Goal: Task Accomplishment & Management: Complete application form

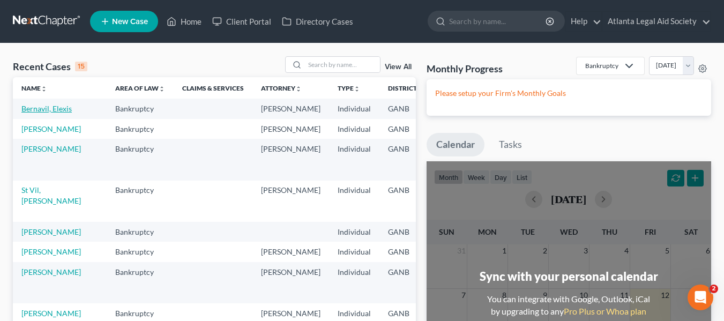
click at [28, 110] on link "Bernavil, Elexis" at bounding box center [46, 108] width 50 height 9
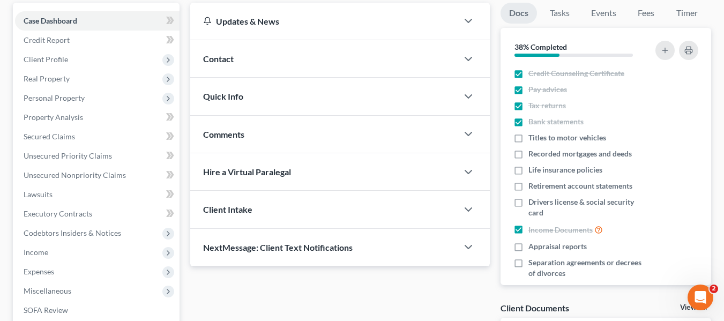
scroll to position [99, 0]
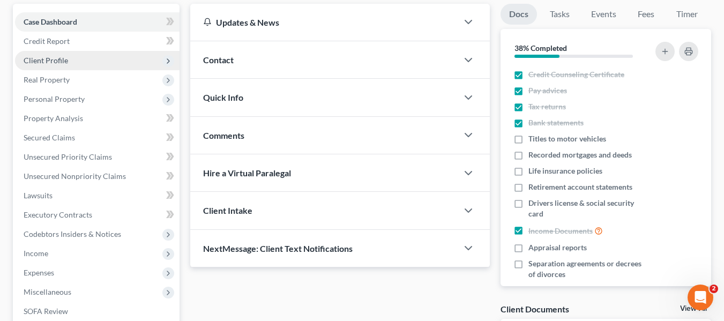
click at [58, 63] on span "Client Profile" at bounding box center [46, 60] width 44 height 9
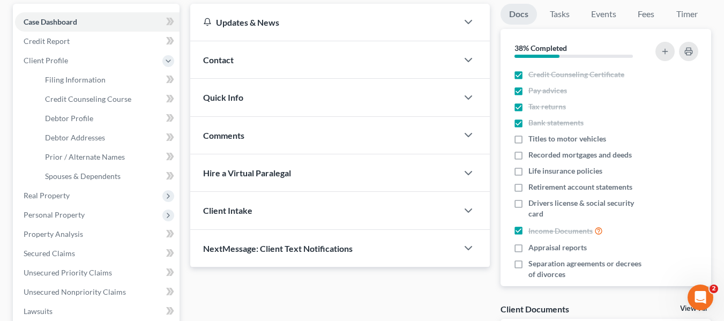
drag, startPoint x: 723, startPoint y: 84, endPoint x: 725, endPoint y: 90, distance: 6.1
click at [723, 90] on html "Home New Case Client Portal Directory Cases Atlanta Legal Aid Society [EMAIL_AD…" at bounding box center [362, 243] width 724 height 685
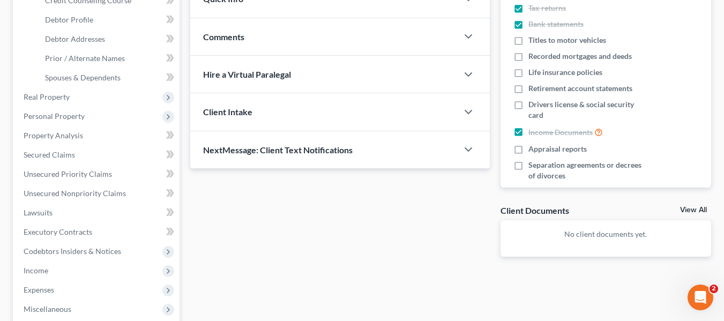
scroll to position [205, 0]
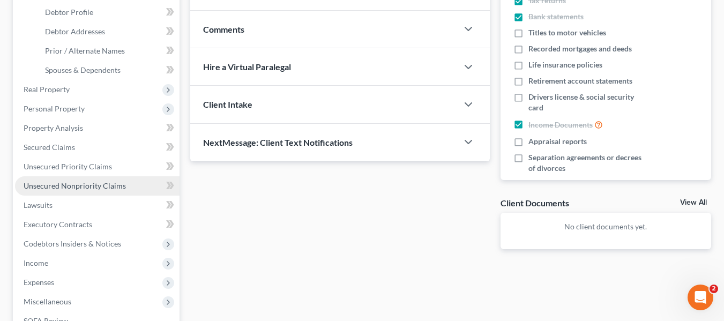
click at [42, 184] on span "Unsecured Nonpriority Claims" at bounding box center [75, 185] width 102 height 9
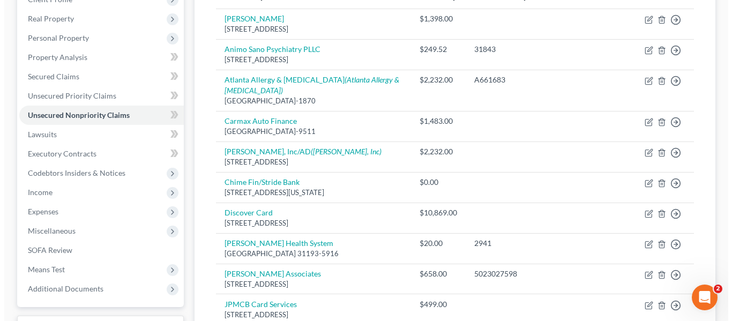
scroll to position [210, 0]
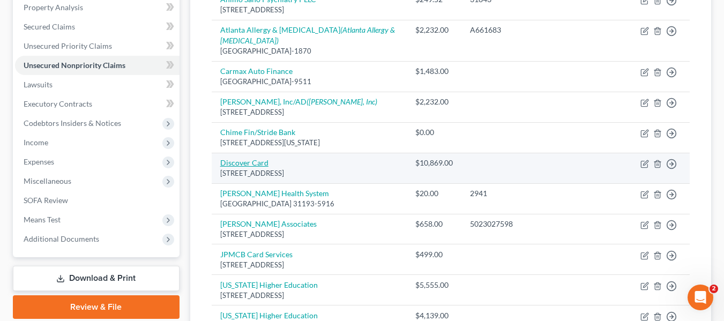
click at [240, 158] on link "Discover Card" at bounding box center [244, 162] width 48 height 9
select select "46"
select select "2"
select select "0"
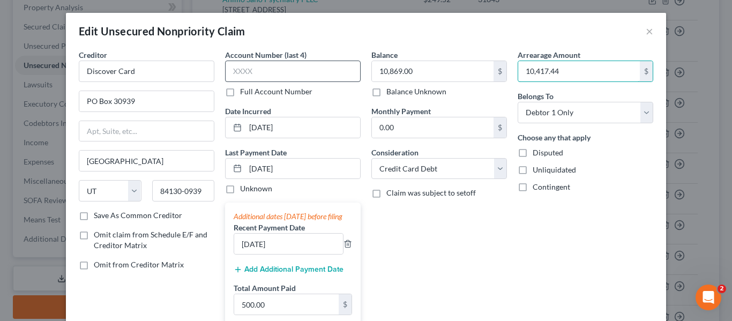
type input "10,417.44"
click at [246, 68] on input "text" at bounding box center [293, 71] width 136 height 21
type input "2969"
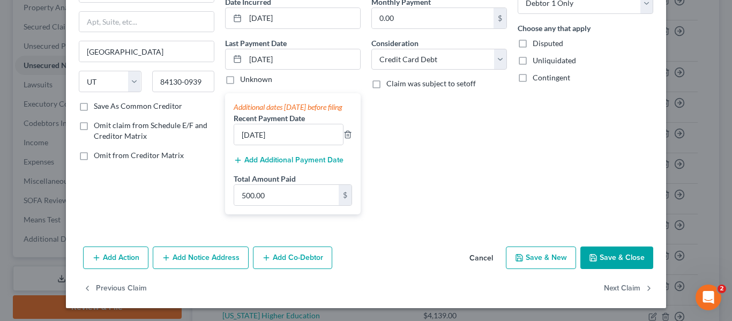
click at [204, 259] on button "Add Notice Address" at bounding box center [201, 258] width 96 height 23
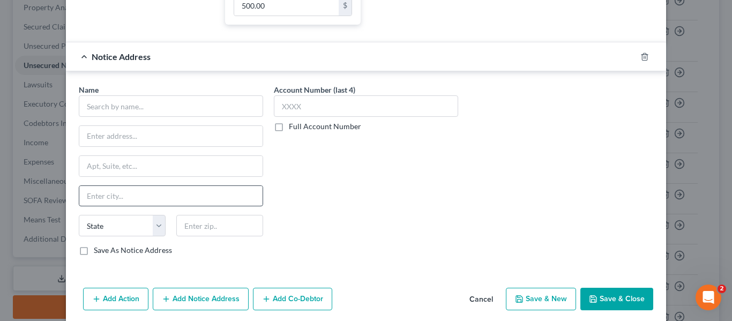
scroll to position [302, 0]
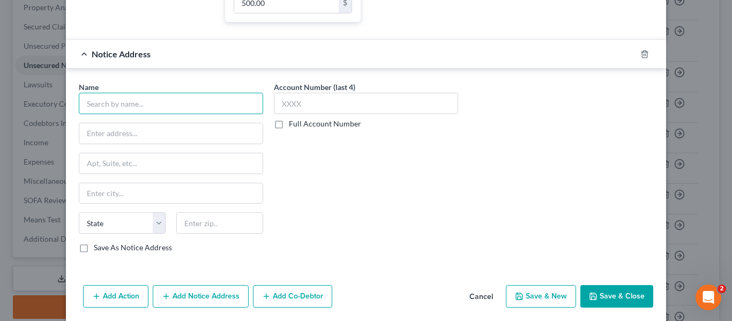
click at [131, 107] on input "text" at bounding box center [171, 103] width 184 height 21
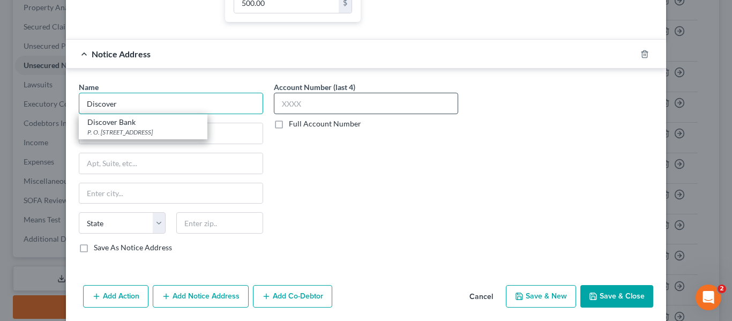
type input "Discover"
click at [327, 114] on input "text" at bounding box center [366, 103] width 184 height 21
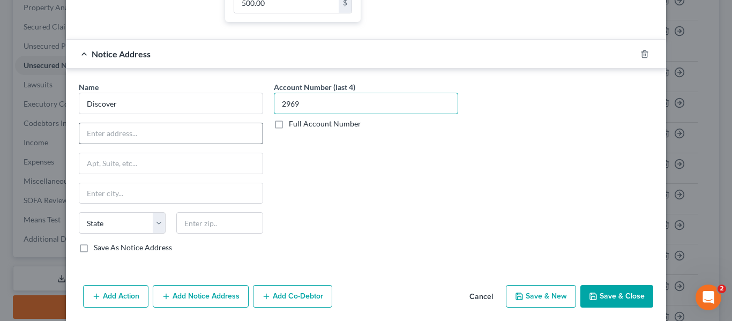
type input "2969"
click at [116, 140] on input "text" at bounding box center [170, 133] width 183 height 20
type input "PO Box 71242"
click at [105, 200] on input "text" at bounding box center [170, 193] width 183 height 20
type input "Charlotte"
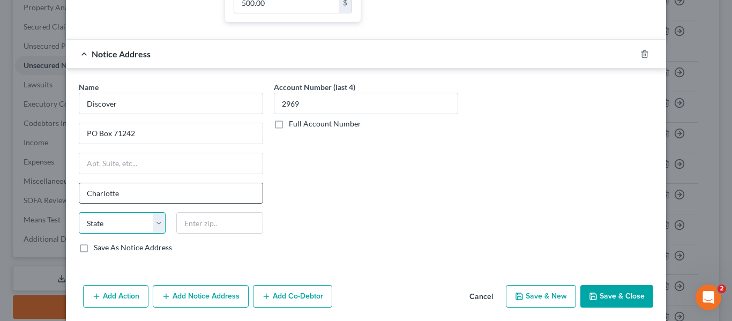
select select "28"
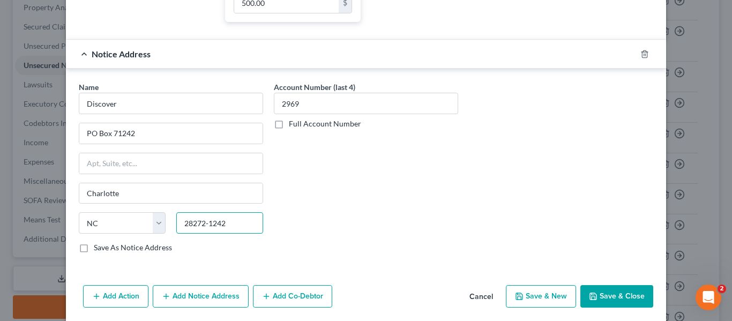
type input "28272-1242"
click at [606, 304] on button "Save & Close" at bounding box center [616, 296] width 73 height 23
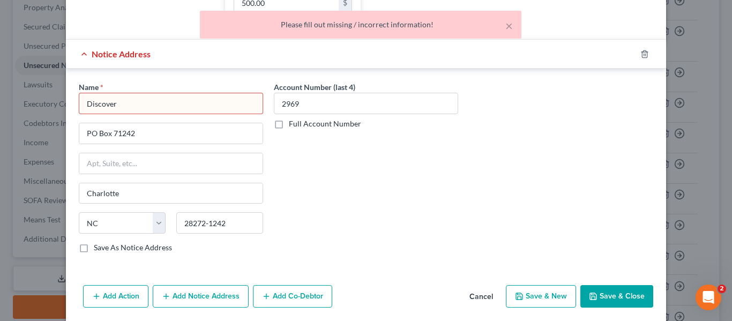
click at [139, 107] on input "Discover" at bounding box center [171, 103] width 184 height 21
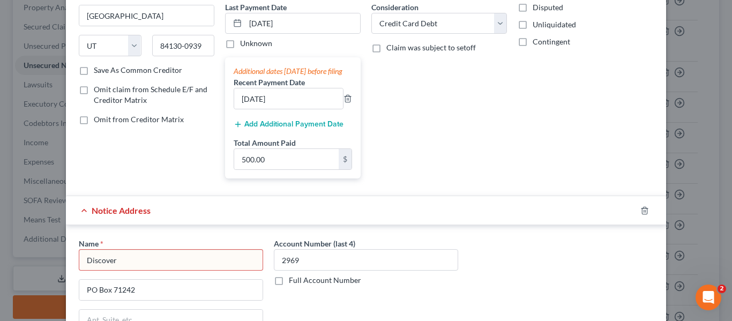
scroll to position [151, 0]
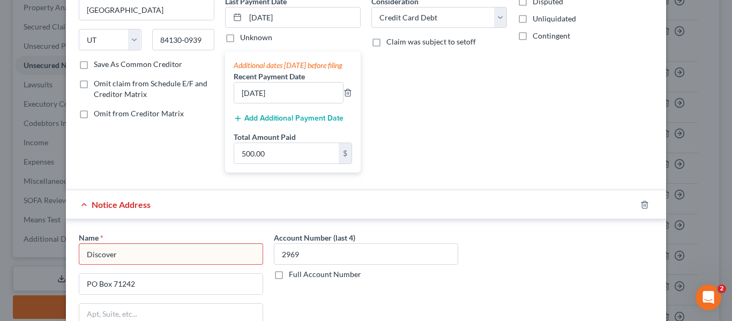
click at [205, 261] on input "Discover" at bounding box center [171, 253] width 184 height 21
type input "Discover Card"
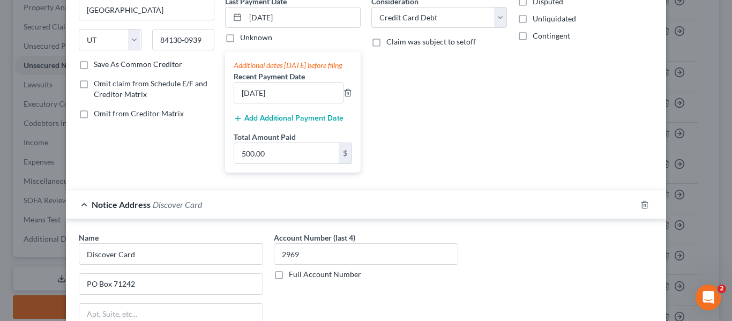
click at [610, 271] on div "Name * Discover Card [GEOGRAPHIC_DATA] [US_STATE] AK AR AZ CA CO [GEOGRAPHIC_DA…" at bounding box center [365, 322] width 585 height 180
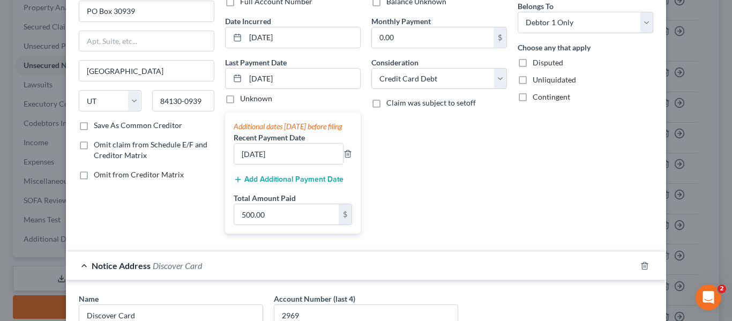
scroll to position [71, 0]
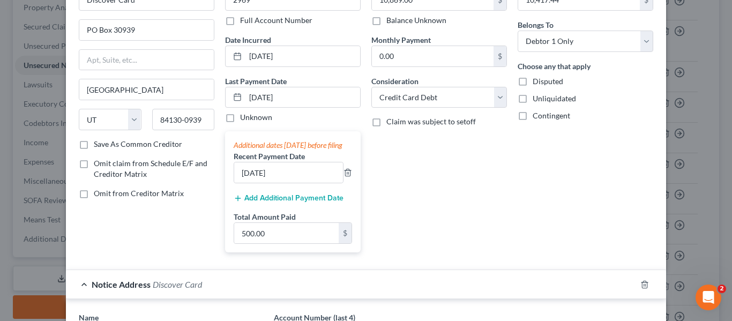
click at [297, 203] on button "Add Additional Payment Date" at bounding box center [289, 198] width 110 height 9
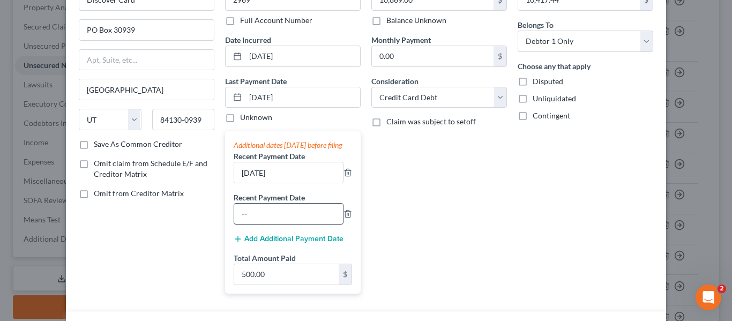
click at [265, 224] on input "text" at bounding box center [288, 214] width 109 height 20
type input "[DATE]"
click at [397, 243] on div "Balance 10,869.00 $ Balance Unknown Balance Undetermined 10,869.00 $ Balance Un…" at bounding box center [439, 140] width 146 height 324
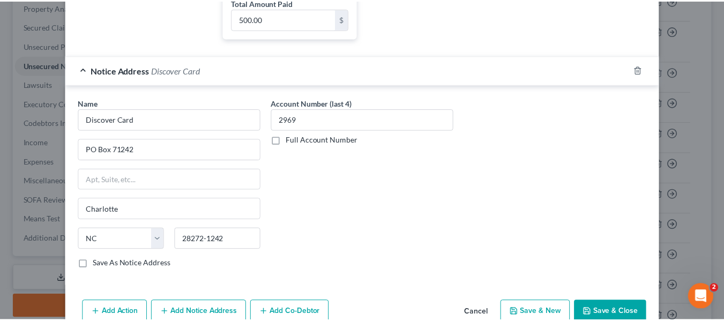
scroll to position [392, 0]
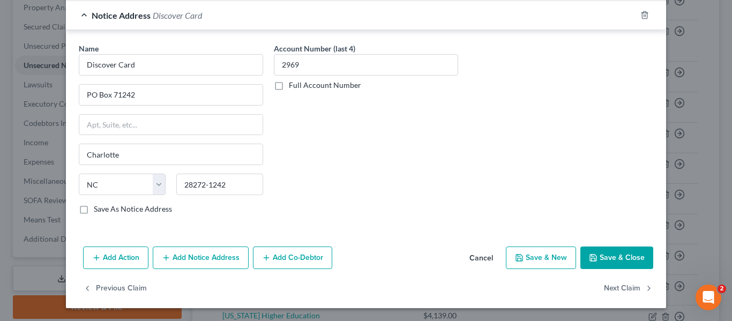
click at [627, 252] on button "Save & Close" at bounding box center [616, 258] width 73 height 23
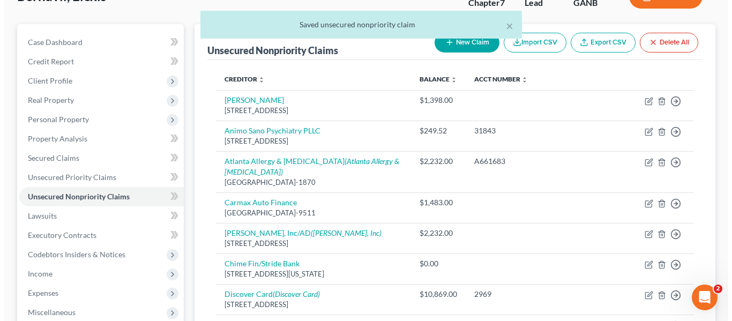
scroll to position [0, 0]
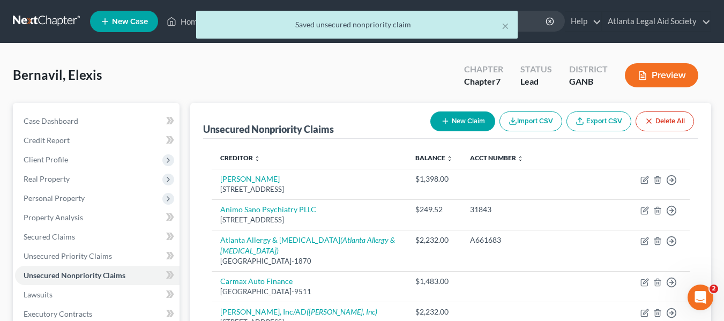
click at [464, 119] on button "New Claim" at bounding box center [462, 121] width 65 height 20
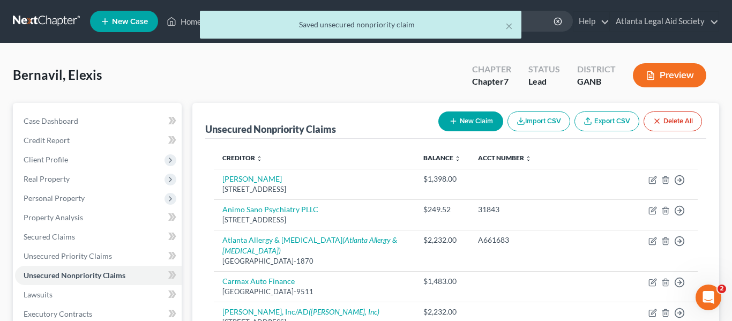
select select "0"
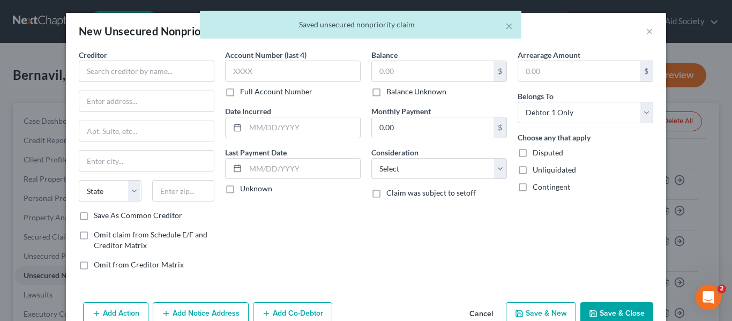
click at [160, 59] on div "Creditor *" at bounding box center [147, 65] width 136 height 33
click at [115, 69] on input "text" at bounding box center [147, 71] width 136 height 21
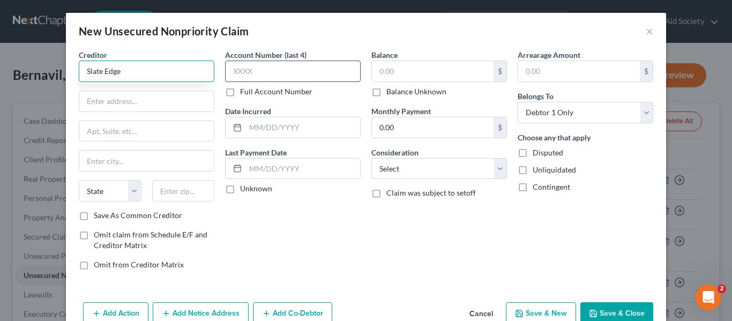
type input "Slate Edge"
click at [251, 71] on input "text" at bounding box center [293, 71] width 136 height 21
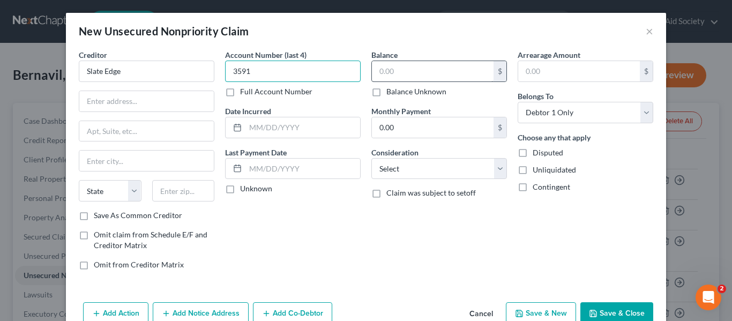
type input "3591"
click at [402, 74] on input "text" at bounding box center [433, 71] width 122 height 20
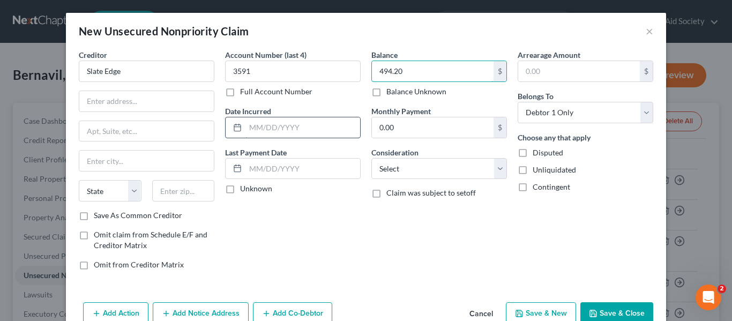
type input "494.20"
click at [278, 124] on input "text" at bounding box center [302, 127] width 115 height 20
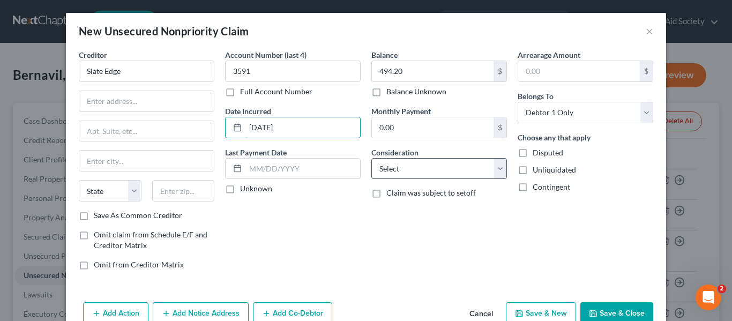
type input "[DATE]"
click at [473, 169] on select "Select Cable / Satellite Services Collection Agency Credit Card Debt Debt Couns…" at bounding box center [439, 168] width 136 height 21
select select "2"
click at [371, 158] on select "Select Cable / Satellite Services Collection Agency Credit Card Debt Debt Couns…" at bounding box center [439, 168] width 136 height 21
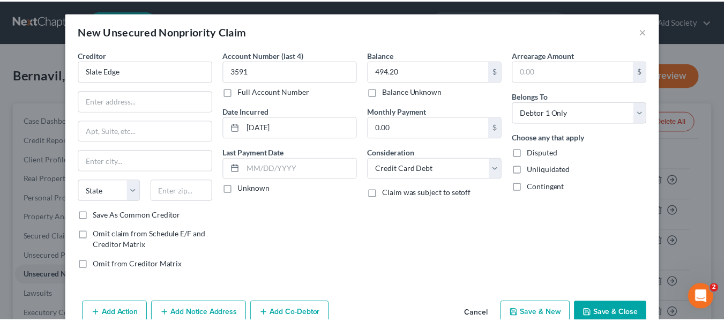
scroll to position [25, 0]
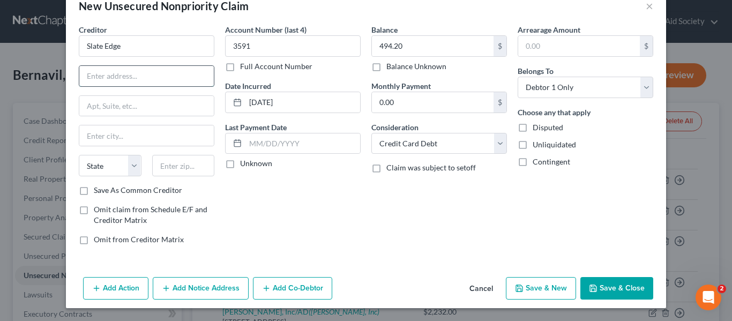
click at [109, 76] on input "text" at bounding box center [146, 76] width 135 height 20
click at [79, 44] on input "Slate Edge" at bounding box center [147, 45] width 136 height 21
click at [474, 287] on button "Cancel" at bounding box center [481, 288] width 41 height 21
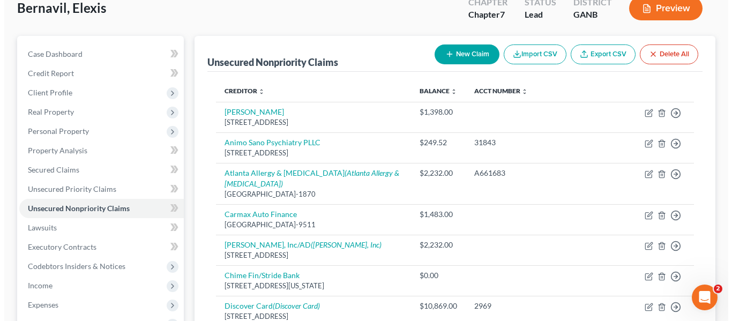
scroll to position [50, 0]
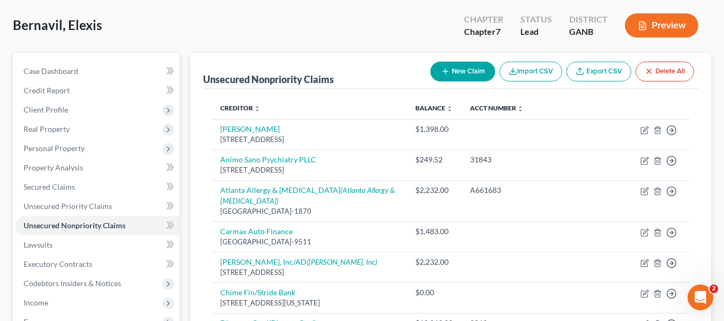
click at [446, 66] on button "New Claim" at bounding box center [462, 72] width 65 height 20
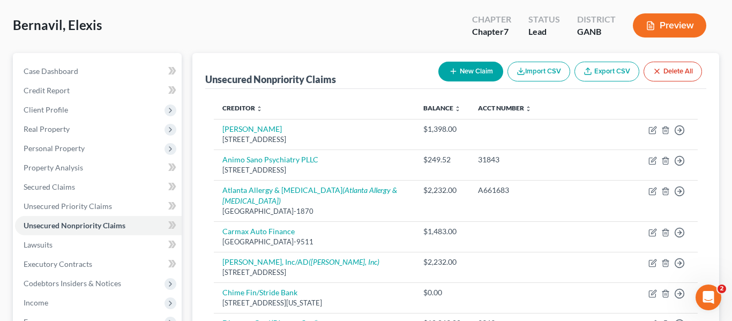
select select "0"
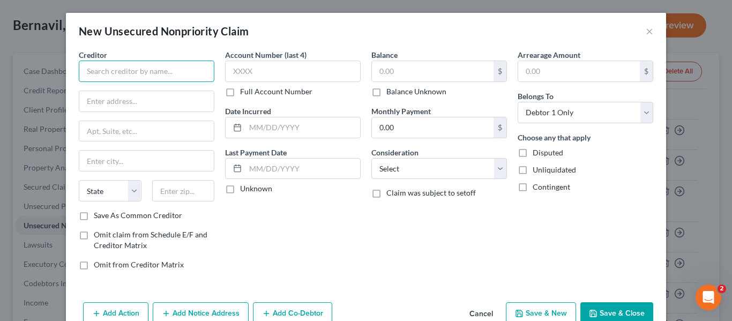
click at [122, 73] on input "text" at bounding box center [147, 71] width 136 height 21
type input "Chase Slate Edge"
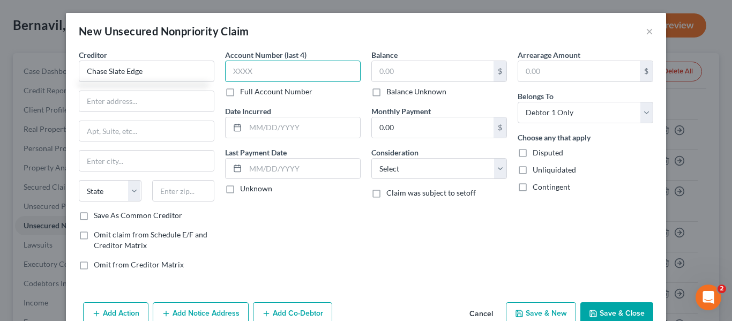
click at [271, 66] on input "text" at bounding box center [293, 71] width 136 height 21
type input "3591"
click at [408, 77] on input "text" at bounding box center [433, 71] width 122 height 20
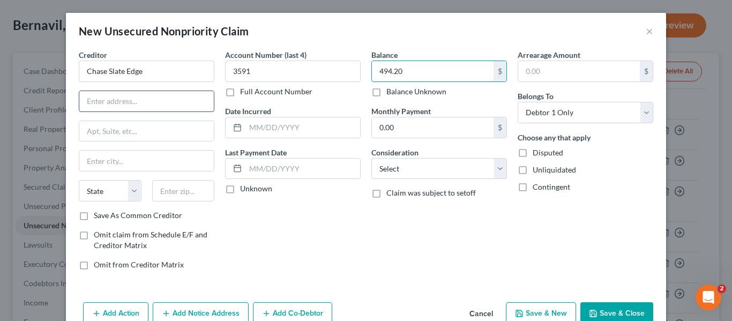
type input "494.20"
click at [120, 102] on input "text" at bounding box center [146, 101] width 135 height 20
type input "PO Box 1423"
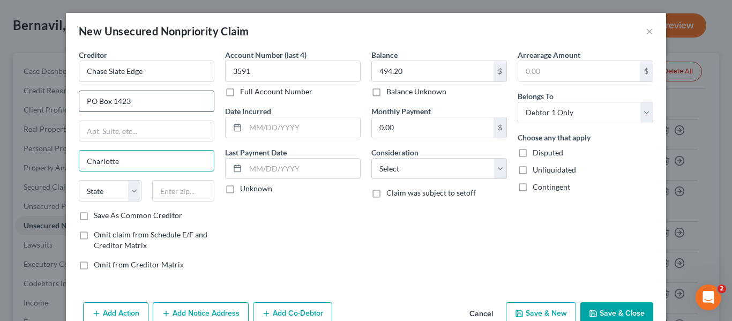
type input "Charlotte"
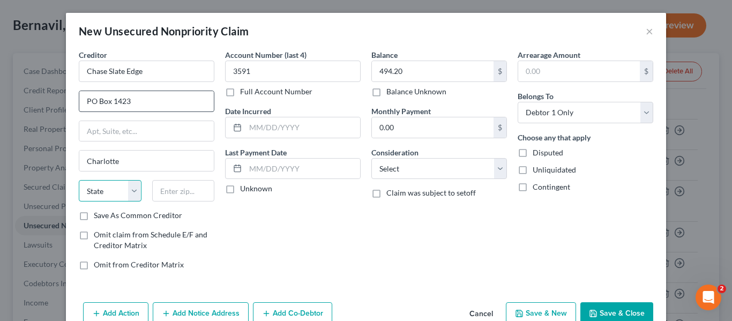
select select "28"
type input "28201-1423"
drag, startPoint x: 144, startPoint y: 100, endPoint x: 38, endPoint y: 86, distance: 107.1
click at [38, 86] on div "New Unsecured Nonpriority Claim × Creditor * Chase Slate Edge PO Box [GEOGRAPHI…" at bounding box center [366, 160] width 732 height 321
click at [113, 108] on input "PO Box 1423" at bounding box center [146, 101] width 135 height 20
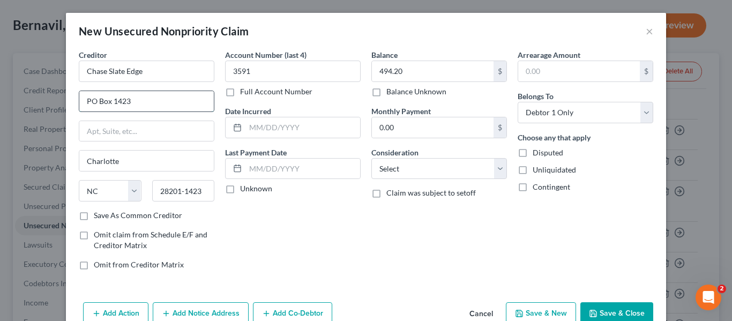
drag, startPoint x: 111, startPoint y: 100, endPoint x: 131, endPoint y: 100, distance: 19.3
click at [131, 100] on input "PO Box 1423" at bounding box center [146, 101] width 135 height 20
type input "PO Box 15123"
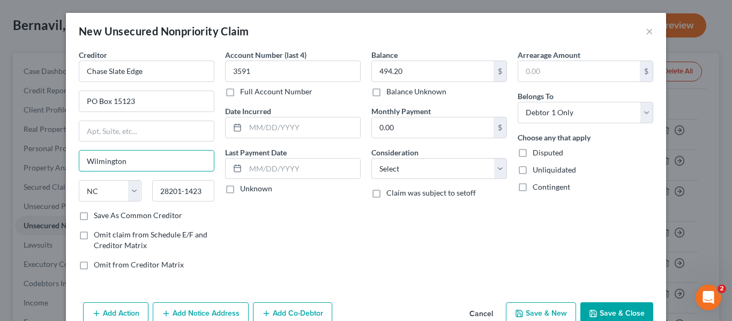
type input "Wilmington"
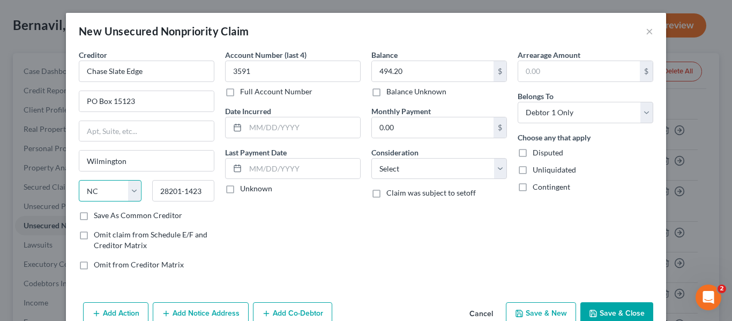
select select "7"
type input "19850-5123"
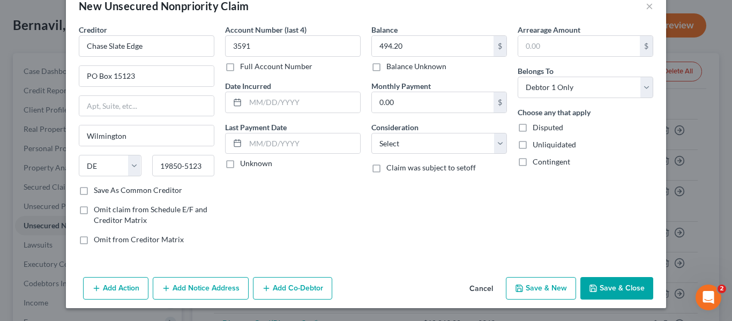
click at [181, 282] on button "Add Notice Address" at bounding box center [201, 288] width 96 height 23
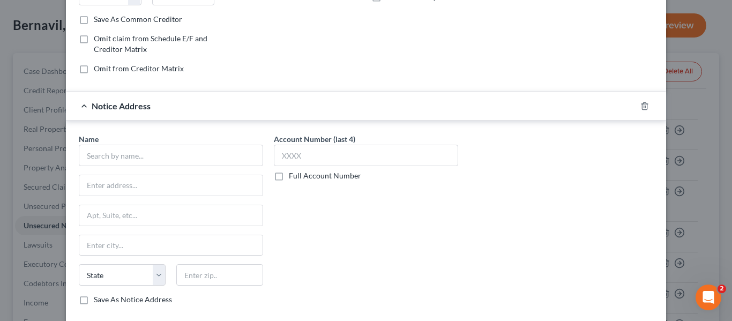
scroll to position [208, 0]
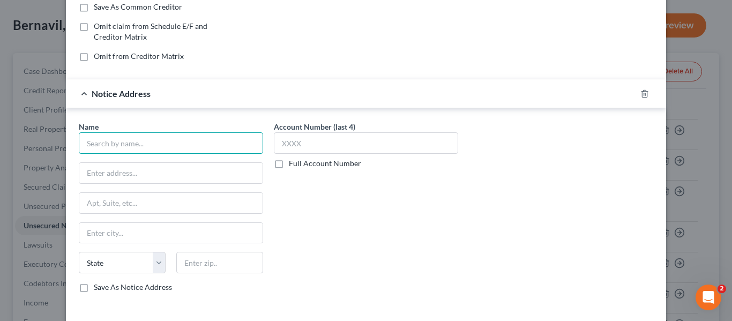
click at [116, 147] on input "text" at bounding box center [171, 142] width 184 height 21
type input "Chase Slate Edge"
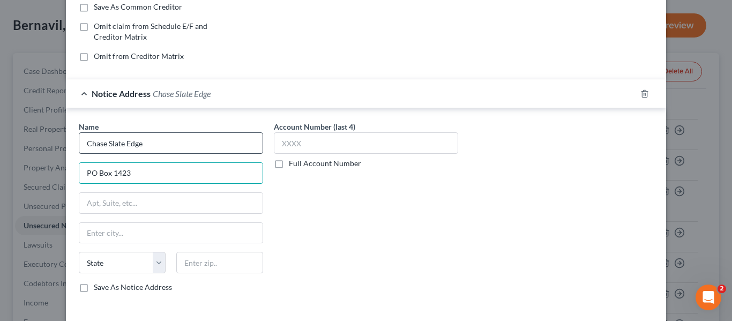
type input "PO Box 1423"
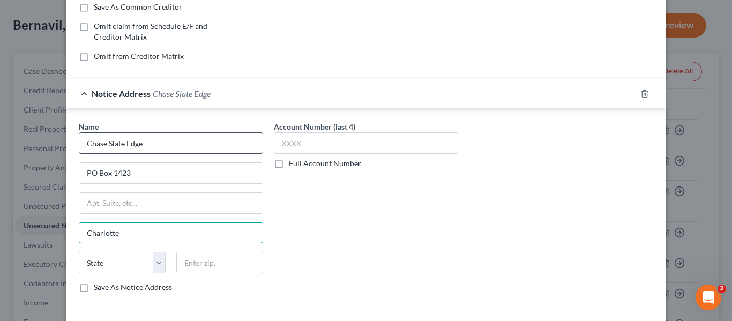
type input "Charlotte"
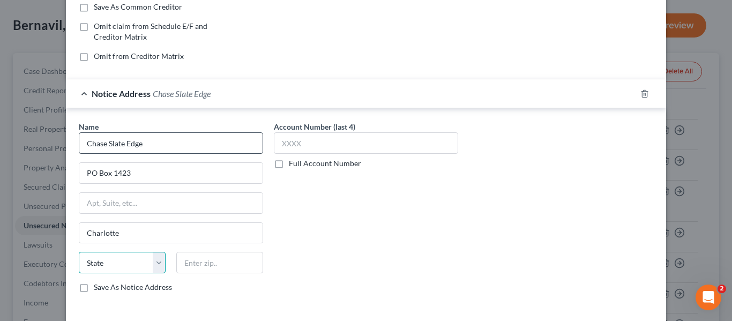
select select "28"
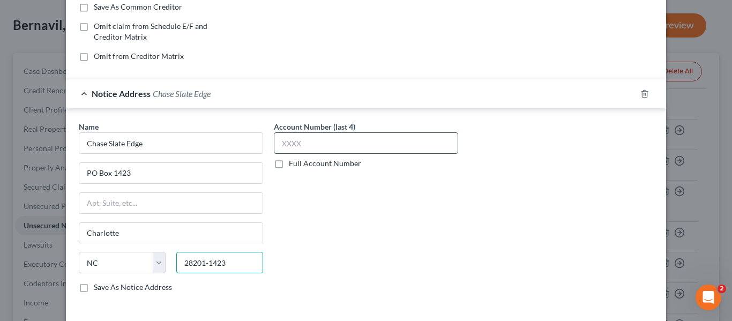
type input "28201-1423"
click at [329, 143] on input "text" at bounding box center [366, 142] width 184 height 21
type input "3591"
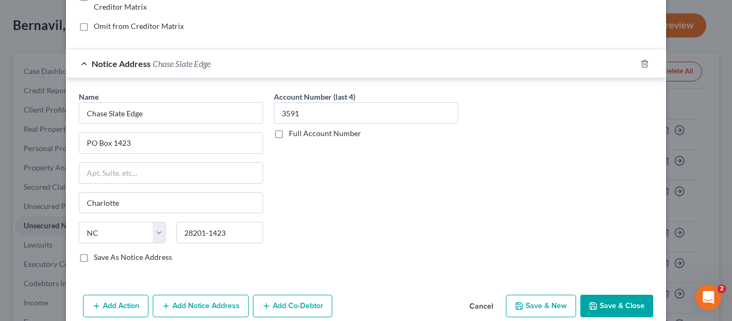
scroll to position [256, 0]
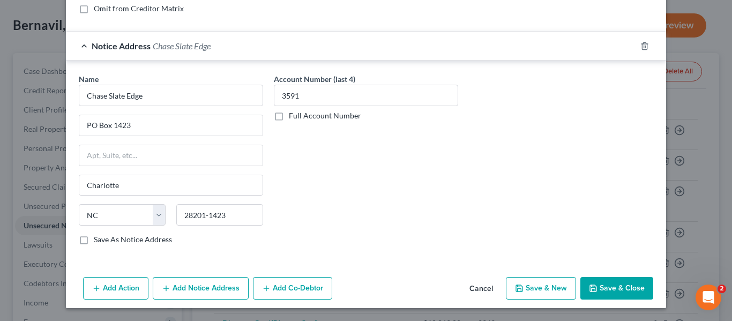
click at [628, 289] on button "Save & Close" at bounding box center [616, 288] width 73 height 23
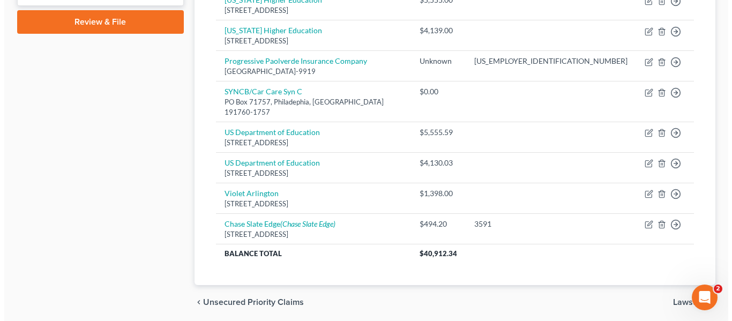
scroll to position [513, 0]
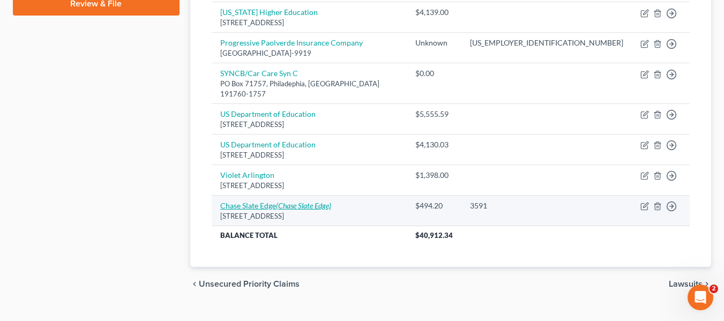
click at [263, 201] on link "Chase Slate Edge (Chase Slate Edge)" at bounding box center [275, 205] width 111 height 9
select select "7"
select select "0"
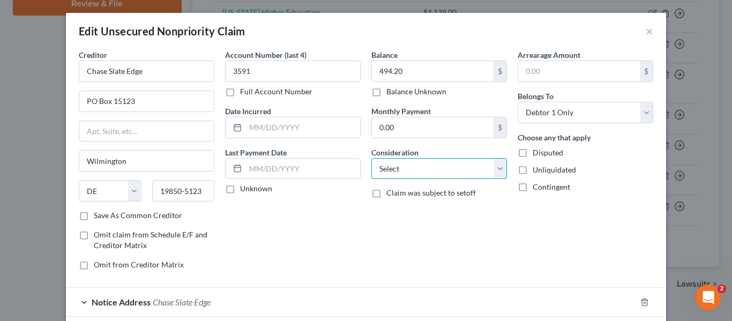
click at [401, 170] on select "Select Cable / Satellite Services Collection Agency Credit Card Debt Debt Couns…" at bounding box center [439, 168] width 136 height 21
select select "2"
click at [371, 158] on select "Select Cable / Satellite Services Collection Agency Credit Card Debt Debt Couns…" at bounding box center [439, 168] width 136 height 21
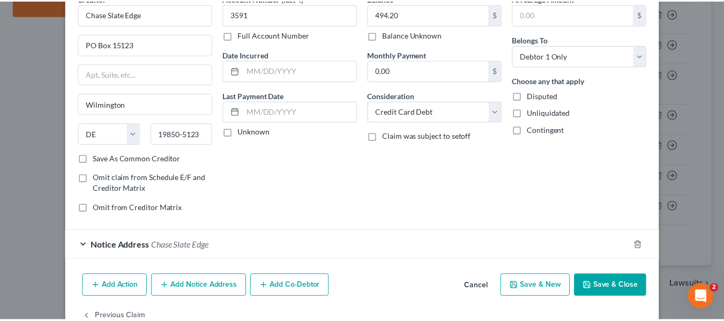
scroll to position [85, 0]
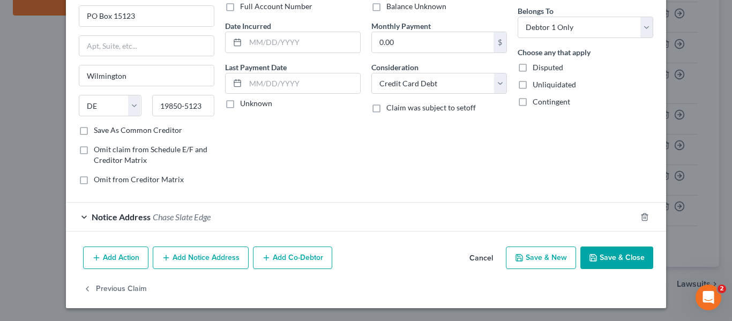
click at [606, 260] on button "Save & Close" at bounding box center [616, 258] width 73 height 23
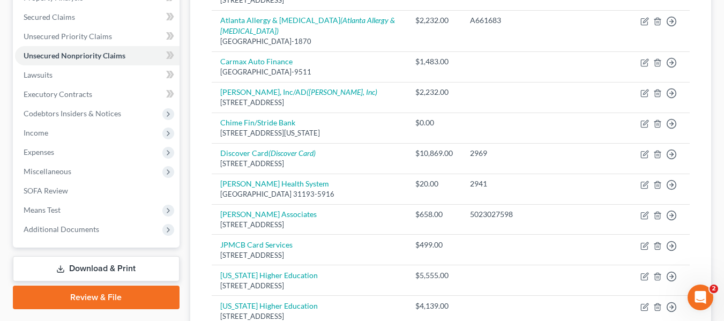
scroll to position [214, 0]
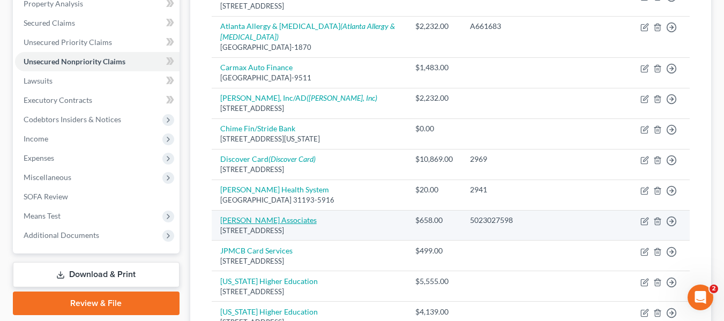
click at [250, 215] on link "[PERSON_NAME] Associates" at bounding box center [268, 219] width 96 height 9
select select "10"
select select "1"
select select "0"
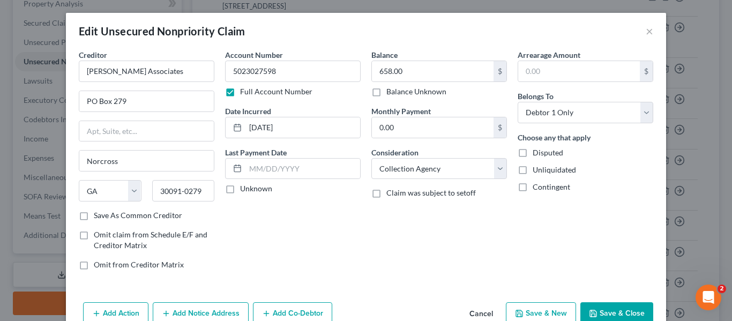
click at [610, 304] on button "Save & Close" at bounding box center [616, 313] width 73 height 23
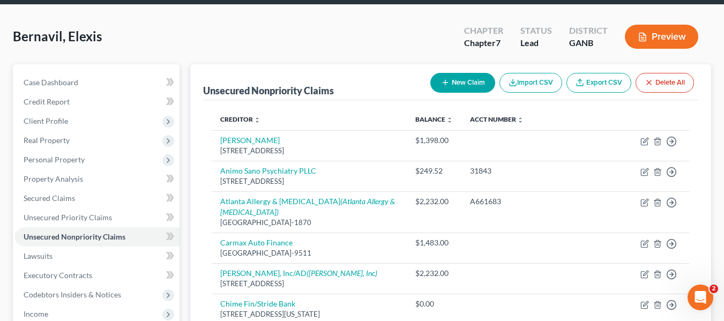
scroll to position [15, 0]
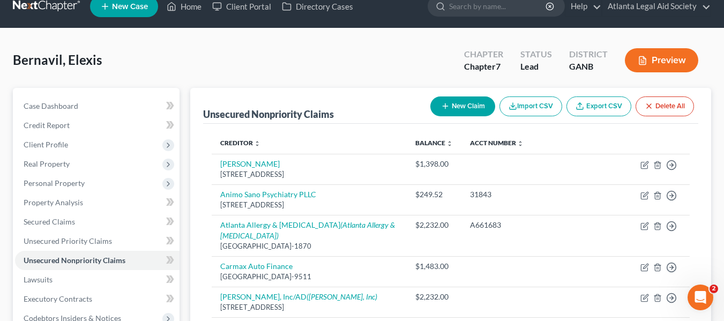
click at [452, 107] on button "New Claim" at bounding box center [462, 106] width 65 height 20
select select "0"
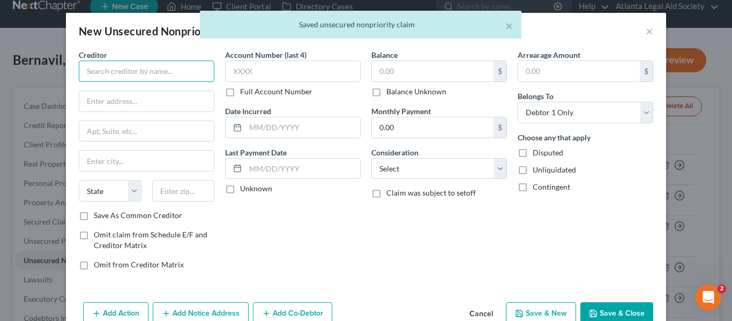
click at [97, 72] on input "text" at bounding box center [147, 71] width 136 height 21
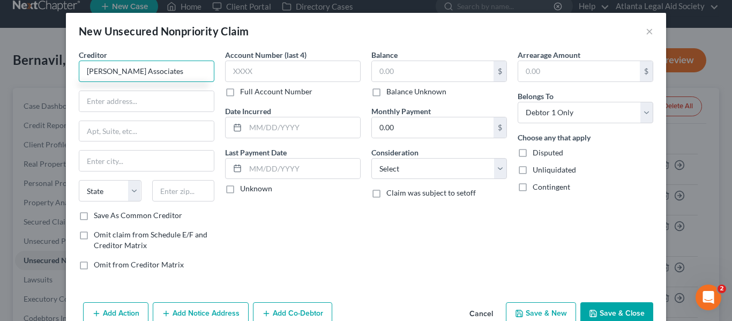
type input "[PERSON_NAME] Associates"
type input "PO Box 279"
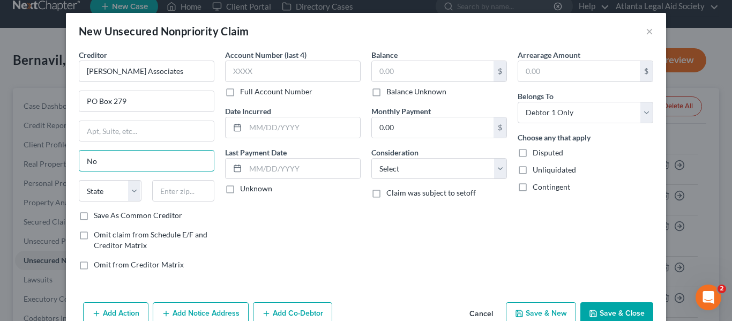
type input "Norcross"
click at [106, 191] on select "State [US_STATE] AK AR AZ CA CO CT DE DC [GEOGRAPHIC_DATA] [GEOGRAPHIC_DATA] GU…" at bounding box center [110, 190] width 63 height 21
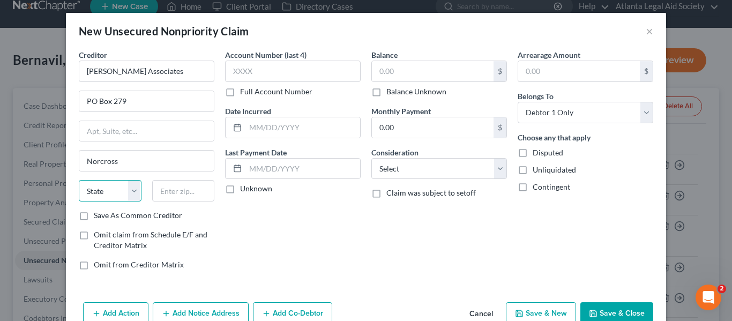
select select "10"
click at [79, 180] on select "State [US_STATE] AK AR AZ CA CO CT DE DC [GEOGRAPHIC_DATA] [GEOGRAPHIC_DATA] GU…" at bounding box center [110, 190] width 63 height 21
click at [178, 195] on input "text" at bounding box center [183, 190] width 63 height 21
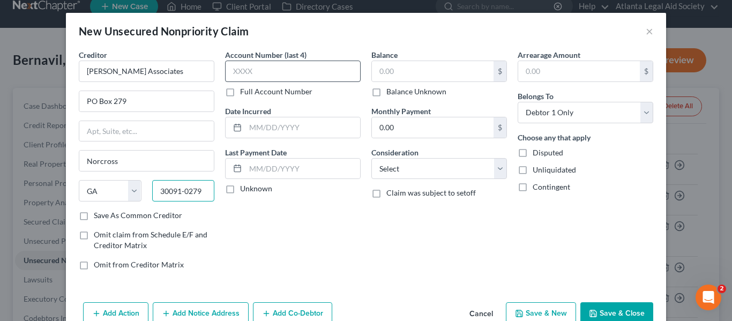
type input "30091-0279"
click at [252, 71] on input "text" at bounding box center [293, 71] width 136 height 21
type input "6563"
click at [240, 91] on label "Full Account Number" at bounding box center [276, 91] width 72 height 11
click at [244, 91] on input "Full Account Number" at bounding box center [247, 89] width 7 height 7
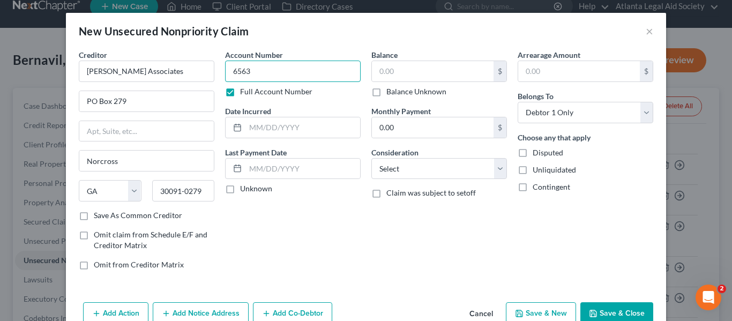
click at [257, 71] on input "6563" at bounding box center [293, 71] width 136 height 21
type input "65630595"
click at [607, 311] on button "Save & Close" at bounding box center [616, 313] width 73 height 23
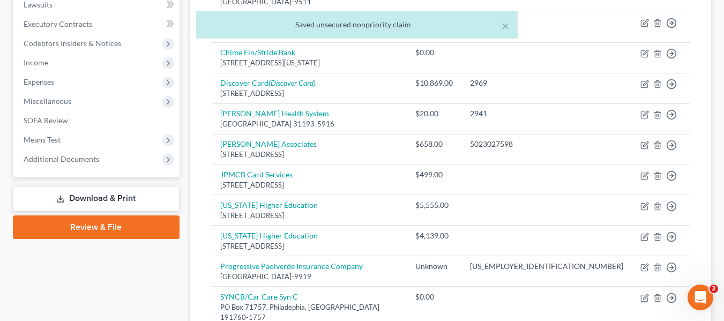
scroll to position [302, 0]
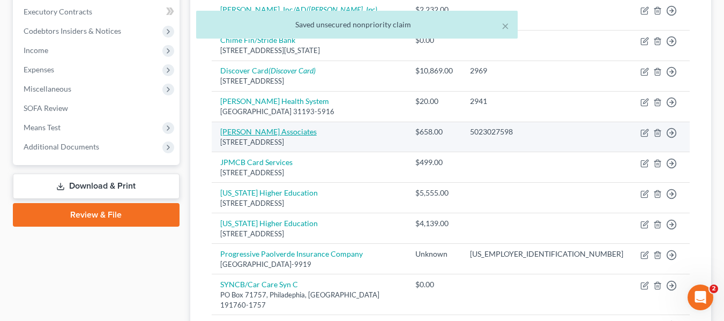
click at [251, 127] on link "[PERSON_NAME] Associates" at bounding box center [268, 131] width 96 height 9
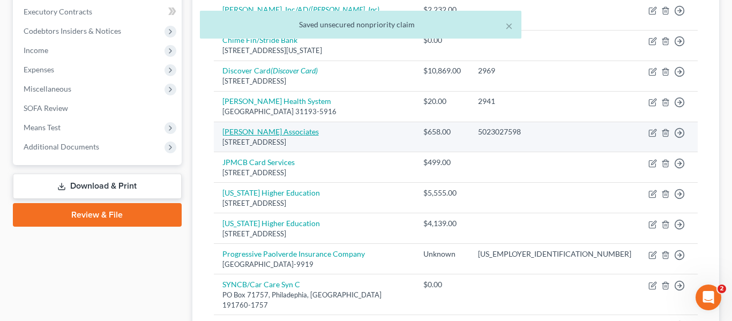
select select "10"
select select "1"
select select "0"
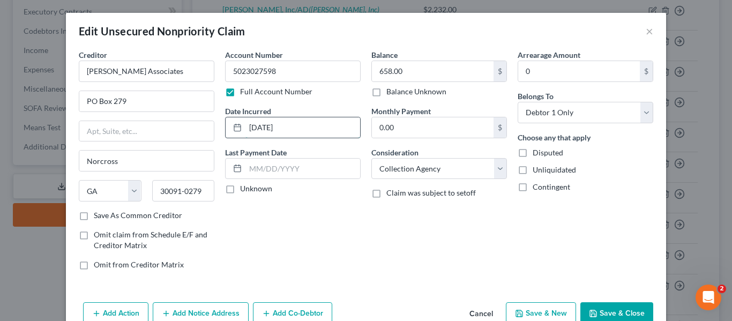
drag, startPoint x: 249, startPoint y: 126, endPoint x: 293, endPoint y: 127, distance: 44.0
click at [293, 127] on input "[DATE]" at bounding box center [302, 127] width 115 height 20
type input "[DATE]"
click at [476, 310] on button "Cancel" at bounding box center [481, 313] width 41 height 21
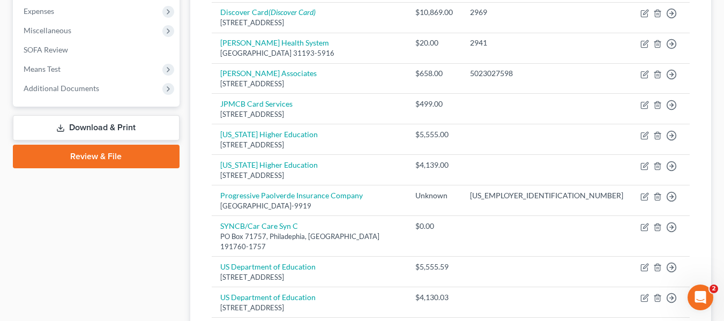
scroll to position [544, 0]
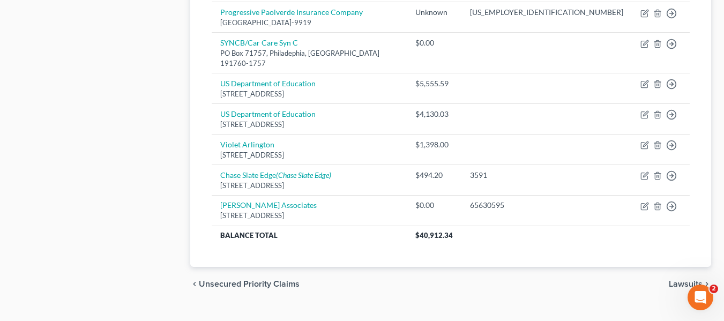
click at [680, 280] on span "Lawsuits" at bounding box center [686, 284] width 34 height 9
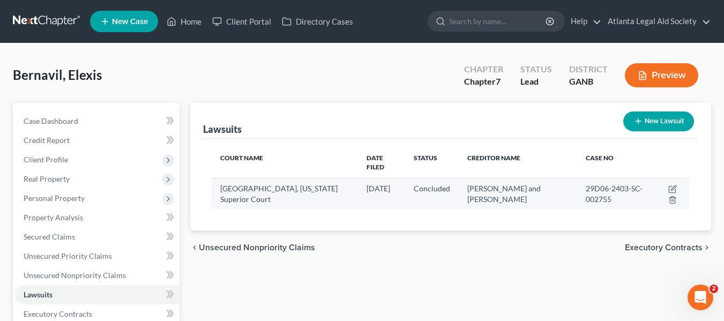
click at [257, 184] on span "[GEOGRAPHIC_DATA], [US_STATE] Superior Court" at bounding box center [278, 194] width 117 height 20
click at [673, 185] on icon "button" at bounding box center [673, 187] width 5 height 5
select select "15"
select select "2"
select select "4"
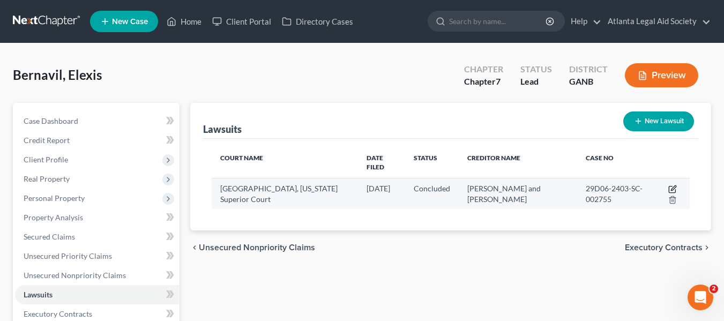
select select "15"
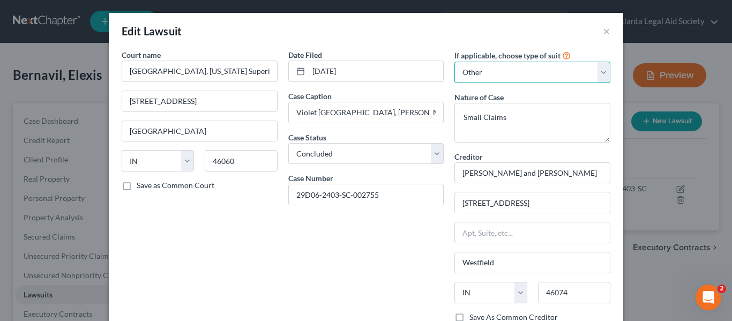
click at [508, 68] on select "Select Repossession Garnishment Foreclosure Attached, Seized, Or Levied Other" at bounding box center [532, 72] width 156 height 21
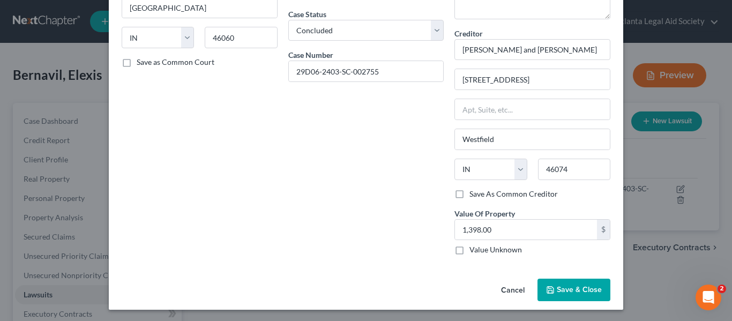
scroll to position [125, 0]
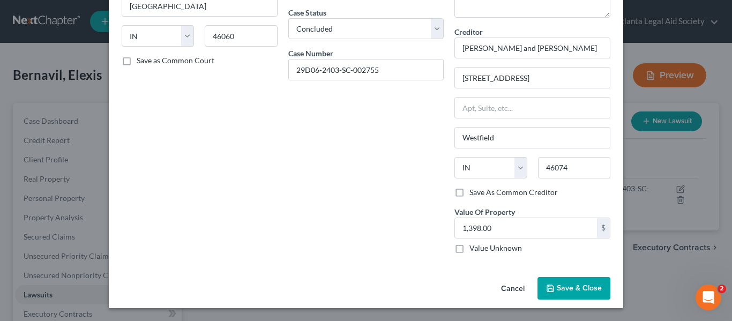
click at [576, 286] on span "Save & Close" at bounding box center [579, 287] width 45 height 9
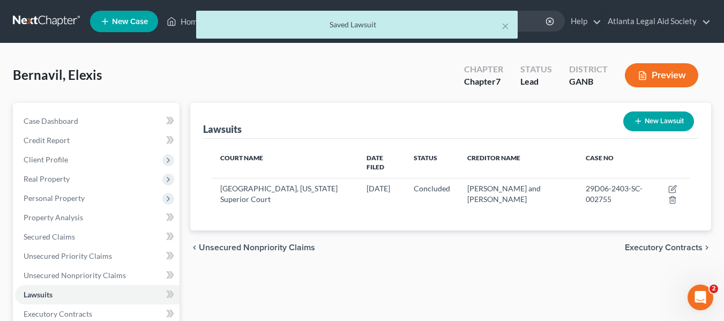
click at [660, 243] on span "Executory Contracts" at bounding box center [664, 247] width 78 height 9
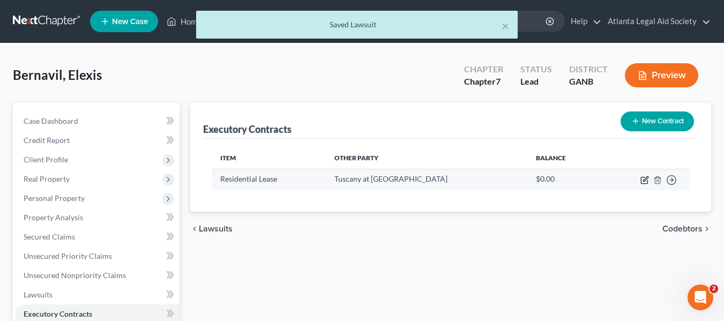
click at [641, 179] on icon "button" at bounding box center [644, 180] width 6 height 6
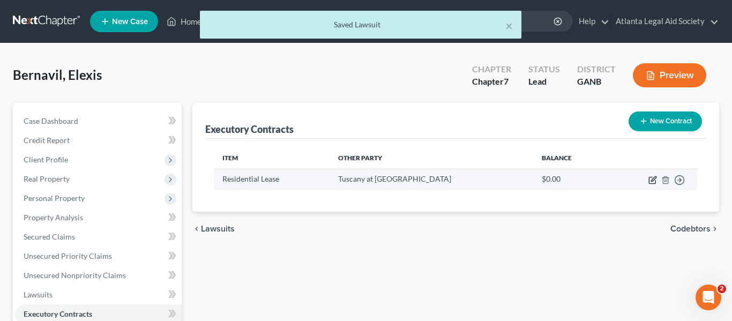
select select "3"
select select "10"
select select "0"
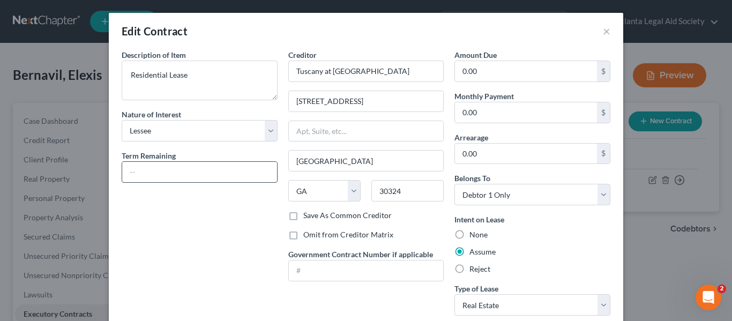
click at [140, 168] on input "text" at bounding box center [199, 172] width 155 height 20
drag, startPoint x: 158, startPoint y: 170, endPoint x: 152, endPoint y: 167, distance: 7.0
click at [155, 170] on input "10 month" at bounding box center [199, 172] width 155 height 20
type input "10 months"
click at [489, 108] on input "0.00" at bounding box center [526, 112] width 142 height 20
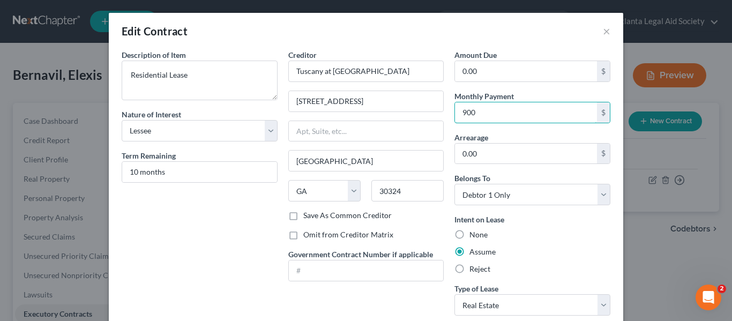
type input "900"
click at [535, 231] on div "None" at bounding box center [532, 234] width 156 height 11
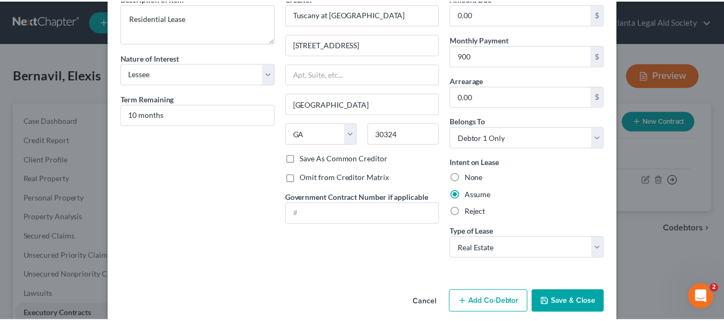
scroll to position [71, 0]
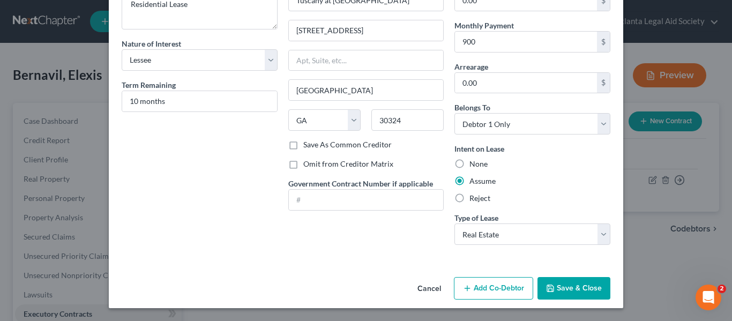
click at [565, 287] on button "Save & Close" at bounding box center [574, 288] width 73 height 23
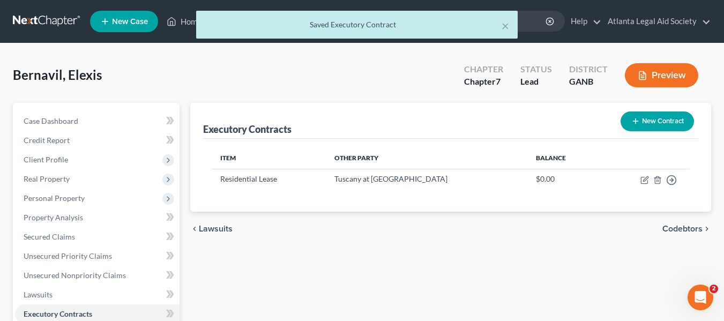
click at [670, 230] on span "Codebtors" at bounding box center [682, 229] width 40 height 9
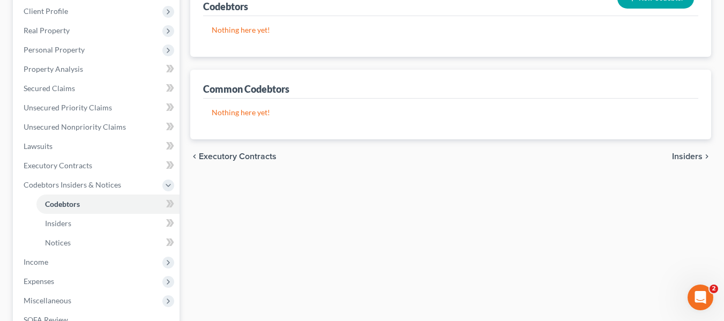
scroll to position [161, 0]
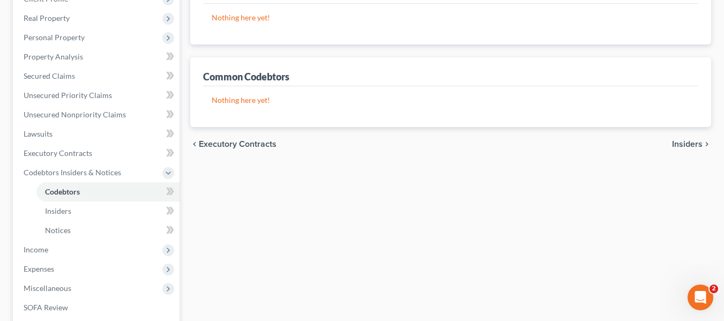
click at [678, 142] on span "Insiders" at bounding box center [687, 144] width 31 height 9
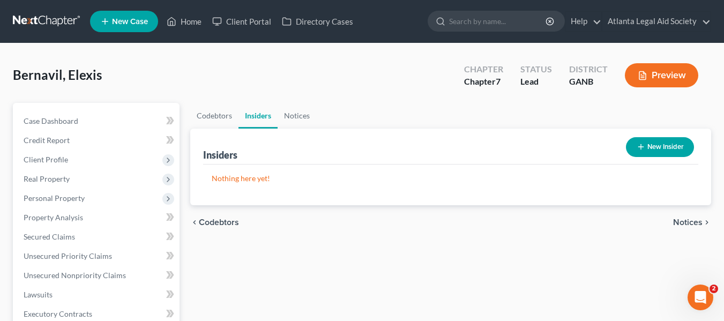
click at [641, 150] on icon "button" at bounding box center [641, 147] width 9 height 9
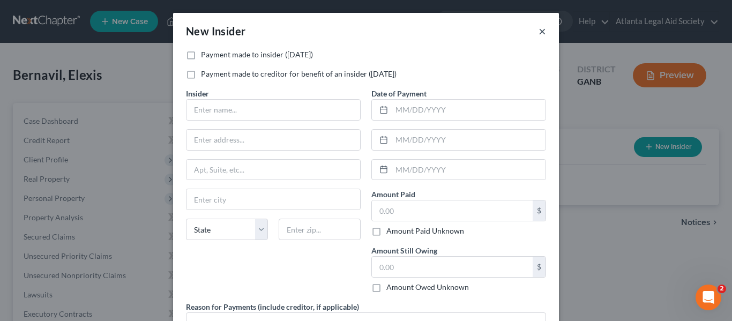
click at [539, 33] on button "×" at bounding box center [543, 31] width 8 height 13
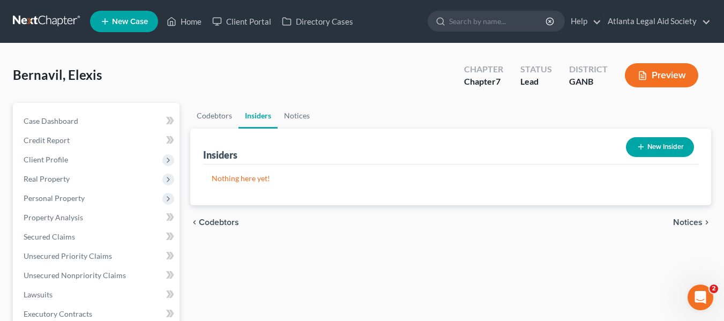
click at [689, 221] on span "Notices" at bounding box center [687, 222] width 29 height 9
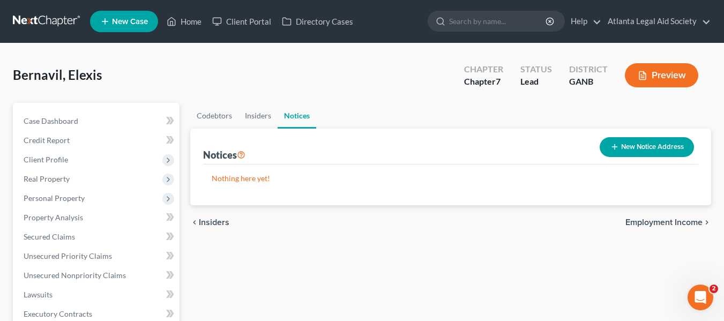
click at [648, 223] on span "Employment Income" at bounding box center [663, 222] width 77 height 9
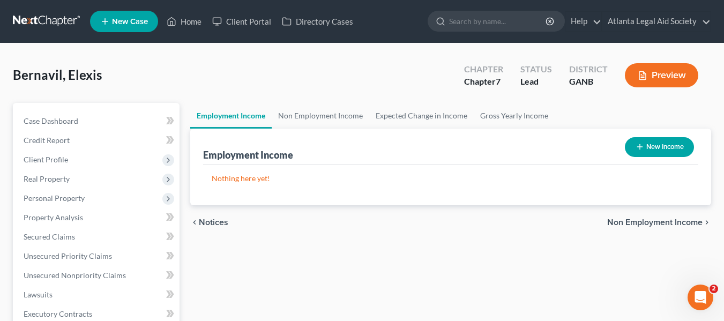
click at [661, 149] on button "New Income" at bounding box center [659, 147] width 69 height 20
select select "0"
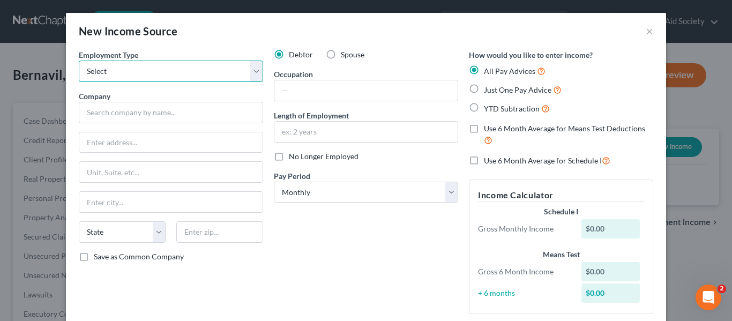
click at [122, 70] on select "Select Full or [DEMOGRAPHIC_DATA] Employment Self Employment" at bounding box center [171, 71] width 184 height 21
select select "0"
click at [79, 61] on select "Select Full or [DEMOGRAPHIC_DATA] Employment Self Employment" at bounding box center [171, 71] width 184 height 21
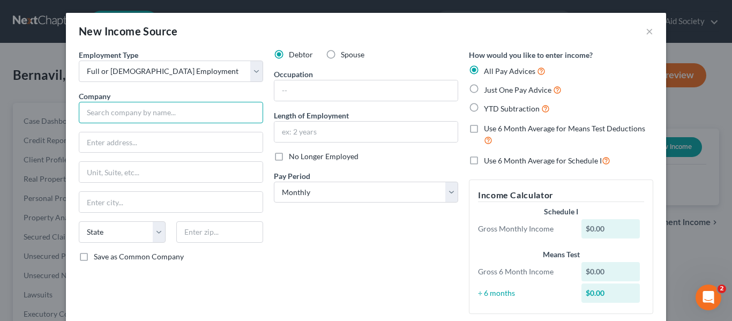
click at [103, 116] on input "text" at bounding box center [171, 112] width 184 height 21
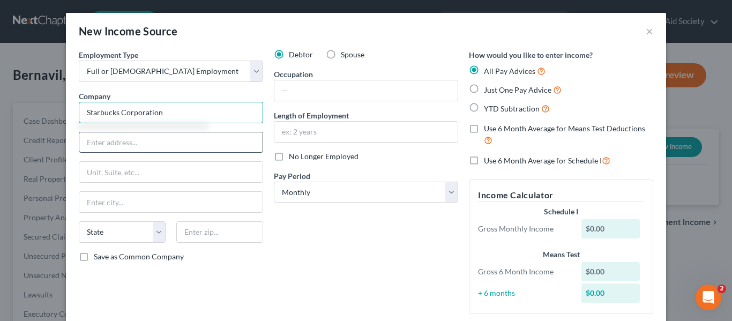
type input "Starbucks Corporation"
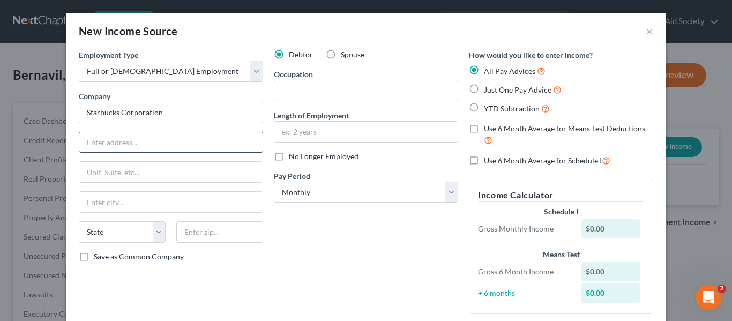
click at [121, 142] on input "text" at bounding box center [170, 142] width 183 height 20
type input "[STREET_ADDRESS]"
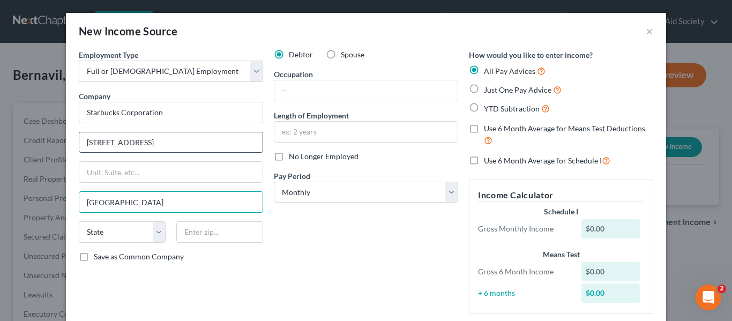
type input "[GEOGRAPHIC_DATA]"
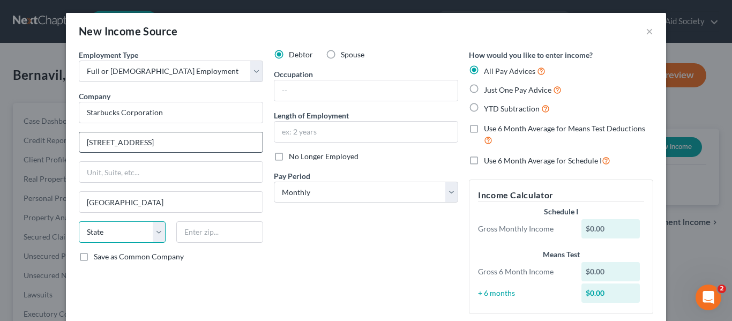
select select "10"
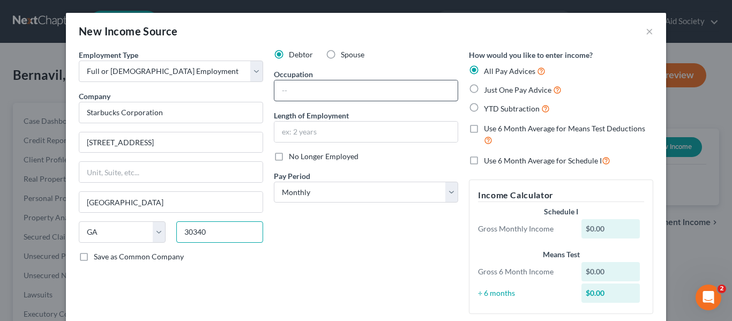
type input "30340"
click at [305, 90] on input "text" at bounding box center [365, 90] width 183 height 20
type input "Barista"
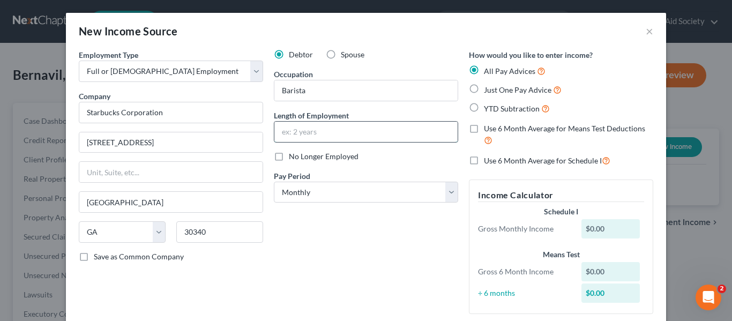
click at [303, 130] on input "text" at bounding box center [365, 132] width 183 height 20
type input "1.85 years"
click at [335, 191] on select "Select Monthly Twice Monthly Every Other Week Weekly" at bounding box center [366, 192] width 184 height 21
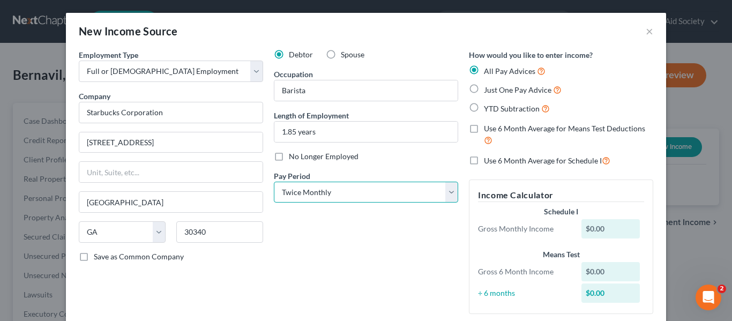
click at [274, 182] on select "Select Monthly Twice Monthly Every Other Week Weekly" at bounding box center [366, 192] width 184 height 21
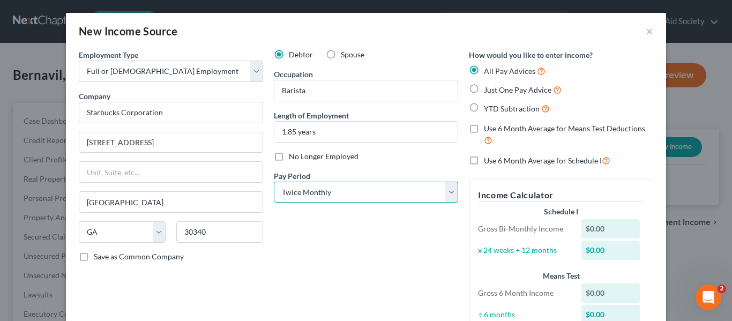
click at [383, 184] on select "Select Monthly Twice Monthly Every Other Week Weekly" at bounding box center [366, 192] width 184 height 21
select select "2"
click at [274, 182] on select "Select Monthly Twice Monthly Every Other Week Weekly" at bounding box center [366, 192] width 184 height 21
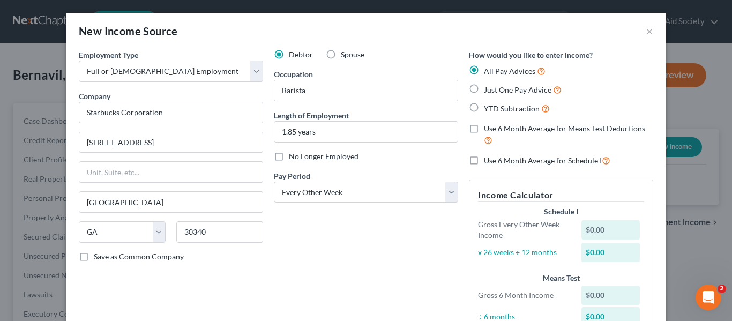
click at [484, 89] on label "Just One Pay Advice" at bounding box center [523, 90] width 78 height 12
click at [488, 89] on input "Just One Pay Advice" at bounding box center [491, 87] width 7 height 7
radio input "true"
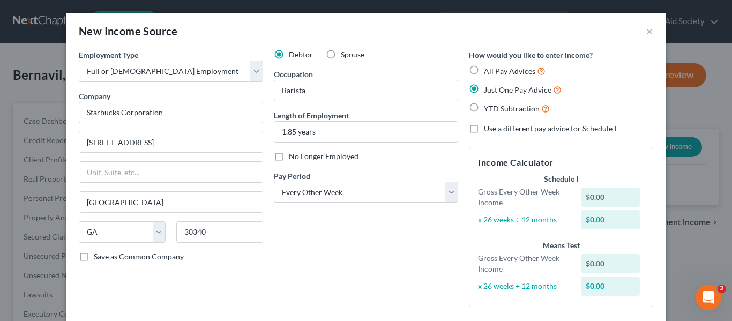
click at [484, 69] on label "All Pay Advices" at bounding box center [515, 71] width 62 height 12
click at [488, 69] on input "All Pay Advices" at bounding box center [491, 68] width 7 height 7
radio input "true"
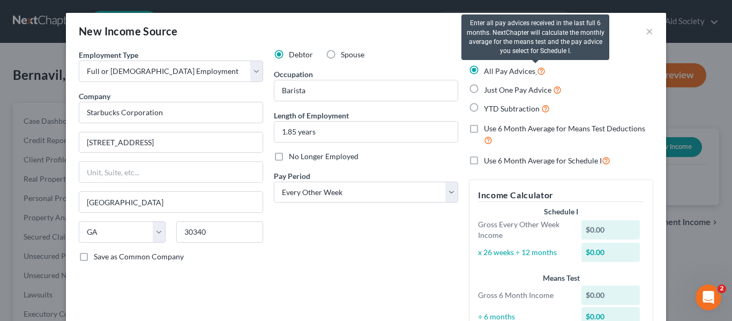
click at [539, 72] on icon at bounding box center [541, 70] width 9 height 10
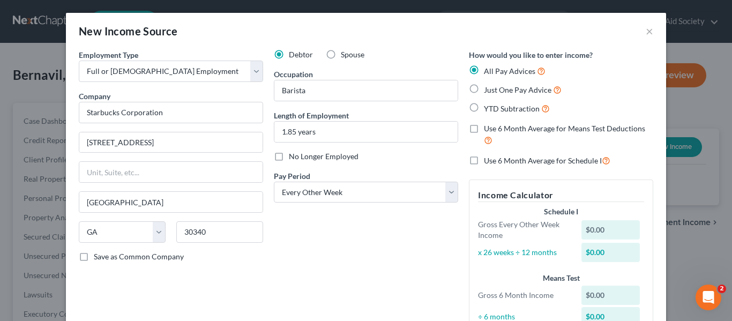
click at [484, 92] on label "Just One Pay Advice" at bounding box center [523, 90] width 78 height 12
click at [488, 91] on input "Just One Pay Advice" at bounding box center [491, 87] width 7 height 7
radio input "true"
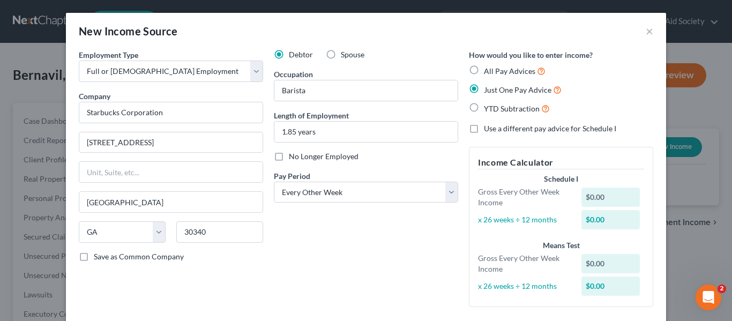
click at [603, 193] on div "$0.00" at bounding box center [610, 197] width 59 height 19
click at [604, 196] on div "$0.00" at bounding box center [610, 197] width 59 height 19
click at [630, 199] on div "$0.00" at bounding box center [610, 197] width 59 height 19
drag, startPoint x: 584, startPoint y: 198, endPoint x: 627, endPoint y: 197, distance: 42.9
click at [627, 197] on div "$0.00" at bounding box center [610, 197] width 59 height 19
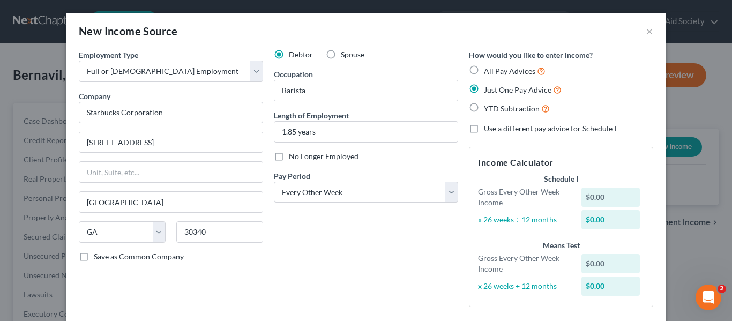
click at [626, 235] on div "Schedule I Gross Every Other Week Income $0.00 x 26 weeks ÷ 12 months $0.00 Mea…" at bounding box center [561, 236] width 177 height 124
click at [607, 192] on div "$0.00" at bounding box center [610, 197] width 59 height 19
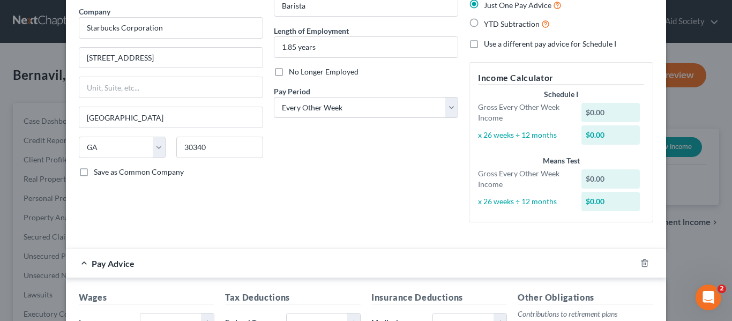
scroll to position [119, 0]
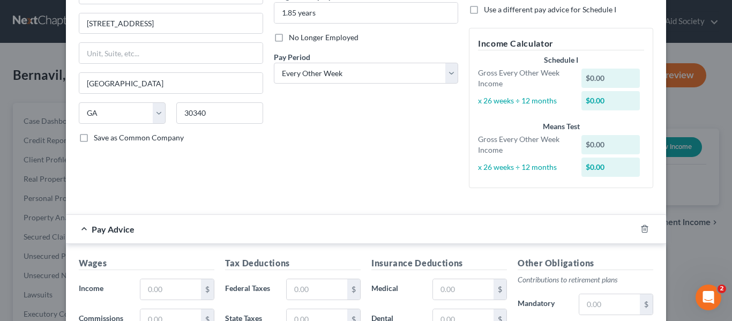
click at [608, 76] on div "$0.00" at bounding box center [610, 78] width 59 height 19
click at [593, 76] on div "$0.00" at bounding box center [610, 78] width 59 height 19
click at [589, 78] on div "$0.00" at bounding box center [610, 78] width 59 height 19
click at [631, 30] on div "Income Calculator Schedule I Gross Every Other Week Income $0.00 x 26 weeks ÷ 1…" at bounding box center [561, 108] width 184 height 160
drag, startPoint x: 723, startPoint y: 78, endPoint x: 730, endPoint y: 129, distance: 50.9
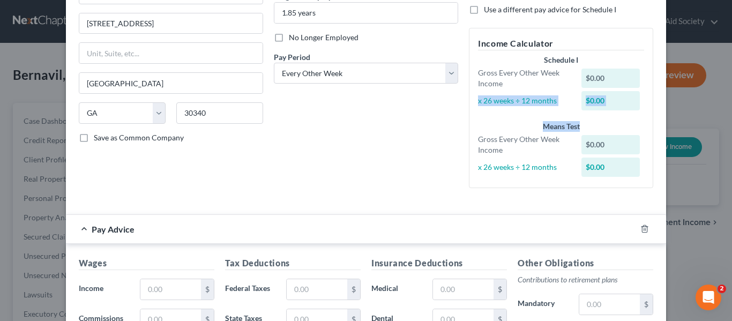
click at [723, 129] on div "New Income Source × Employment Type * Select Full or [DEMOGRAPHIC_DATA] Employm…" at bounding box center [366, 160] width 732 height 321
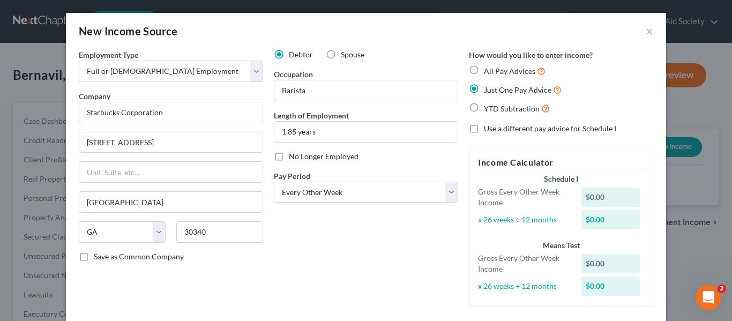
click at [484, 68] on label "All Pay Advices" at bounding box center [515, 71] width 62 height 12
click at [488, 68] on input "All Pay Advices" at bounding box center [491, 68] width 7 height 7
radio input "true"
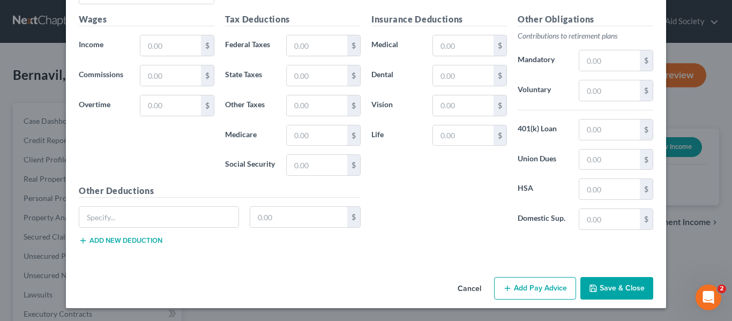
scroll to position [354, 0]
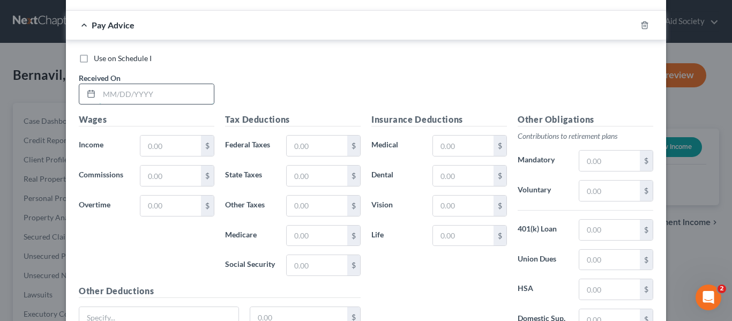
click at [113, 94] on input "text" at bounding box center [156, 94] width 115 height 20
type input "[DATE]"
click at [192, 141] on input "text" at bounding box center [170, 146] width 61 height 20
type input "765.70"
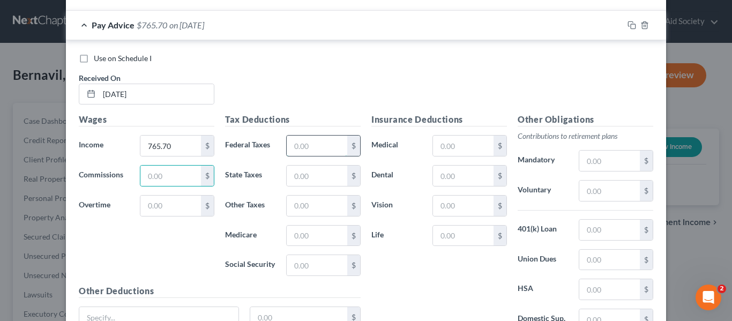
click at [313, 138] on input "text" at bounding box center [317, 146] width 61 height 20
type input "4.22"
click at [329, 180] on input "text" at bounding box center [317, 176] width 61 height 20
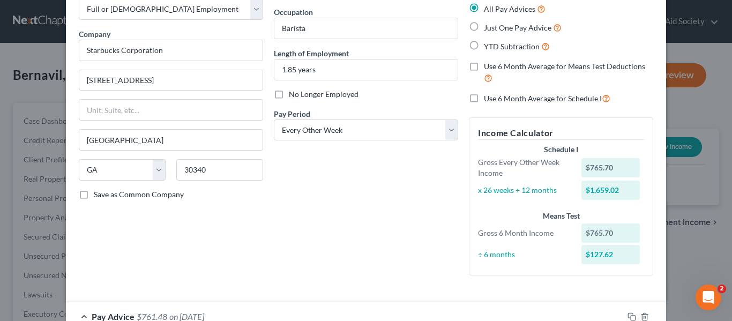
scroll to position [0, 0]
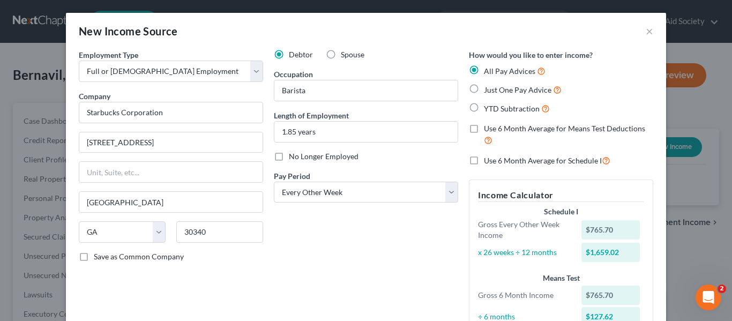
click at [484, 88] on label "Just One Pay Advice" at bounding box center [523, 90] width 78 height 12
click at [488, 88] on input "Just One Pay Advice" at bounding box center [491, 87] width 7 height 7
radio input "true"
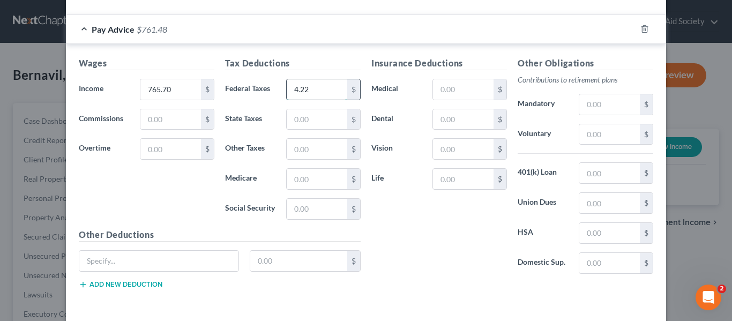
scroll to position [321, 0]
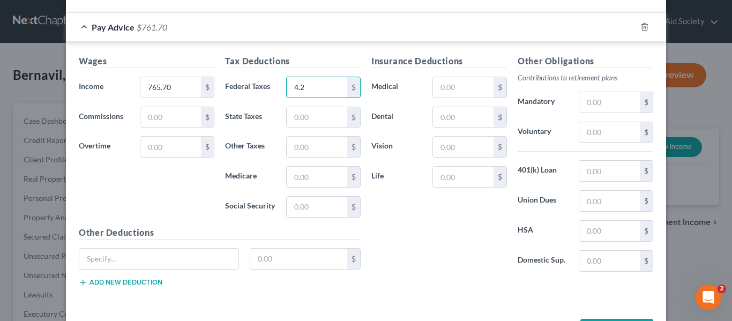
type input "4.22"
click at [306, 208] on input "text" at bounding box center [317, 207] width 61 height 20
type input "38.38"
click at [308, 180] on input "text" at bounding box center [317, 177] width 61 height 20
type input "8.98"
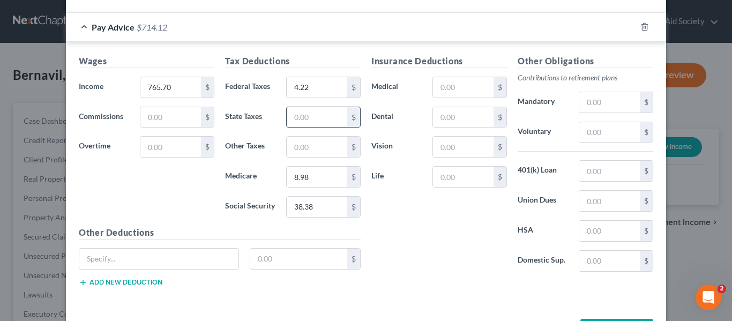
click at [298, 116] on input "text" at bounding box center [317, 117] width 61 height 20
type input "8.49"
click at [316, 142] on input "text" at bounding box center [317, 147] width 61 height 20
type input "20.04"
click at [452, 82] on input "text" at bounding box center [463, 87] width 61 height 20
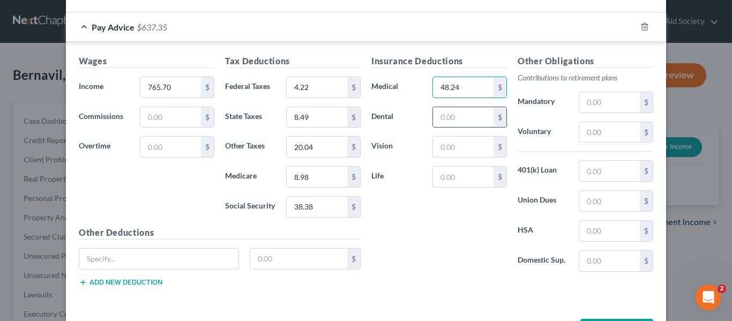
type input "48.24"
click at [464, 113] on input "text" at bounding box center [463, 117] width 61 height 20
type input "7"
click at [467, 146] on input "text" at bounding box center [463, 147] width 61 height 20
type input "4.38"
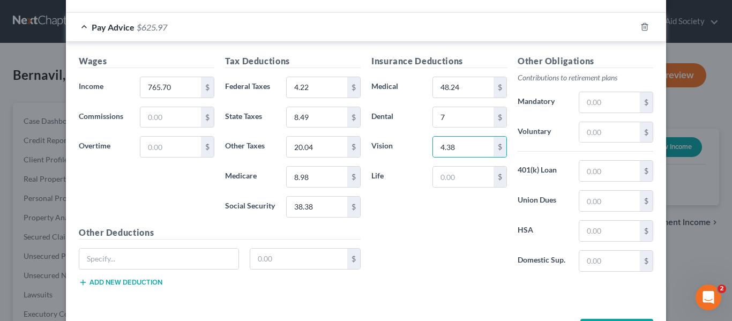
click at [455, 240] on div "Insurance Deductions Medical 48.24 $ Dental 7 $ Vision 4.38 $ Life $" at bounding box center [439, 168] width 146 height 226
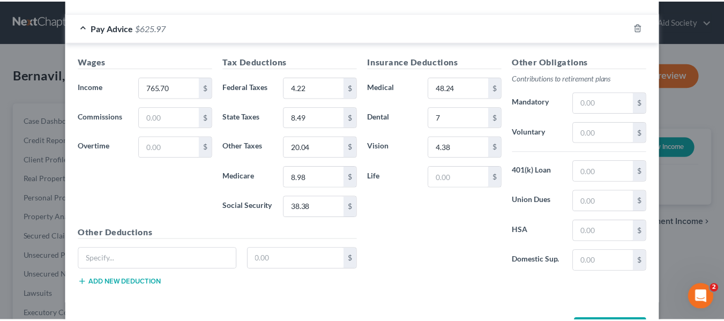
scroll to position [362, 0]
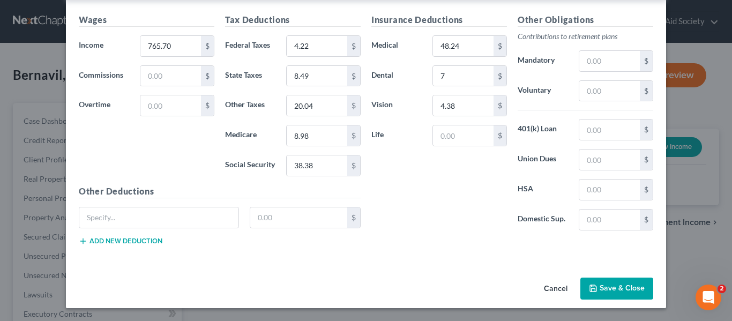
click at [604, 288] on button "Save & Close" at bounding box center [616, 289] width 73 height 23
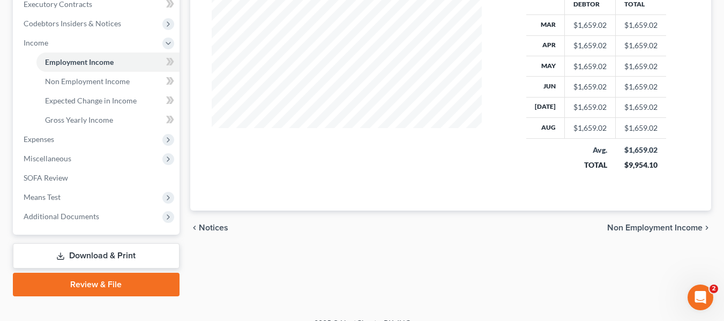
scroll to position [313, 0]
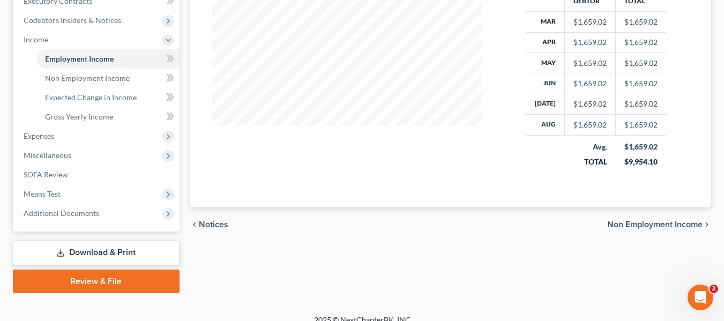
click at [633, 225] on span "Non Employment Income" at bounding box center [654, 224] width 95 height 9
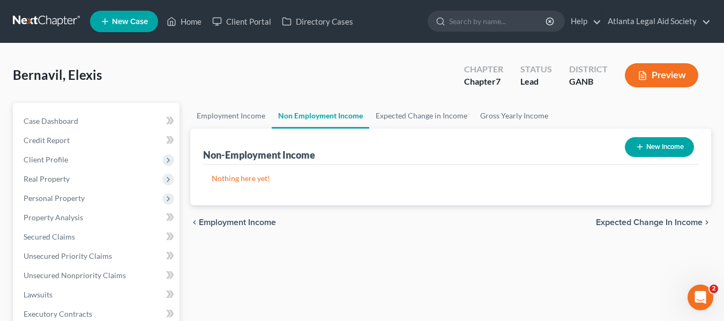
click at [646, 222] on span "Expected Change in Income" at bounding box center [649, 222] width 107 height 9
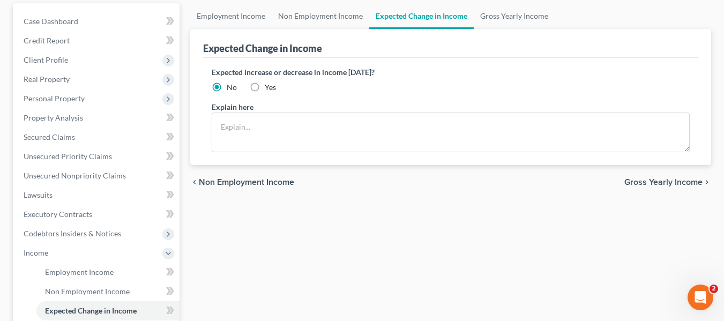
scroll to position [105, 0]
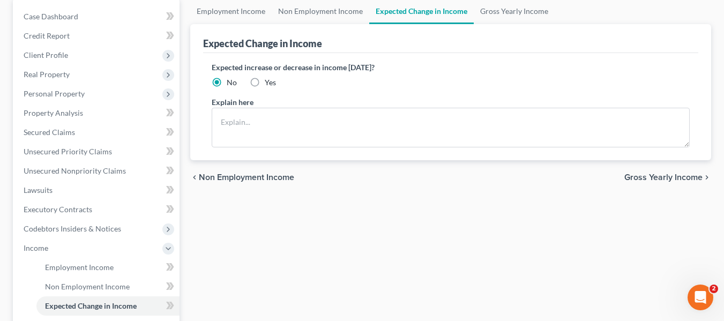
click at [656, 177] on span "Gross Yearly Income" at bounding box center [663, 177] width 78 height 9
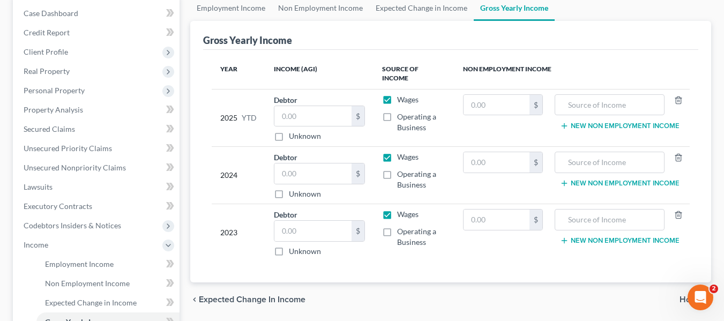
scroll to position [121, 0]
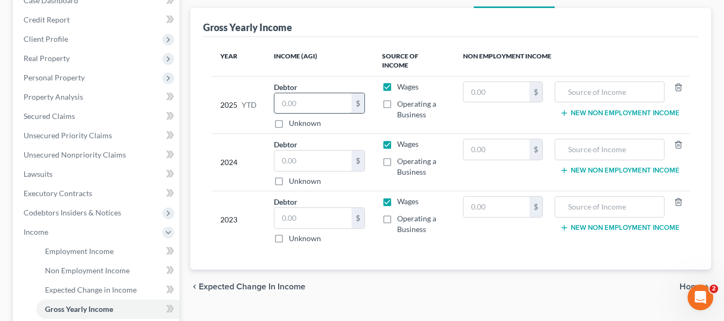
click at [303, 93] on input "text" at bounding box center [313, 103] width 78 height 20
type input "12,764.19"
click at [301, 151] on input "text" at bounding box center [313, 161] width 78 height 20
type input "20,976"
click at [311, 208] on input "text" at bounding box center [313, 218] width 78 height 20
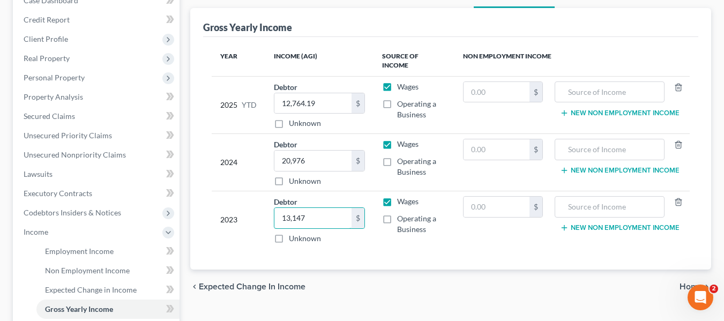
type input "13,147"
click at [482, 239] on td "$" at bounding box center [502, 219] width 97 height 57
click at [690, 282] on span "Home" at bounding box center [691, 286] width 23 height 9
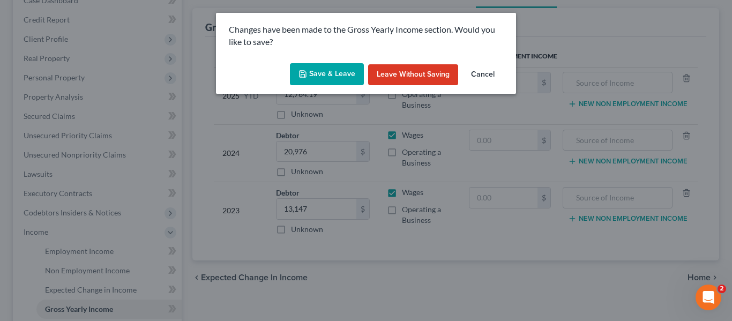
click at [320, 71] on button "Save & Leave" at bounding box center [327, 74] width 74 height 23
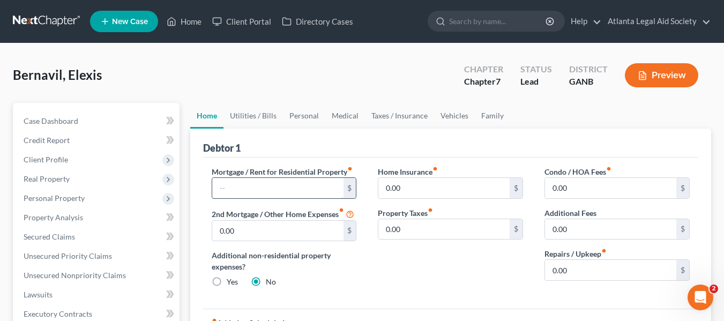
click at [248, 189] on input "text" at bounding box center [277, 188] width 131 height 20
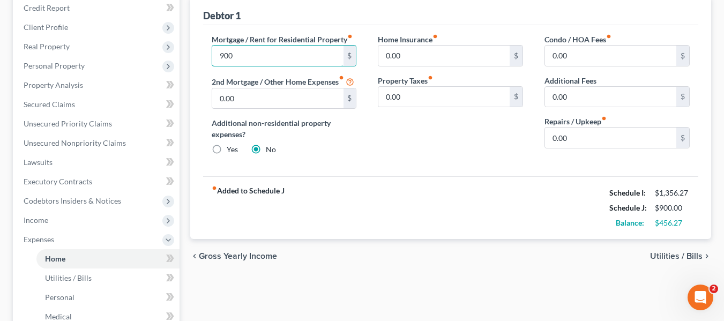
scroll to position [153, 0]
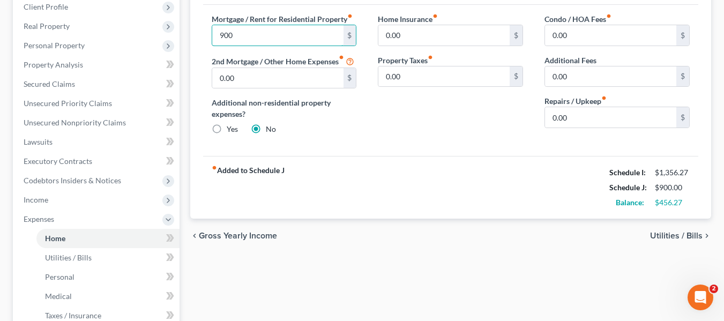
type input "900"
click at [663, 232] on span "Utilities / Bills" at bounding box center [676, 236] width 53 height 9
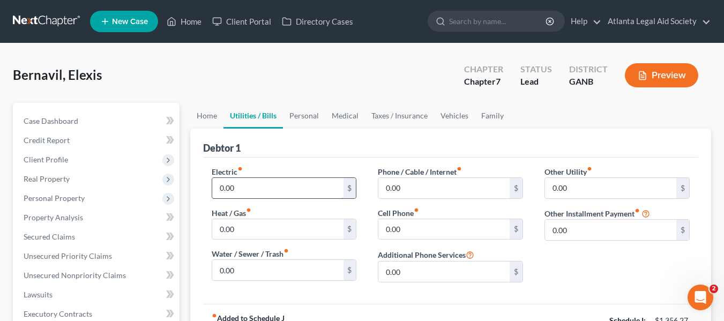
click at [258, 190] on input "0.00" at bounding box center [277, 188] width 131 height 20
type input "100"
click at [428, 187] on input "0.00" at bounding box center [443, 188] width 131 height 20
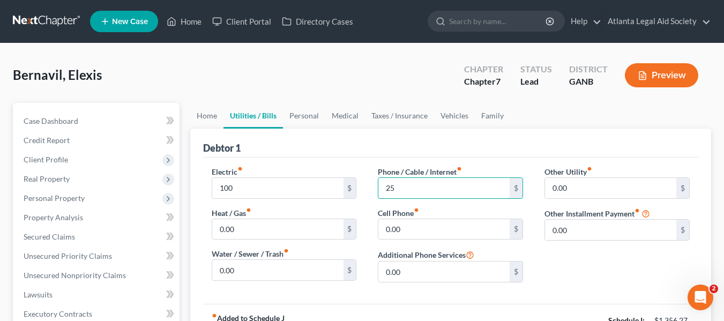
drag, startPoint x: 406, startPoint y: 190, endPoint x: 371, endPoint y: 183, distance: 35.4
click at [371, 183] on div "Phone / Cable / Internet fiber_manual_record 25 $ Cell Phone fiber_manual_recor…" at bounding box center [450, 228] width 167 height 125
type input "22"
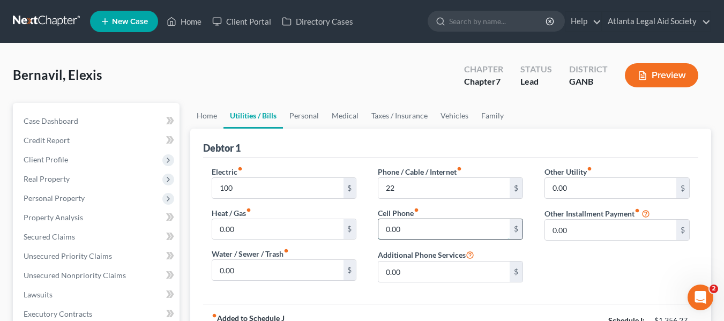
click at [401, 226] on input "0.00" at bounding box center [443, 229] width 131 height 20
type input "25"
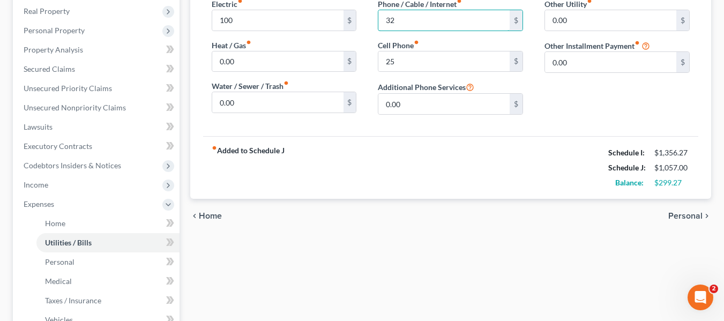
scroll to position [173, 0]
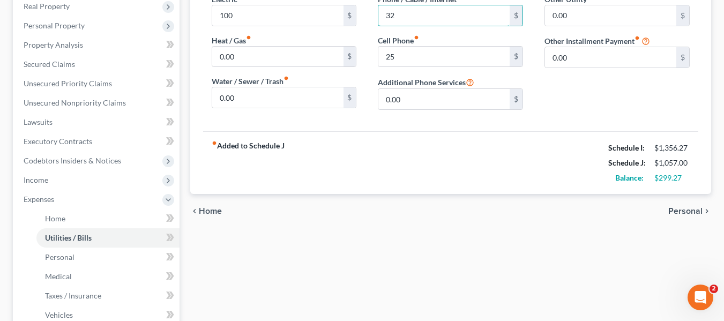
type input "32"
click at [683, 210] on span "Personal" at bounding box center [685, 211] width 34 height 9
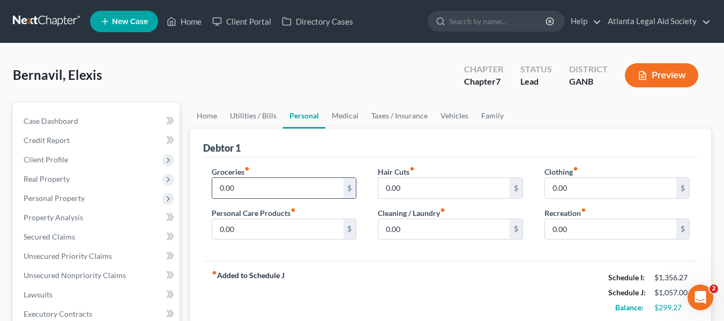
click at [249, 188] on input "0.00" at bounding box center [277, 188] width 131 height 20
type input "30"
click at [252, 229] on input "0.00" at bounding box center [277, 229] width 131 height 20
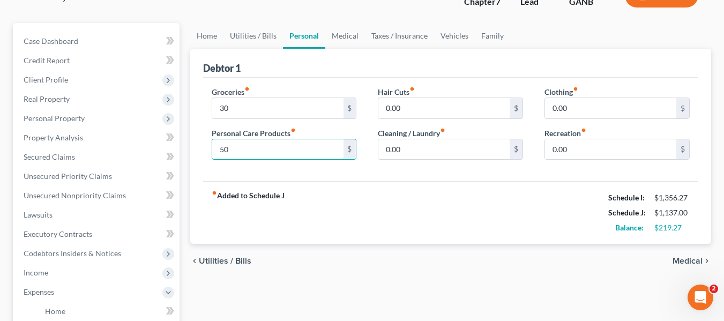
scroll to position [99, 0]
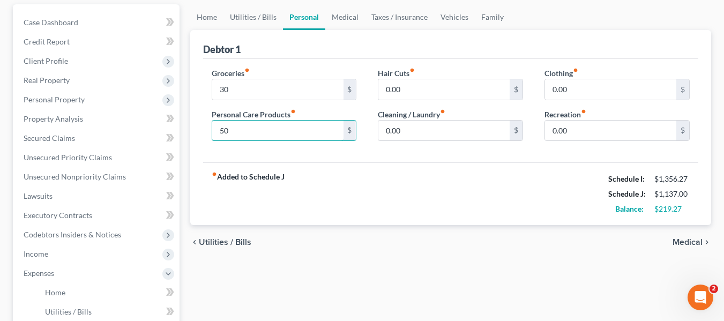
type input "50"
click at [681, 245] on span "Medical" at bounding box center [688, 242] width 30 height 9
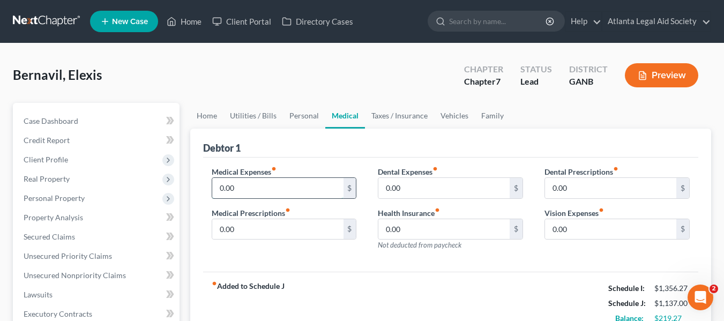
click at [266, 182] on input "0.00" at bounding box center [277, 188] width 131 height 20
type input "50"
click at [242, 226] on input "0.00" at bounding box center [277, 229] width 131 height 20
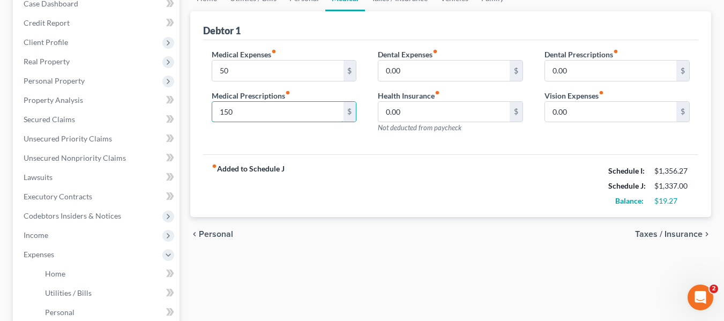
scroll to position [156, 0]
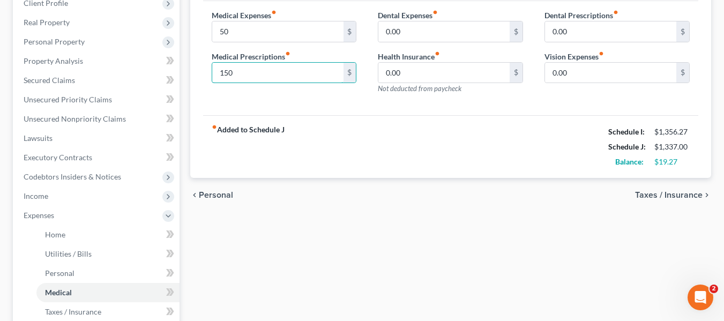
type input "150"
click at [650, 193] on span "Taxes / Insurance" at bounding box center [669, 195] width 68 height 9
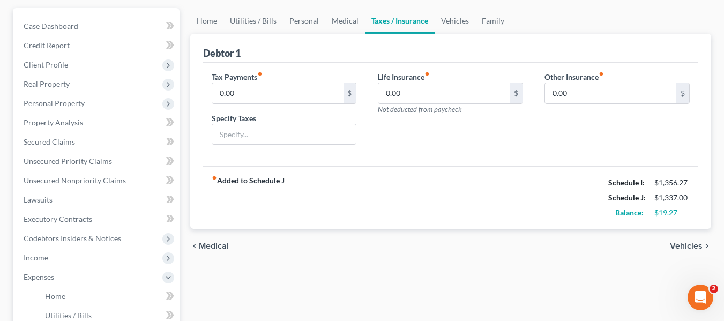
scroll to position [126, 0]
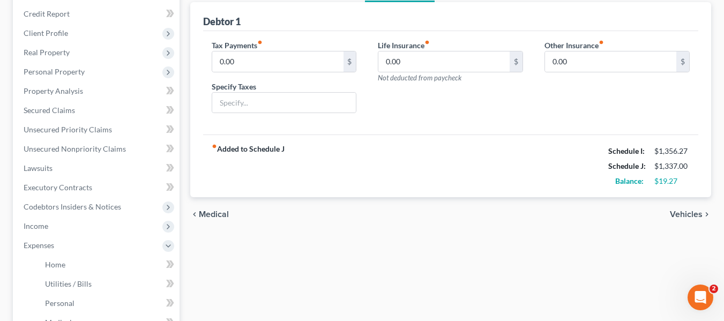
click at [682, 214] on span "Vehicles" at bounding box center [686, 214] width 33 height 9
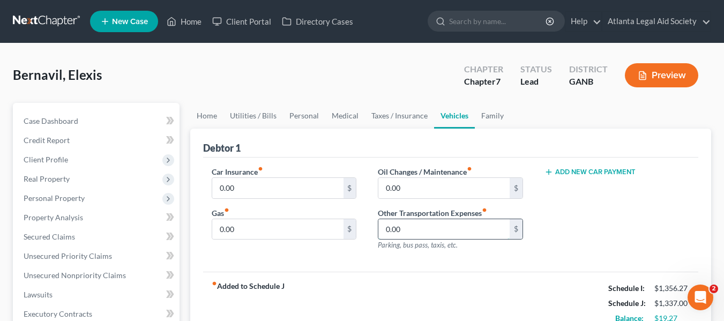
click at [393, 226] on input "0.00" at bounding box center [443, 229] width 131 height 20
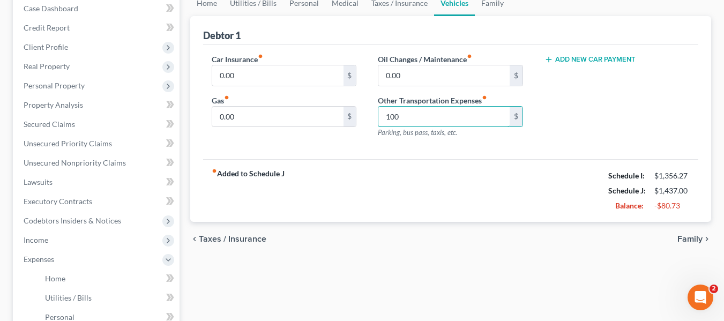
scroll to position [129, 0]
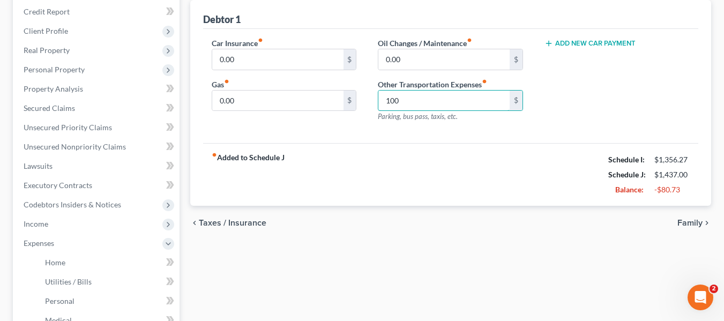
type input "100"
click at [685, 220] on span "Family" at bounding box center [689, 223] width 25 height 9
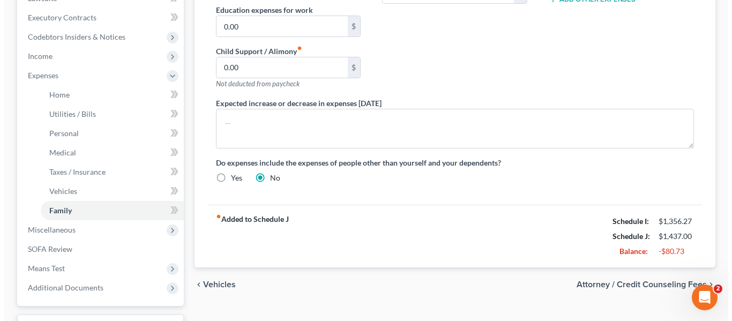
scroll to position [301, 0]
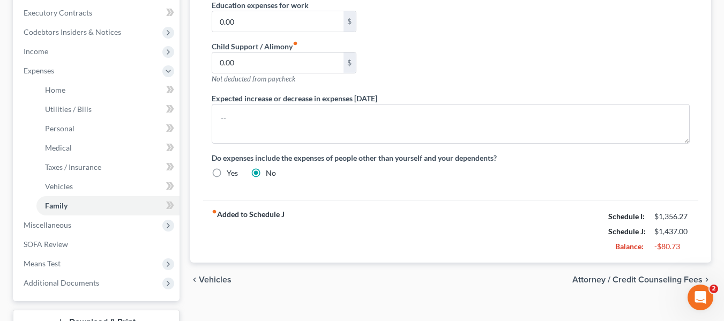
click at [652, 280] on span "Attorney / Credit Counseling Fees" at bounding box center [637, 279] width 130 height 9
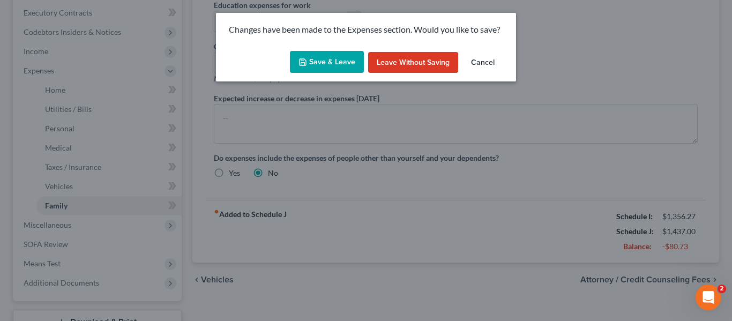
click at [323, 65] on button "Save & Leave" at bounding box center [327, 62] width 74 height 23
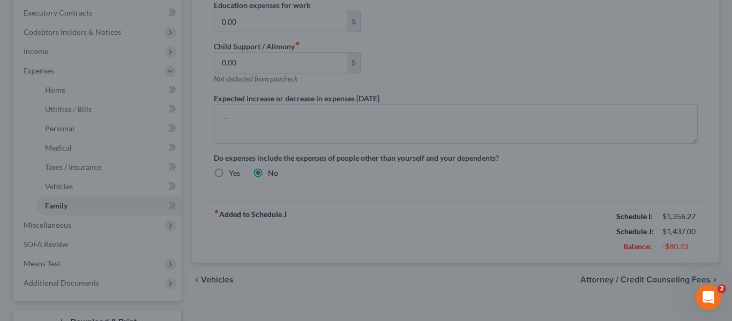
select select "0"
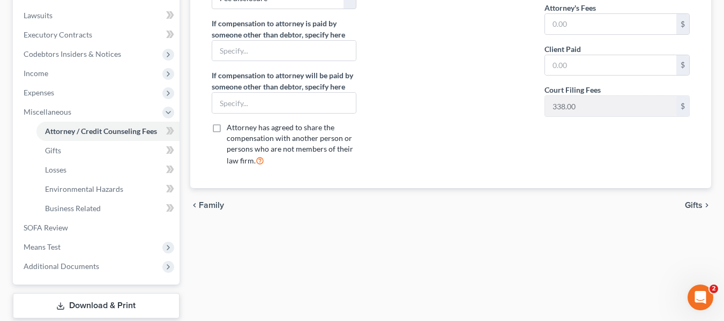
scroll to position [288, 0]
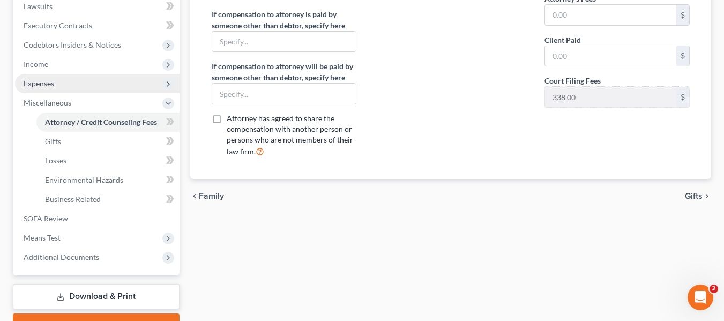
click at [29, 80] on span "Expenses" at bounding box center [39, 83] width 31 height 9
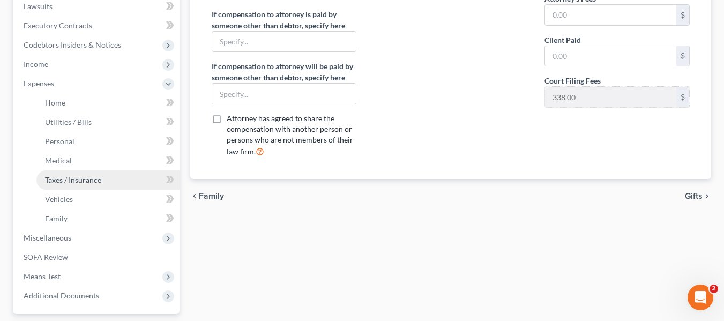
click at [62, 176] on span "Taxes / Insurance" at bounding box center [73, 179] width 56 height 9
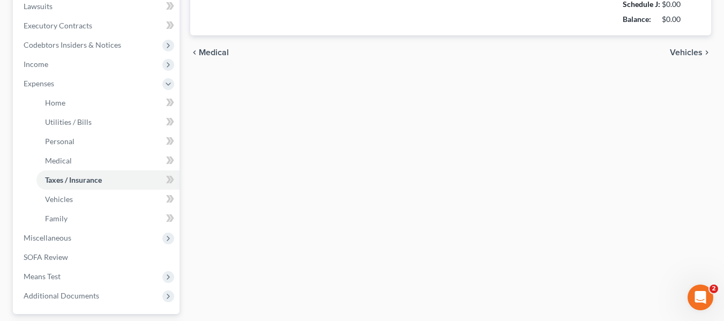
type input "0.00"
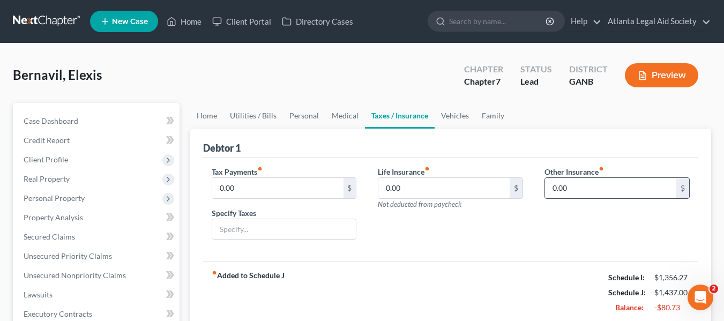
click at [606, 190] on input "0.00" at bounding box center [610, 188] width 131 height 20
type input "10"
click at [600, 219] on input "text" at bounding box center [617, 218] width 144 height 20
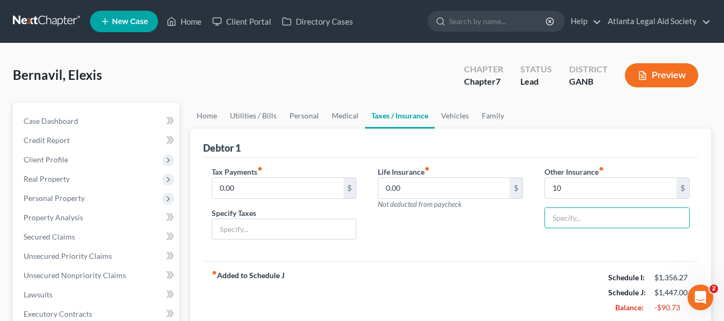
type input "Renters Insurance"
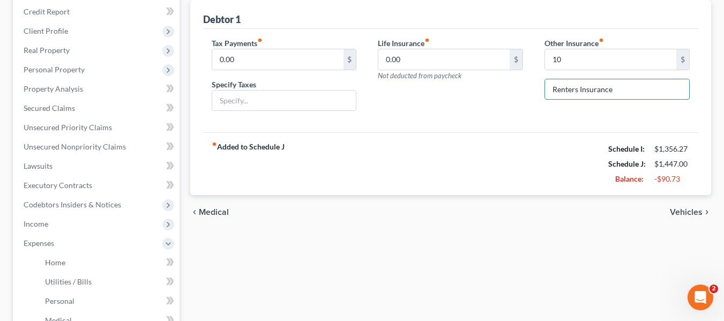
scroll to position [131, 0]
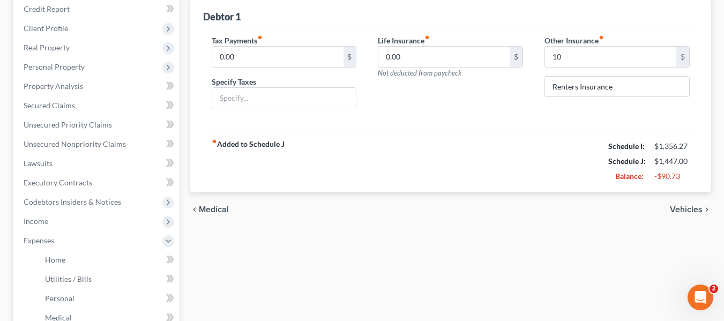
click at [683, 207] on span "Vehicles" at bounding box center [686, 209] width 33 height 9
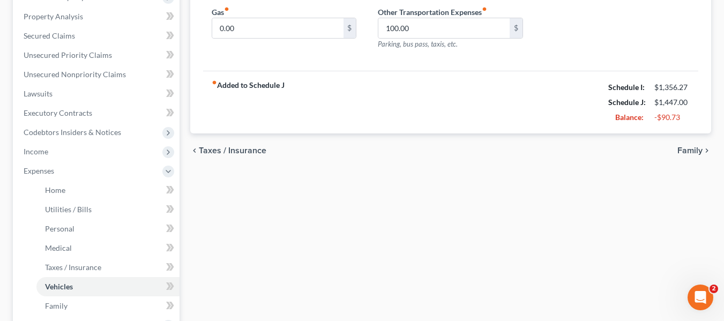
click at [696, 148] on span "Family" at bounding box center [689, 150] width 25 height 9
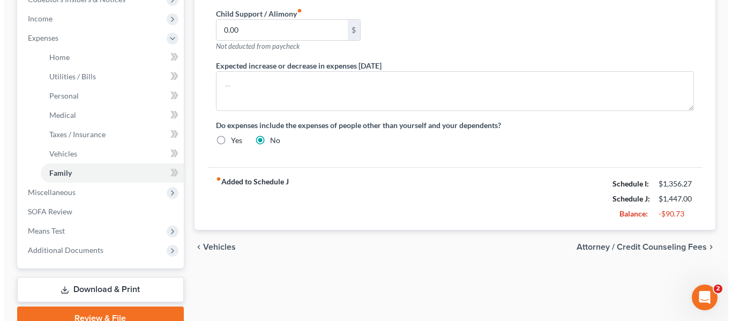
scroll to position [338, 0]
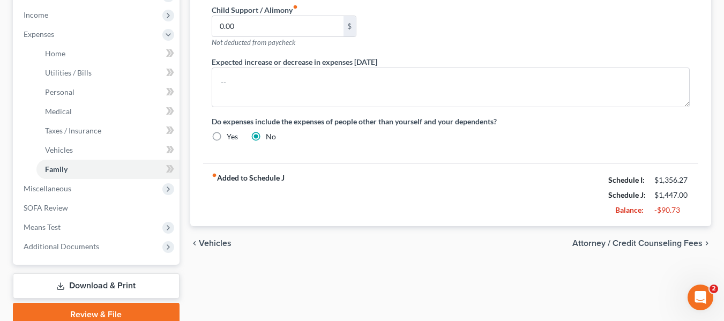
click at [674, 241] on span "Attorney / Credit Counseling Fees" at bounding box center [637, 243] width 130 height 9
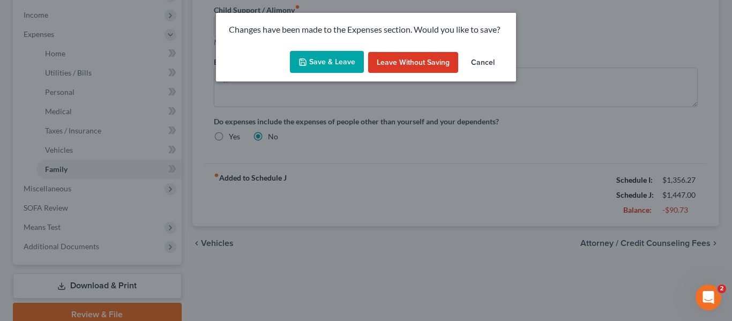
click at [315, 58] on button "Save & Leave" at bounding box center [327, 62] width 74 height 23
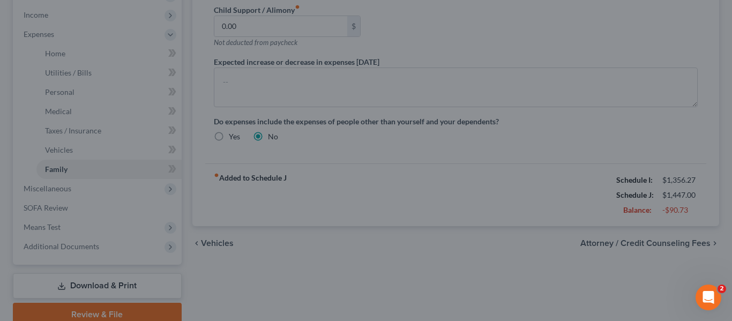
select select "0"
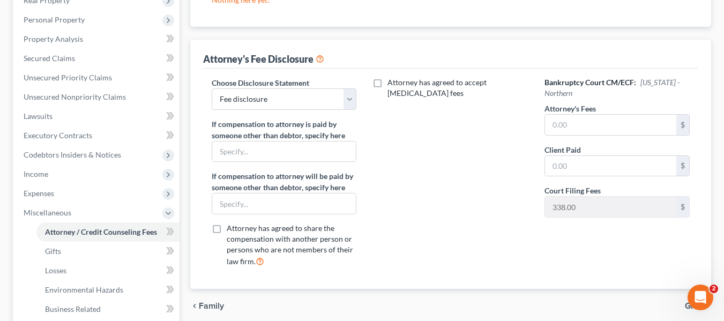
scroll to position [174, 0]
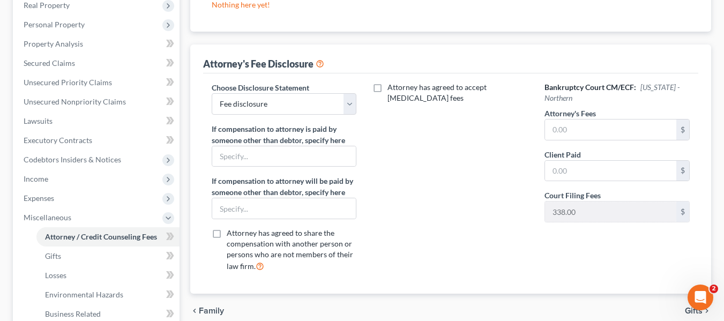
click at [567, 260] on div "Bankruptcy Court CM/ECF: [US_STATE] - Northern Attorney's Fees $ Client Paid $ …" at bounding box center [617, 181] width 167 height 199
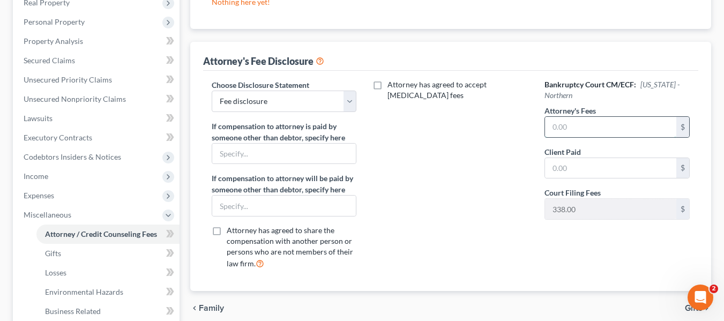
click at [585, 122] on input "text" at bounding box center [610, 127] width 131 height 20
type input "0.00"
click at [592, 249] on div "Bankruptcy Court CM/ECF: [US_STATE] - Northern Attorney's Fees 0.00 $ Client Pa…" at bounding box center [617, 178] width 167 height 199
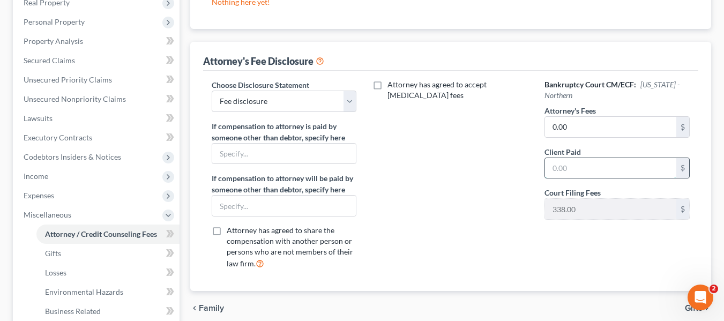
click at [564, 165] on input "text" at bounding box center [610, 168] width 131 height 20
type input "0.00"
click at [637, 241] on div "Bankruptcy Court CM/ECF: [US_STATE] - Northern Attorney's Fees 0.00 $ Client Pa…" at bounding box center [617, 178] width 167 height 199
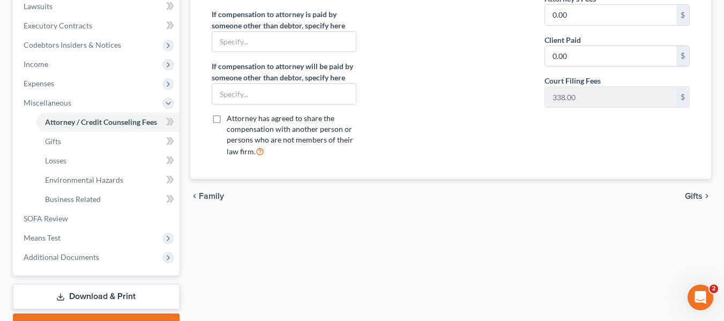
scroll to position [307, 0]
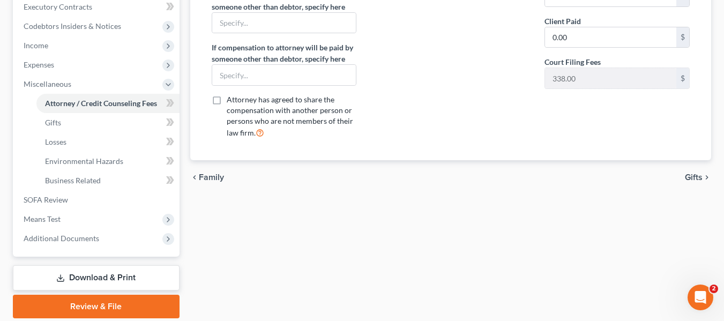
click at [701, 177] on span "Gifts" at bounding box center [694, 177] width 18 height 9
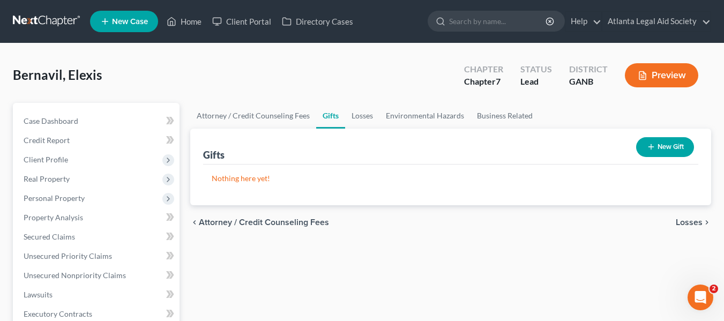
click at [692, 218] on span "Losses" at bounding box center [689, 222] width 27 height 9
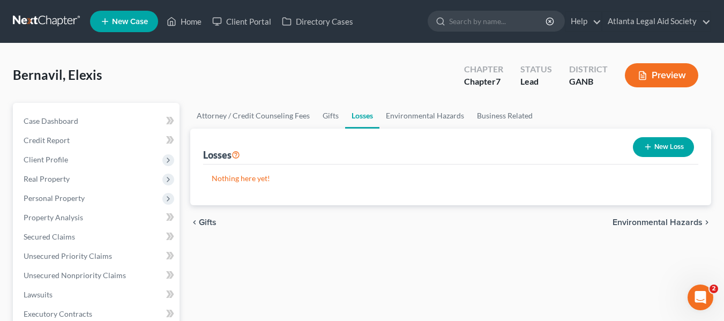
click at [688, 225] on span "Environmental Hazards" at bounding box center [658, 222] width 90 height 9
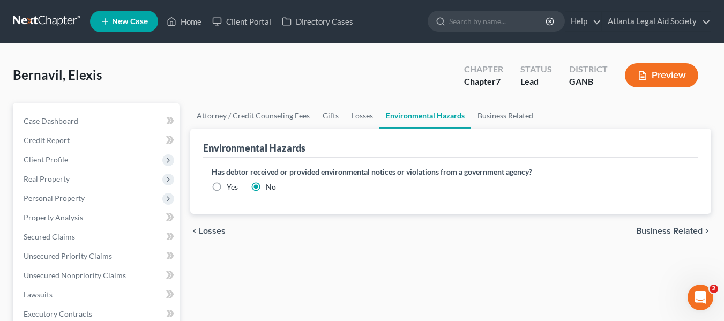
click at [684, 231] on span "Business Related" at bounding box center [669, 231] width 66 height 9
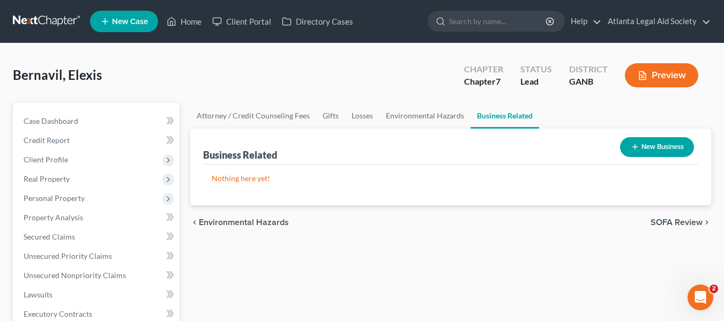
click at [684, 227] on span "SOFA Review" at bounding box center [677, 222] width 52 height 9
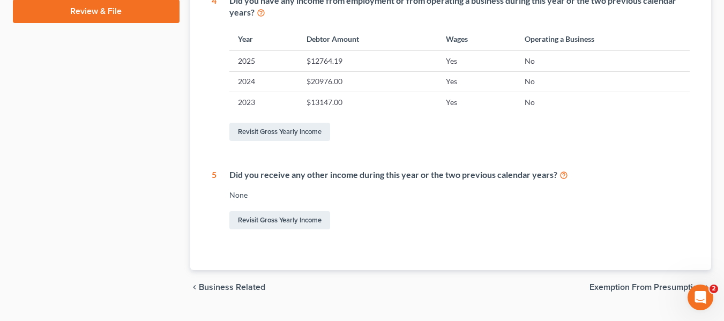
scroll to position [530, 0]
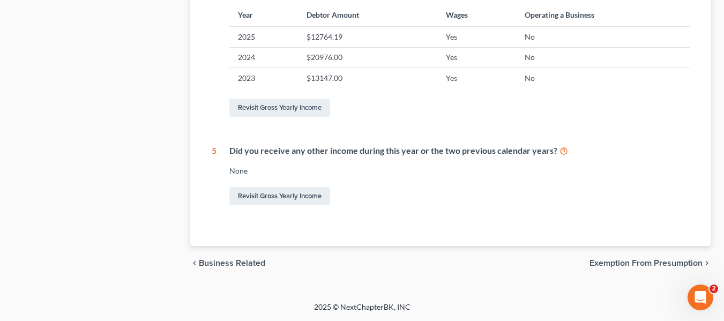
click at [663, 262] on span "Exemption from Presumption" at bounding box center [645, 263] width 113 height 9
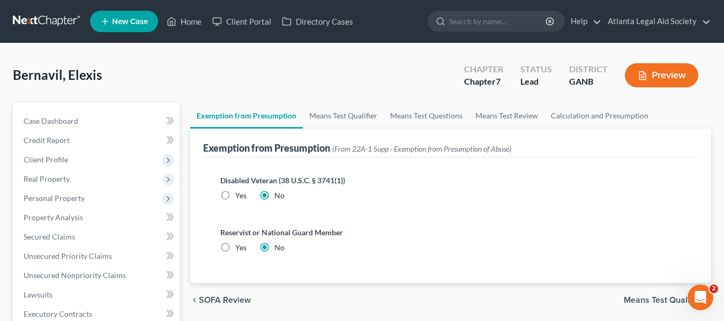
click at [629, 300] on span "Means Test Qualifier" at bounding box center [663, 300] width 79 height 9
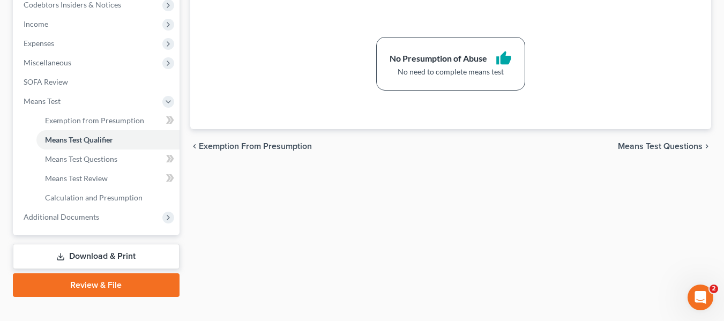
scroll to position [339, 0]
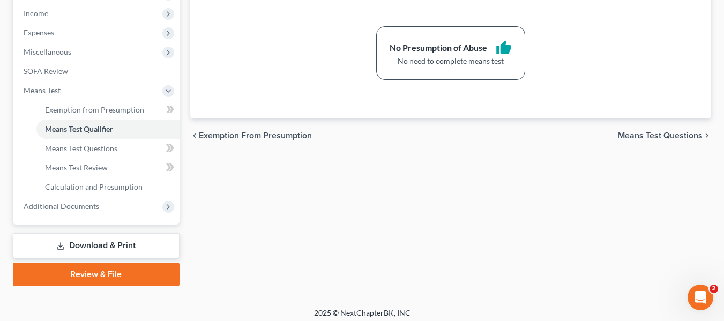
click at [669, 137] on span "Means Test Questions" at bounding box center [660, 135] width 85 height 9
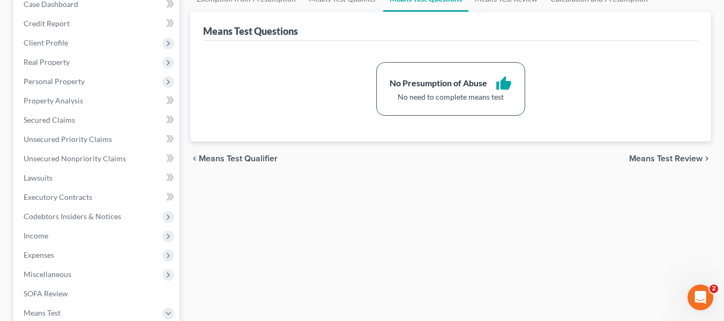
scroll to position [151, 0]
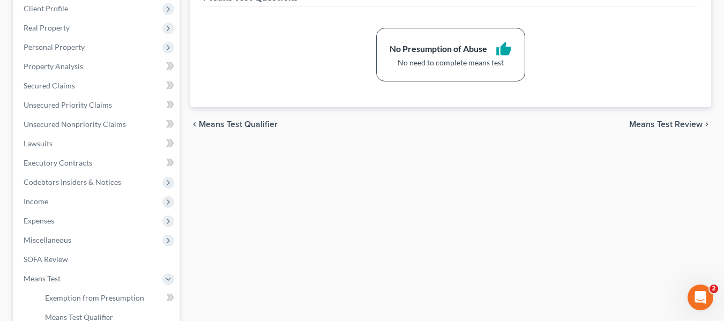
click at [661, 129] on span "Means Test Review" at bounding box center [665, 124] width 73 height 9
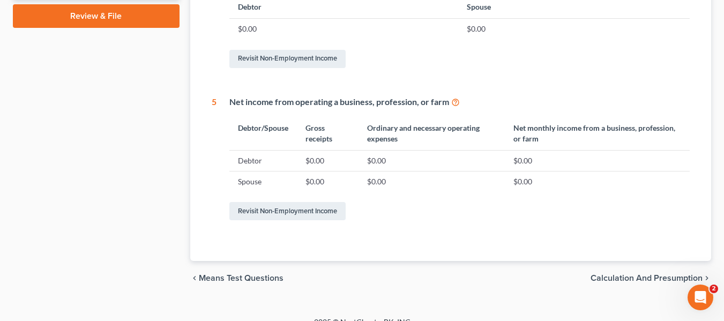
scroll to position [613, 0]
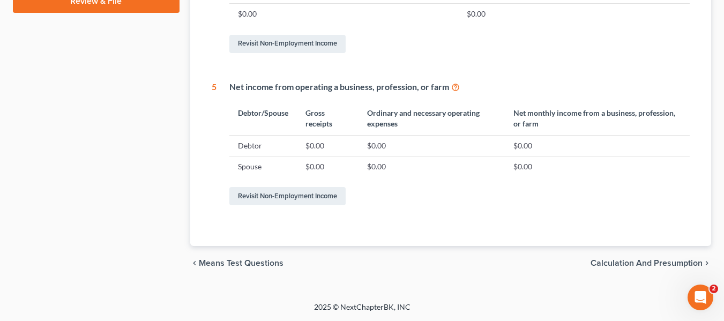
click at [625, 259] on span "Calculation and Presumption" at bounding box center [647, 263] width 112 height 9
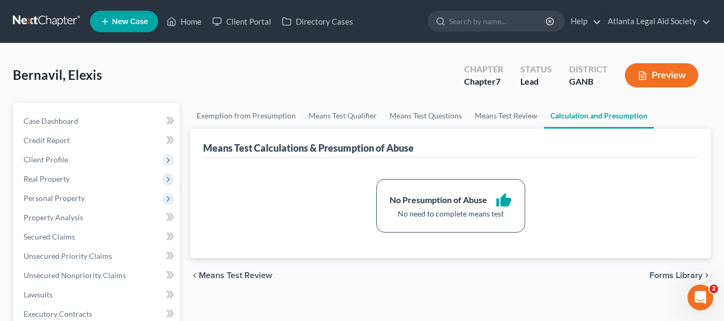
click at [661, 277] on span "Forms Library" at bounding box center [676, 275] width 53 height 9
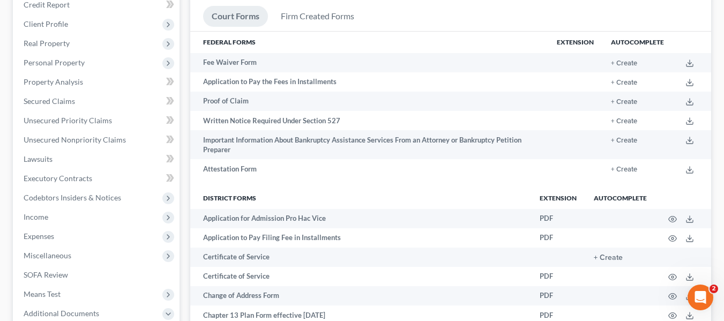
scroll to position [151, 0]
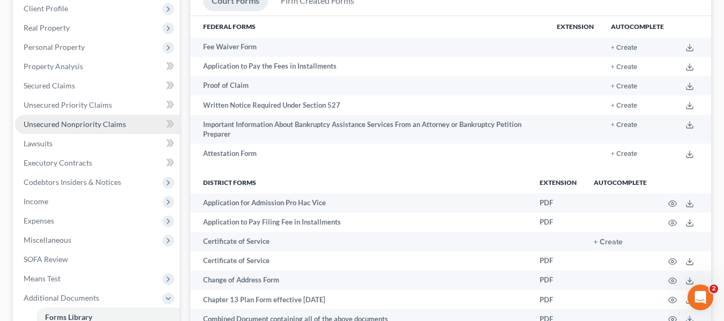
click at [58, 128] on span "Unsecured Nonpriority Claims" at bounding box center [75, 124] width 102 height 9
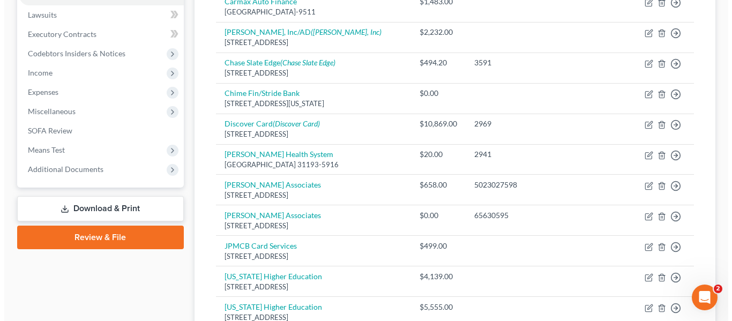
scroll to position [296, 0]
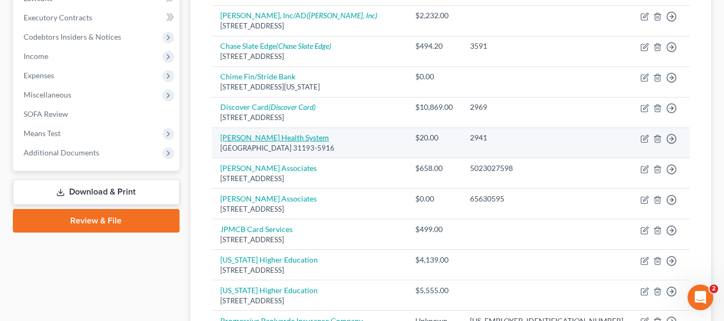
click at [279, 133] on link "[PERSON_NAME] Health System" at bounding box center [274, 137] width 109 height 9
select select "10"
select select "9"
select select "0"
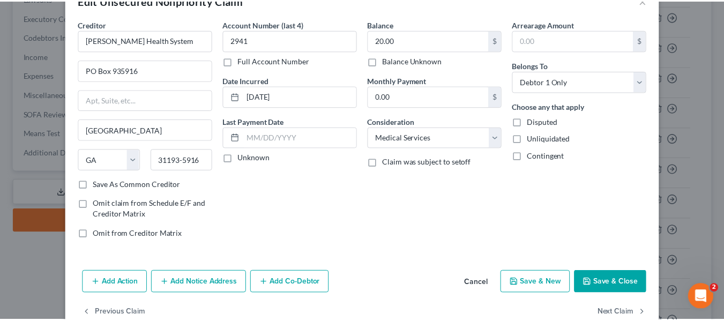
scroll to position [55, 0]
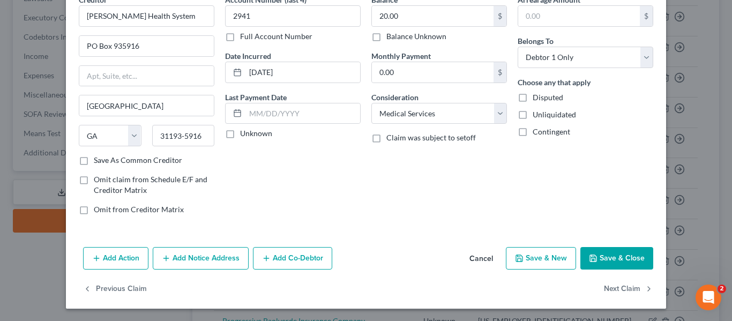
click at [532, 259] on button "Save & New" at bounding box center [541, 258] width 70 height 23
select select "0"
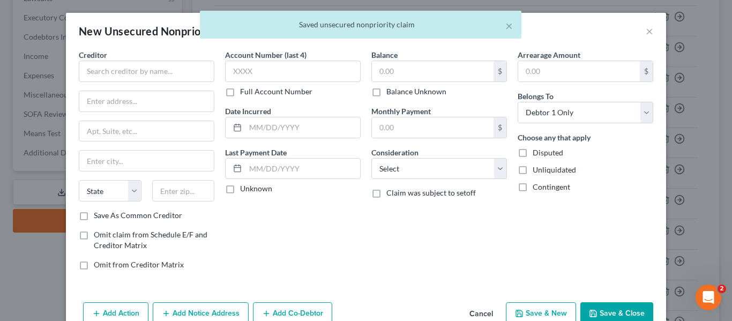
click at [483, 315] on button "Cancel" at bounding box center [481, 313] width 41 height 21
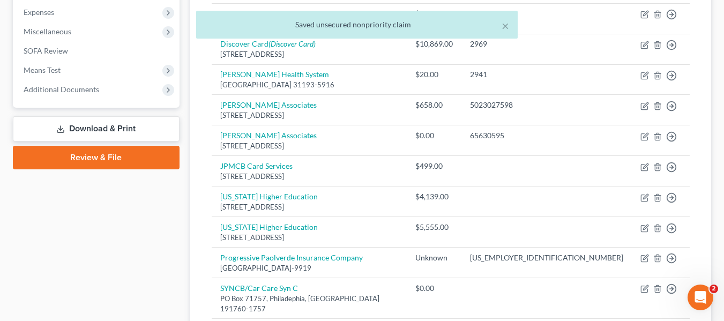
scroll to position [370, 0]
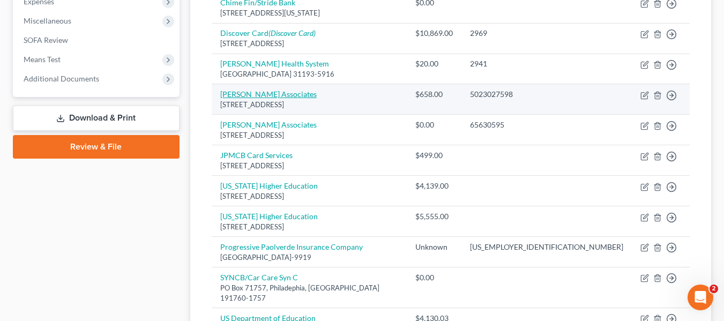
click at [254, 89] on link "[PERSON_NAME] Associates" at bounding box center [268, 93] width 96 height 9
select select "10"
select select "1"
select select "0"
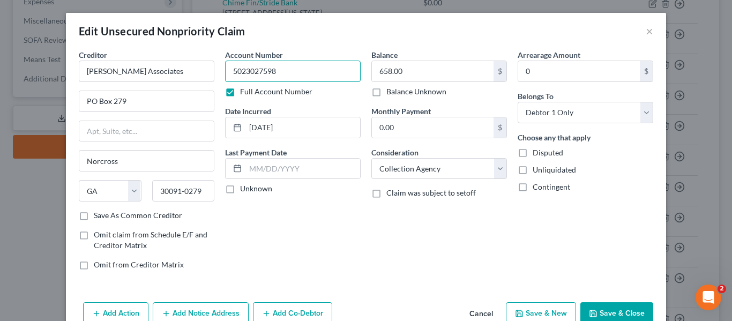
click at [285, 67] on input "5023027598" at bounding box center [293, 71] width 136 height 21
click at [240, 92] on label "Full Account Number" at bounding box center [276, 91] width 72 height 11
click at [244, 92] on input "Full Account Number" at bounding box center [247, 89] width 7 height 7
drag, startPoint x: 291, startPoint y: 70, endPoint x: 218, endPoint y: 70, distance: 72.9
click at [220, 70] on div "Account Number (last 4) 7598 Full Account Number Date Incurred [DATE] Last Paym…" at bounding box center [293, 163] width 146 height 229
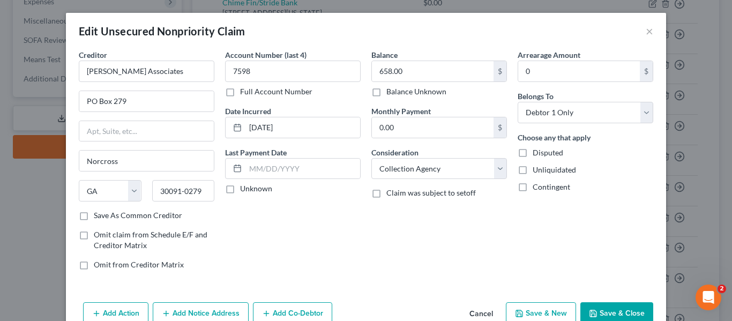
click at [240, 92] on label "Full Account Number" at bounding box center [276, 91] width 72 height 11
click at [244, 92] on input "Full Account Number" at bounding box center [247, 89] width 7 height 7
drag, startPoint x: 268, startPoint y: 70, endPoint x: 217, endPoint y: 65, distance: 51.6
click at [220, 65] on div "Account Number 7598 Full Account Number Date Incurred [DATE] Last Payment Date …" at bounding box center [293, 163] width 146 height 229
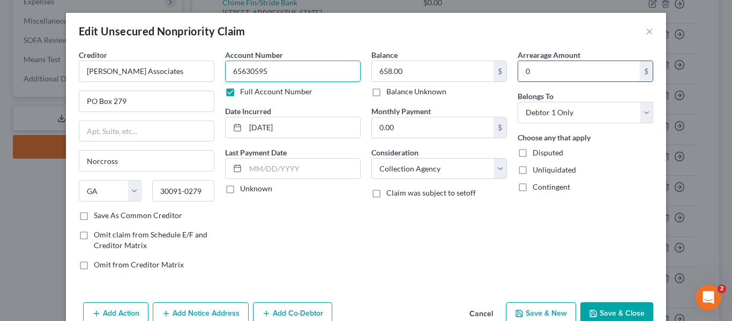
type input "65630595"
click at [578, 66] on input "0" at bounding box center [579, 71] width 122 height 20
type input "20.00"
click at [325, 240] on div "Account Number 65630595 Full Account Number Date Incurred [DATE] Last Payment D…" at bounding box center [293, 163] width 146 height 229
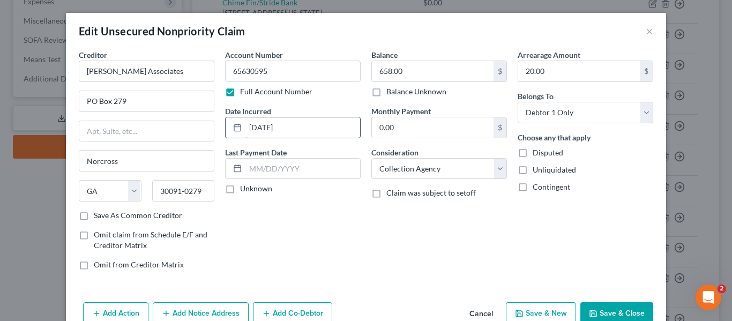
drag, startPoint x: 245, startPoint y: 125, endPoint x: 322, endPoint y: 129, distance: 77.3
click at [322, 129] on input "[DATE]" at bounding box center [302, 127] width 115 height 20
drag, startPoint x: 324, startPoint y: 238, endPoint x: 256, endPoint y: 141, distance: 118.5
click at [326, 231] on div "Account Number 65630595 Full Account Number Date Incurred 04032025 Last Payment…" at bounding box center [293, 163] width 146 height 229
click at [255, 126] on input "04032025" at bounding box center [302, 127] width 115 height 20
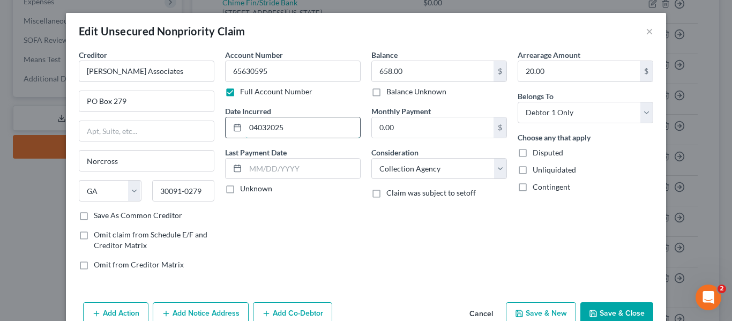
click at [256, 125] on input "04032025" at bounding box center [302, 127] width 115 height 20
click at [252, 127] on input "04032025" at bounding box center [302, 127] width 115 height 20
click at [266, 128] on input "04/032025" at bounding box center [302, 127] width 115 height 20
type input "[DATE]"
click at [381, 244] on div "Balance 658.00 $ Balance Unknown Balance Undetermined 658.00 $ Balance Unknown …" at bounding box center [439, 163] width 146 height 229
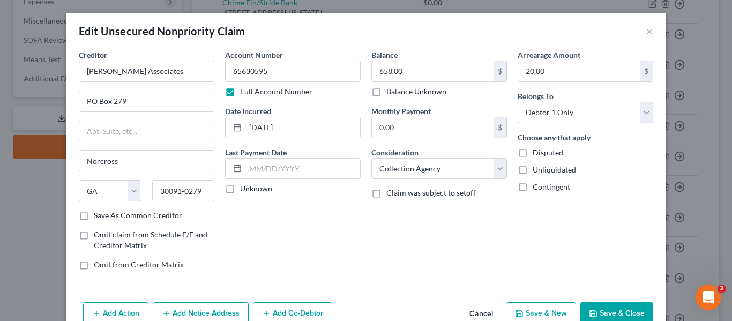
click at [607, 313] on button "Save & Close" at bounding box center [616, 313] width 73 height 23
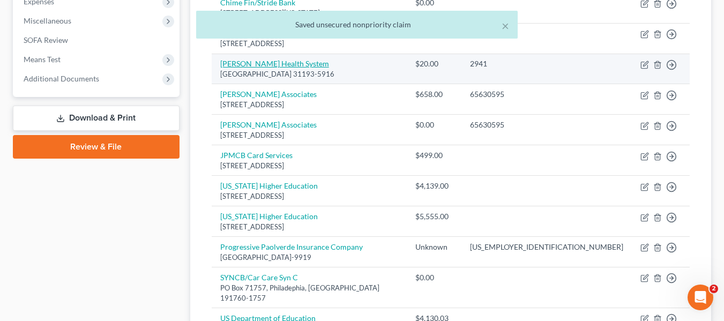
click at [242, 59] on link "[PERSON_NAME] Health System" at bounding box center [274, 63] width 109 height 9
select select "10"
select select "9"
select select "0"
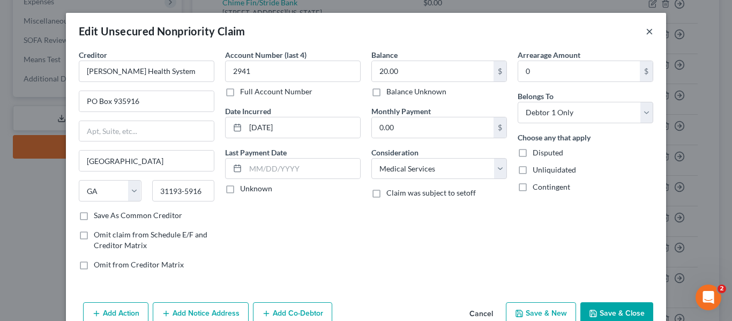
click at [647, 31] on button "×" at bounding box center [650, 31] width 8 height 13
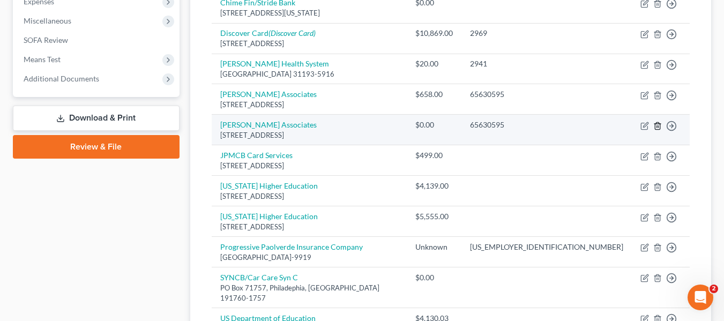
click at [658, 122] on icon "button" at bounding box center [657, 126] width 9 height 9
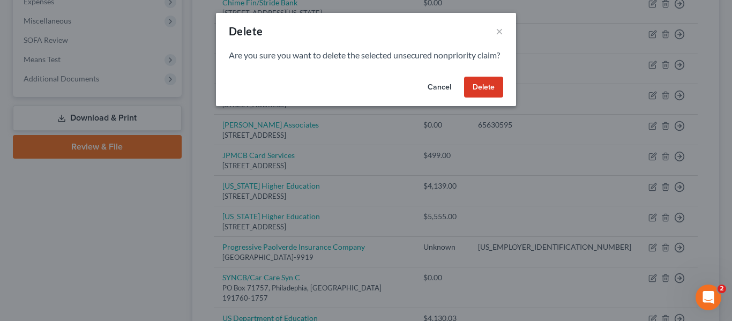
click at [488, 98] on button "Delete" at bounding box center [483, 87] width 39 height 21
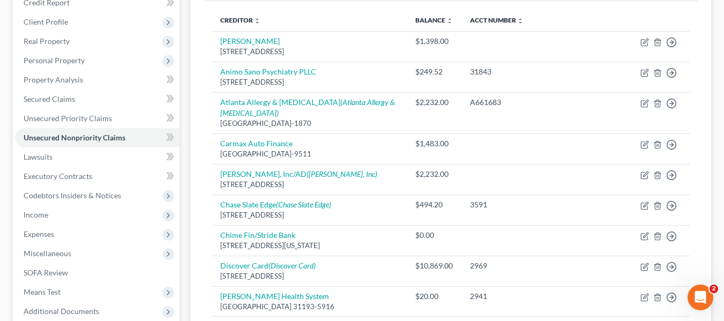
scroll to position [0, 0]
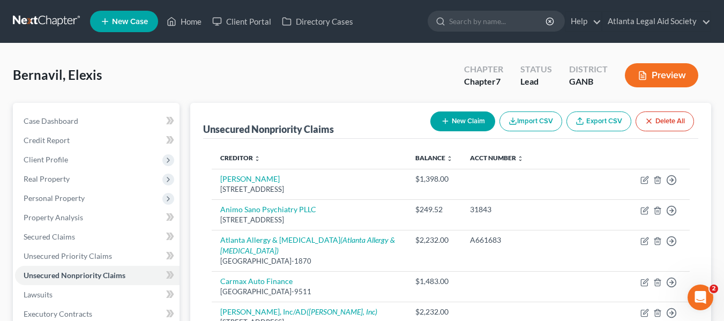
click at [448, 123] on button "New Claim" at bounding box center [462, 121] width 65 height 20
select select "0"
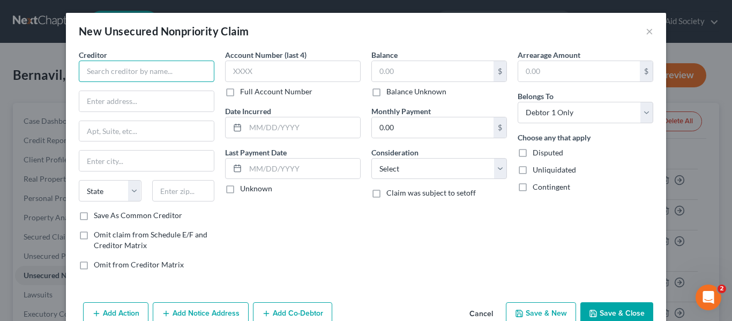
click at [133, 71] on input "text" at bounding box center [147, 71] width 136 height 21
type input "[PERSON_NAME] Health Systems"
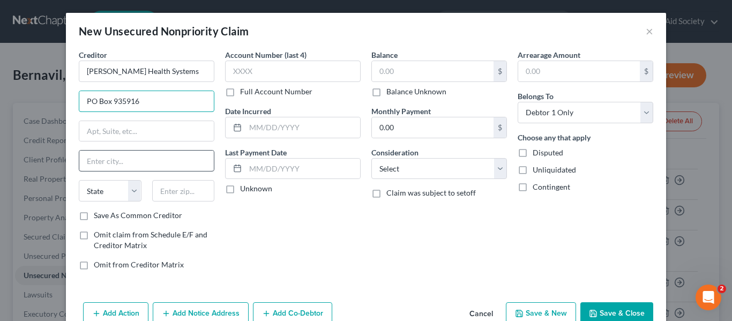
type input "PO Box 935916"
click at [100, 160] on input "text" at bounding box center [146, 161] width 135 height 20
type input "[GEOGRAPHIC_DATA]"
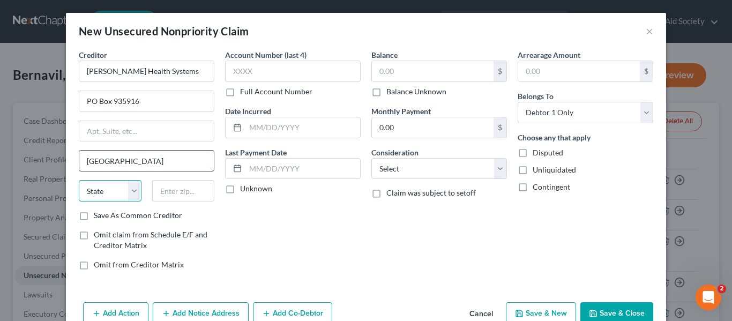
select select "10"
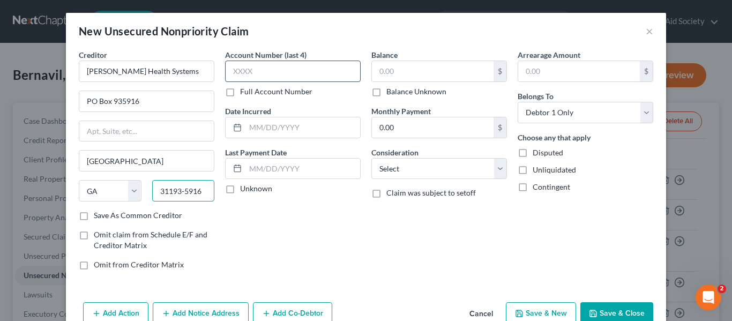
type input "31193-5916"
click at [247, 73] on input "text" at bounding box center [293, 71] width 136 height 21
click at [240, 91] on label "Full Account Number" at bounding box center [276, 91] width 72 height 11
click at [244, 91] on input "Full Account Number" at bounding box center [247, 89] width 7 height 7
click at [270, 74] on input "text" at bounding box center [293, 71] width 136 height 21
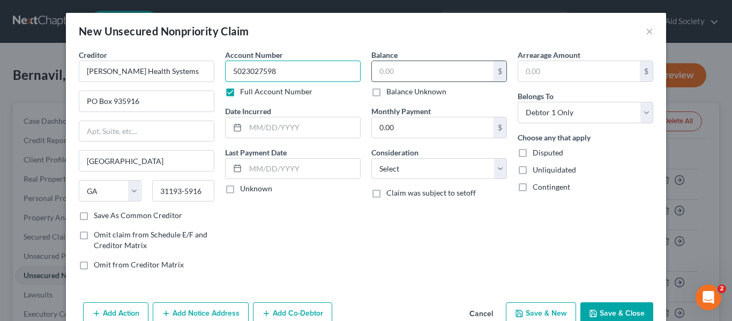
type input "5023027598"
click at [402, 70] on input "text" at bounding box center [433, 71] width 122 height 20
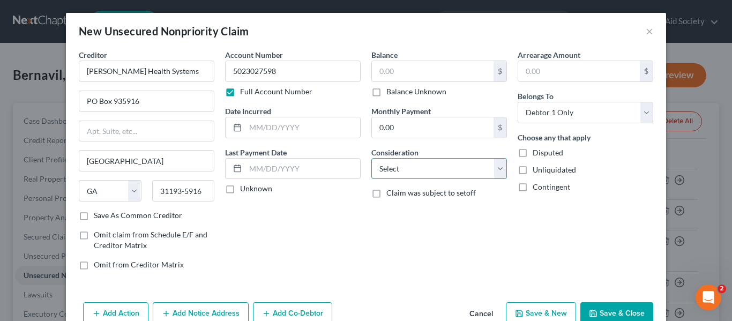
click at [456, 159] on select "Select Cable / Satellite Services Collection Agency Credit Card Debt Debt Couns…" at bounding box center [439, 168] width 136 height 21
select select "9"
click at [371, 158] on select "Select Cable / Satellite Services Collection Agency Credit Card Debt Debt Couns…" at bounding box center [439, 168] width 136 height 21
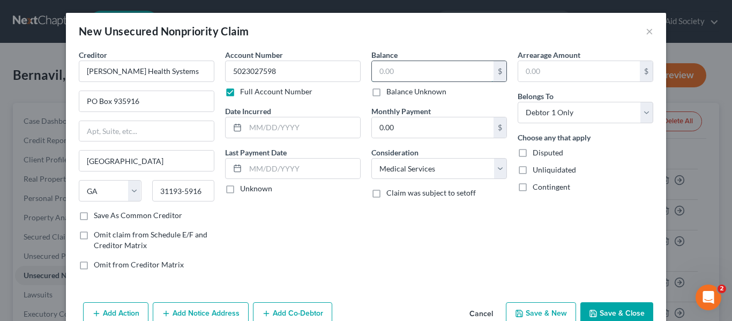
click at [407, 65] on input "text" at bounding box center [433, 71] width 122 height 20
click at [265, 123] on input "text" at bounding box center [302, 127] width 115 height 20
type input "[DATE]"
click at [441, 79] on input "text" at bounding box center [433, 71] width 122 height 20
type input "658"
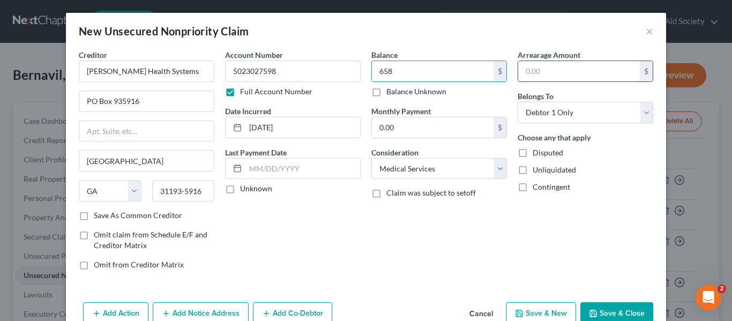
click at [575, 70] on input "text" at bounding box center [579, 71] width 122 height 20
type input "20"
drag, startPoint x: 518, startPoint y: 225, endPoint x: 335, endPoint y: 173, distance: 190.1
click at [518, 225] on div "Arrearage Amount 20 $ Belongs To * Select Debtor 1 Only Debtor 2 Only Debtor 1 …" at bounding box center [585, 163] width 146 height 229
click at [619, 311] on button "Save & Close" at bounding box center [616, 313] width 73 height 23
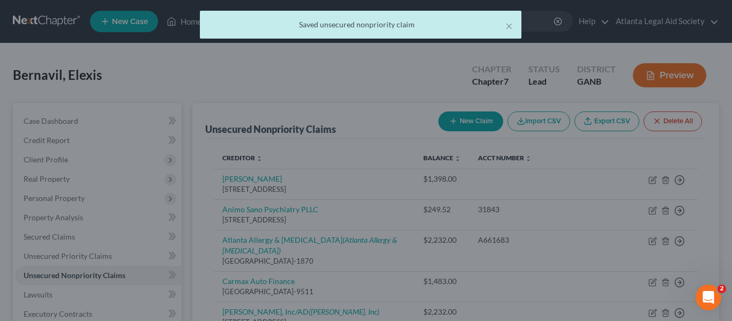
type input "658.00"
type input "20.00"
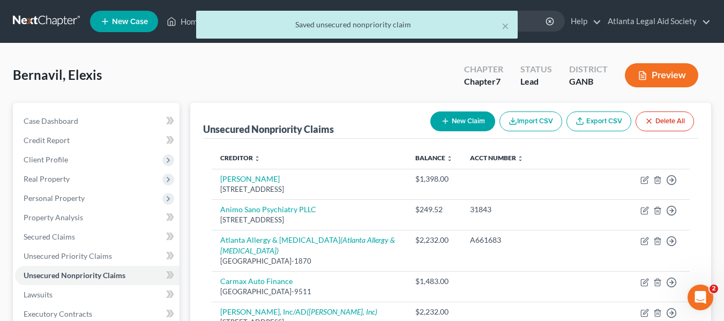
click at [455, 120] on button "New Claim" at bounding box center [462, 121] width 65 height 20
select select "0"
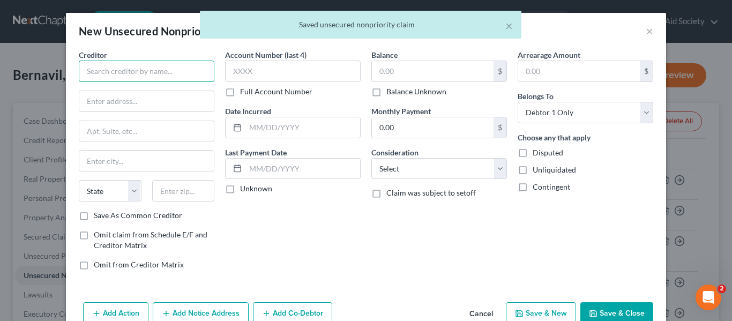
click at [100, 63] on input "text" at bounding box center [147, 71] width 136 height 21
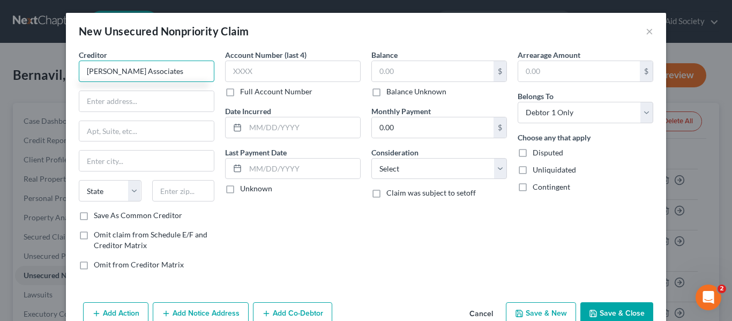
type input "[PERSON_NAME] Associates"
type input "PO Box 279"
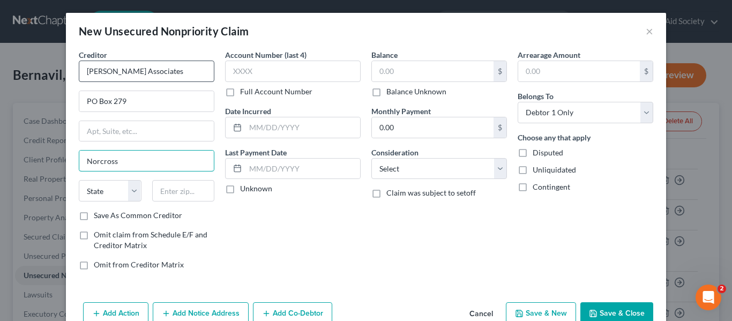
type input "Norcross"
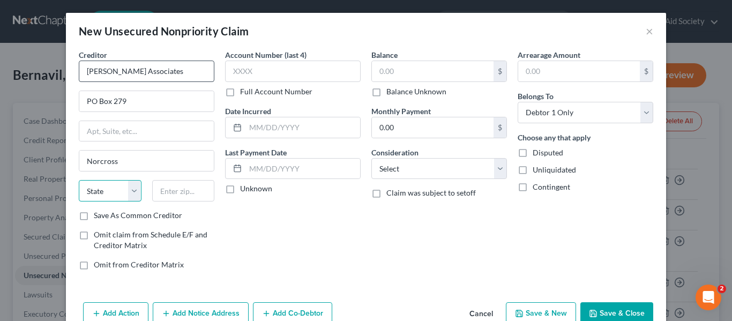
select select "10"
type input "30091-0279"
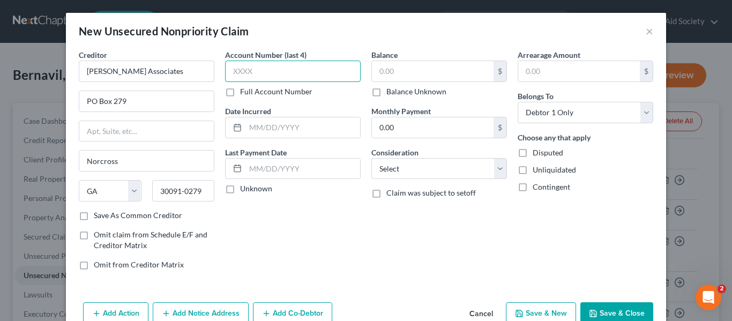
click at [252, 68] on input "text" at bounding box center [293, 71] width 136 height 21
click at [240, 90] on label "Full Account Number" at bounding box center [276, 91] width 72 height 11
click at [244, 90] on input "Full Account Number" at bounding box center [247, 89] width 7 height 7
click at [293, 76] on input "text" at bounding box center [293, 71] width 136 height 21
type input "65630595"
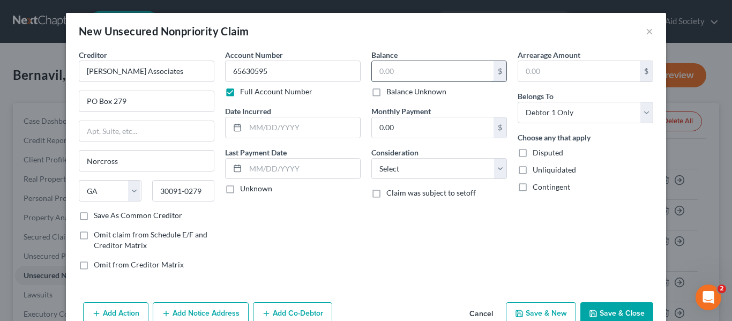
click at [397, 71] on input "text" at bounding box center [433, 71] width 122 height 20
type input "06"
click at [245, 124] on input "text" at bounding box center [302, 127] width 115 height 20
type input "[DATE]"
type input "65630595"
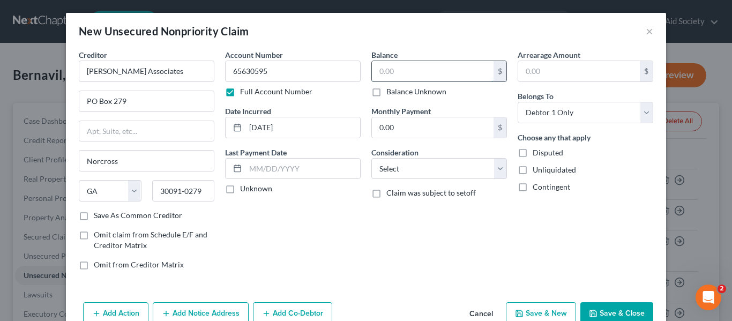
click at [417, 66] on input "text" at bounding box center [433, 71] width 122 height 20
type input "510"
click at [558, 69] on input "text" at bounding box center [579, 71] width 122 height 20
type input "40"
click at [304, 233] on div "Account Number 65630595 Full Account Number Date Incurred [DATE] Last Payment D…" at bounding box center [293, 163] width 146 height 229
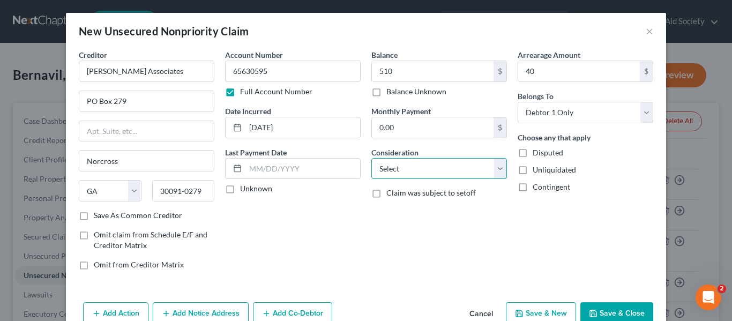
click at [422, 169] on select "Select Cable / Satellite Services Collection Agency Credit Card Debt Debt Couns…" at bounding box center [439, 168] width 136 height 21
select select "1"
click at [371, 158] on select "Select Cable / Satellite Services Collection Agency Credit Card Debt Debt Couns…" at bounding box center [439, 168] width 136 height 21
click at [620, 311] on button "Save & Close" at bounding box center [616, 313] width 73 height 23
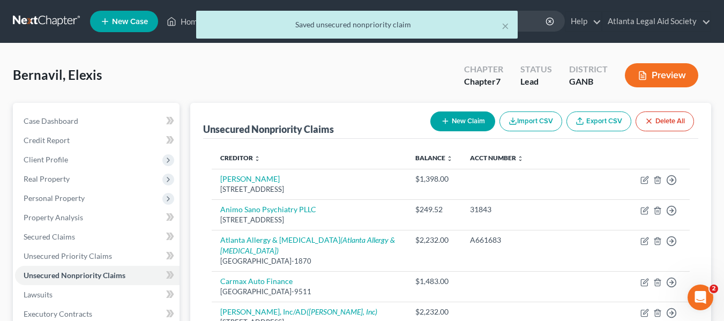
click at [471, 123] on button "New Claim" at bounding box center [462, 121] width 65 height 20
select select "0"
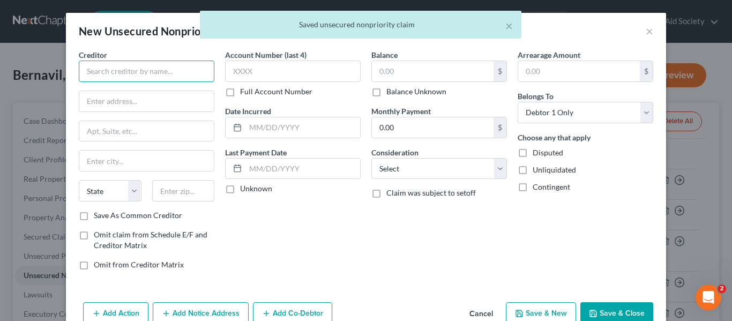
click at [107, 74] on input "text" at bounding box center [147, 71] width 136 height 21
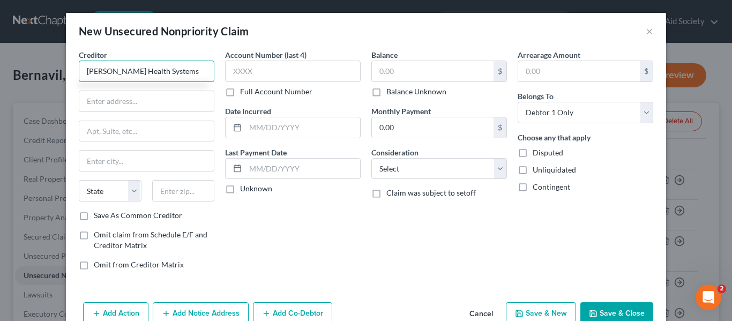
type input "[PERSON_NAME] Health Systems"
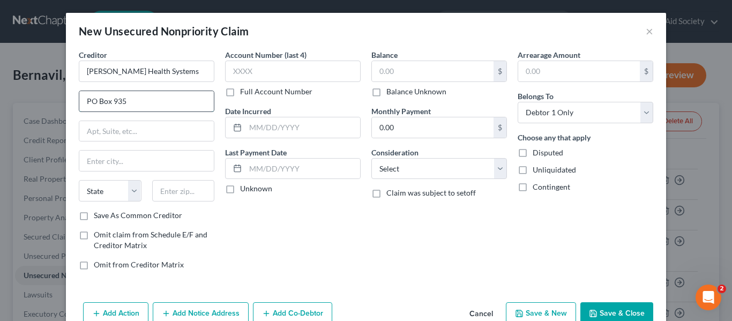
type input "PO Box 935916"
click at [80, 156] on input "text" at bounding box center [146, 161] width 135 height 20
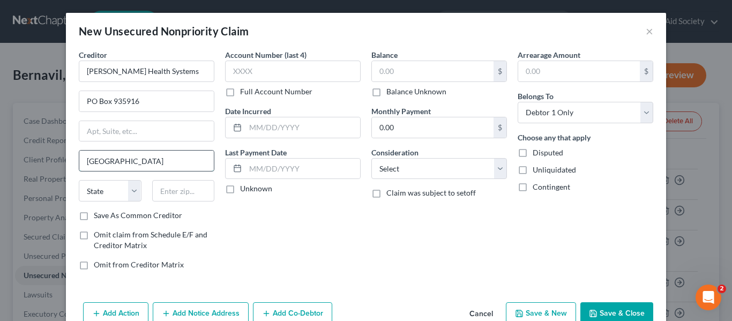
type input "[GEOGRAPHIC_DATA]"
select select "10"
type input "31193-5916"
click at [240, 93] on label "Full Account Number" at bounding box center [276, 91] width 72 height 11
click at [244, 93] on input "Full Account Number" at bounding box center [247, 89] width 7 height 7
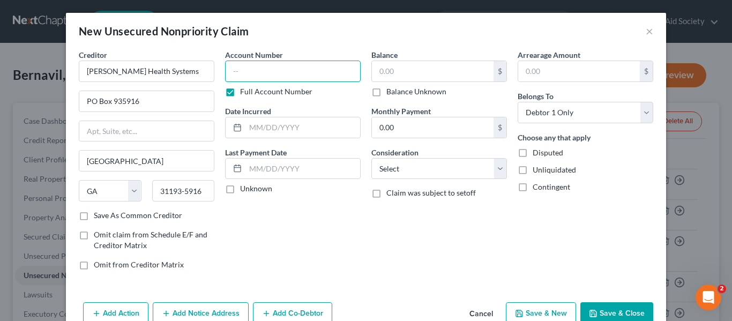
click at [256, 67] on input "text" at bounding box center [293, 71] width 136 height 21
type input "5024035240"
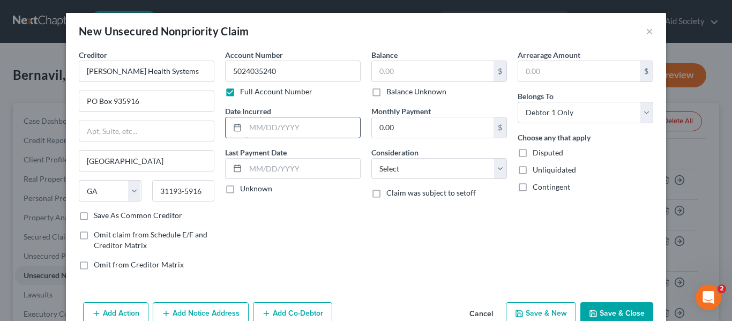
click at [258, 131] on input "text" at bounding box center [302, 127] width 115 height 20
type input "[DATE]"
click at [414, 65] on input "text" at bounding box center [433, 71] width 122 height 20
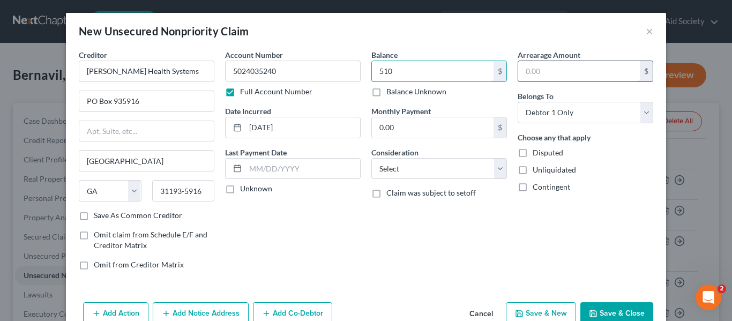
type input "510"
click at [569, 71] on input "text" at bounding box center [579, 71] width 122 height 20
type input "40"
click at [400, 238] on div "Balance 510.00 $ Balance Unknown Balance Undetermined 510 $ Balance Unknown Mon…" at bounding box center [439, 163] width 146 height 229
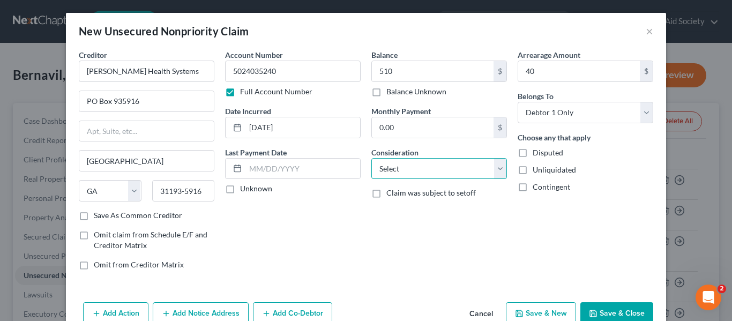
click at [388, 177] on select "Select Cable / Satellite Services Collection Agency Credit Card Debt Debt Couns…" at bounding box center [439, 168] width 136 height 21
select select "9"
click at [371, 158] on select "Select Cable / Satellite Services Collection Agency Credit Card Debt Debt Couns…" at bounding box center [439, 168] width 136 height 21
click at [599, 311] on button "Save & Close" at bounding box center [616, 313] width 73 height 23
type input "510.00"
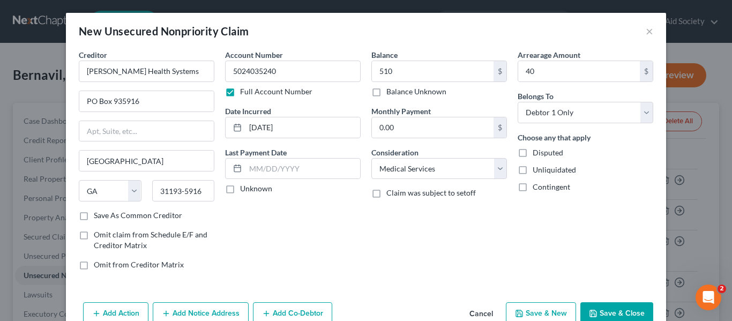
type input "40.00"
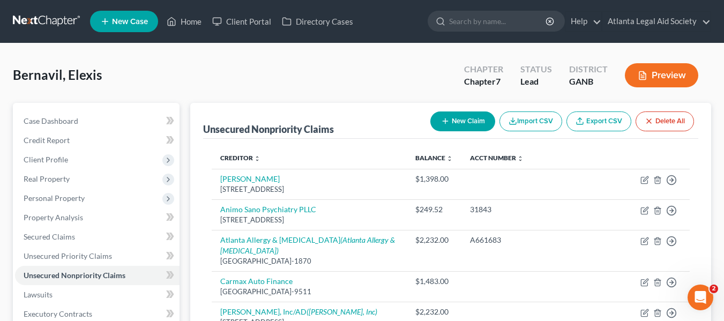
click at [464, 121] on button "New Claim" at bounding box center [462, 121] width 65 height 20
select select "0"
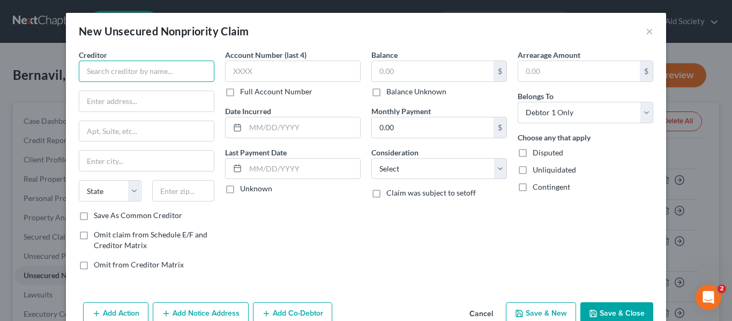
click at [100, 72] on input "text" at bounding box center [147, 71] width 136 height 21
type input "[PERSON_NAME] Associates"
type input "PO Box 279"
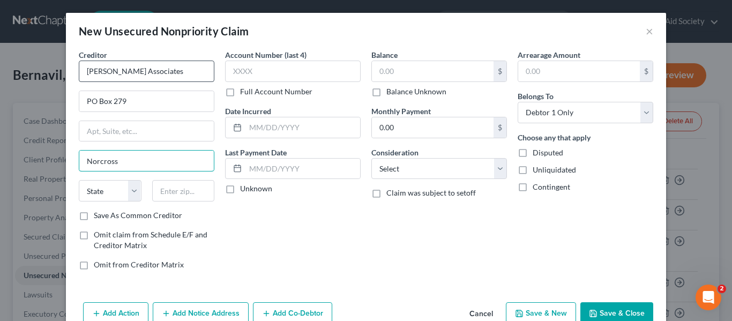
type input "Norcross"
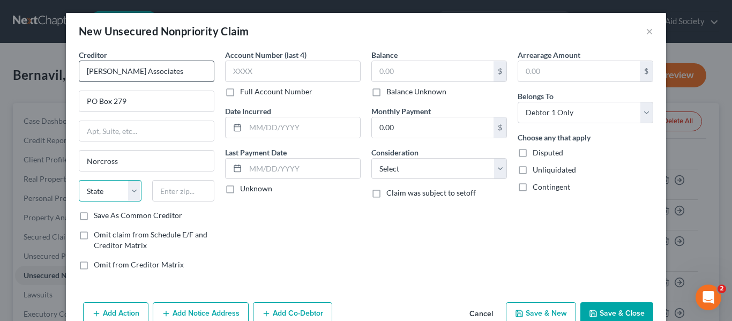
select select "10"
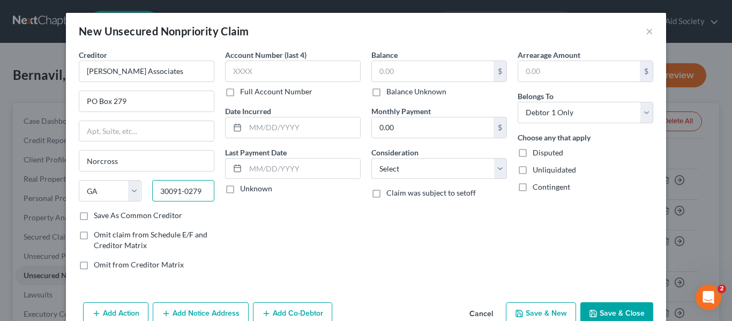
type input "30091-0279"
click at [240, 93] on label "Full Account Number" at bounding box center [276, 91] width 72 height 11
click at [244, 93] on input "Full Account Number" at bounding box center [247, 89] width 7 height 7
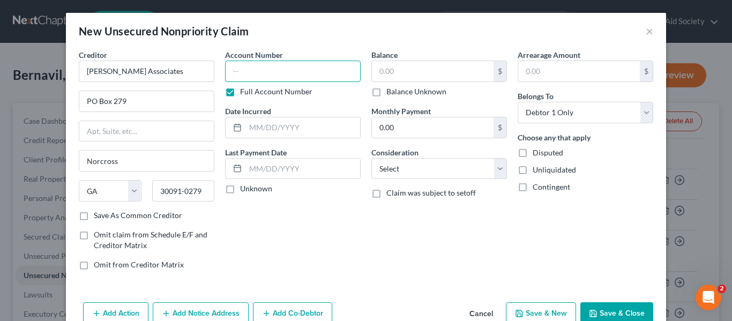
click at [242, 73] on input "text" at bounding box center [293, 71] width 136 height 21
type input "65630595"
click at [250, 129] on input "text" at bounding box center [302, 127] width 115 height 20
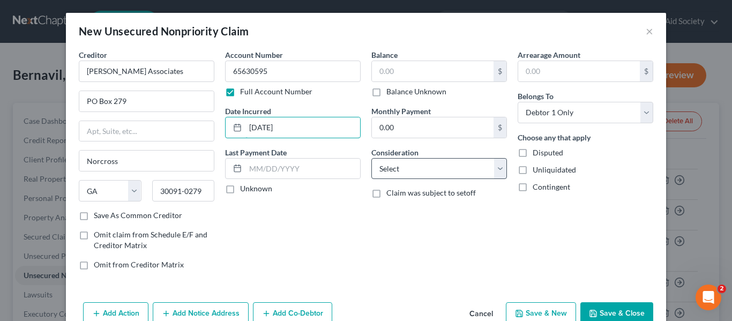
type input "[DATE]"
click at [412, 166] on select "Select Cable / Satellite Services Collection Agency Credit Card Debt Debt Couns…" at bounding box center [439, 168] width 136 height 21
select select "1"
click at [371, 158] on select "Select Cable / Satellite Services Collection Agency Credit Card Debt Debt Couns…" at bounding box center [439, 168] width 136 height 21
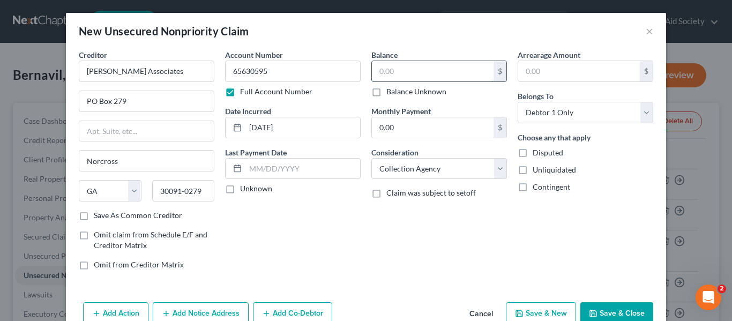
click at [397, 73] on input "text" at bounding box center [433, 71] width 122 height 20
type input "576"
click at [608, 70] on input "text" at bounding box center [579, 71] width 122 height 20
type input "20"
click at [339, 229] on div "Account Number 65630595 Full Account Number Date Incurred [DATE] Last Payment D…" at bounding box center [293, 163] width 146 height 229
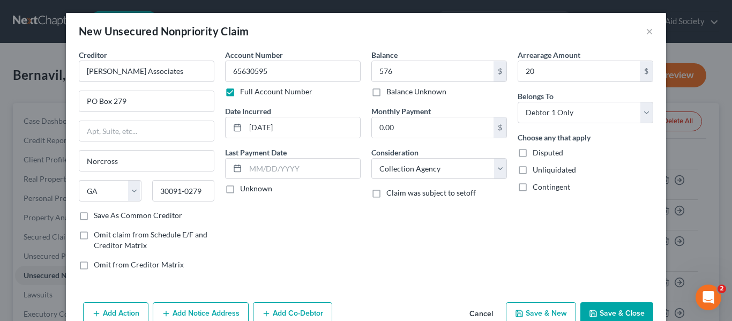
click at [625, 307] on button "Save & Close" at bounding box center [616, 313] width 73 height 23
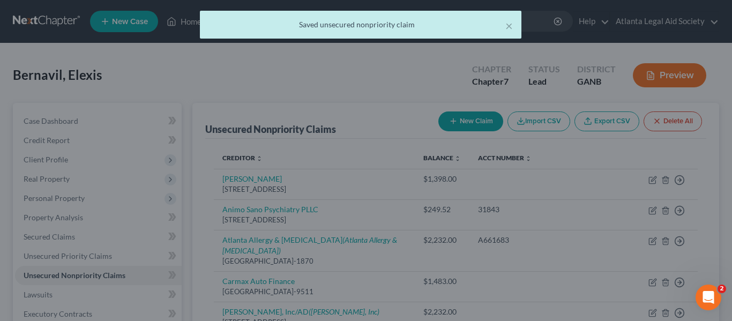
type input "576.00"
type input "20.00"
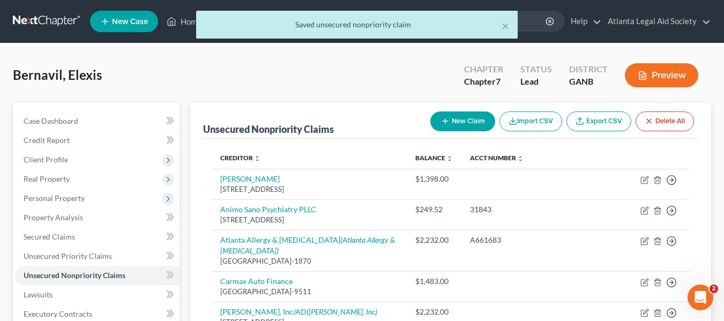
click at [457, 120] on button "New Claim" at bounding box center [462, 121] width 65 height 20
select select "0"
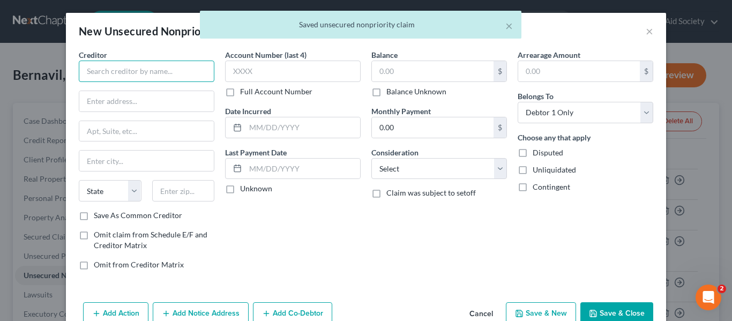
click at [127, 73] on input "text" at bounding box center [147, 71] width 136 height 21
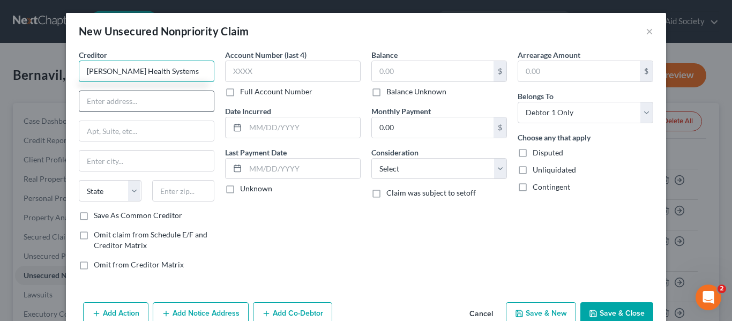
type input "[PERSON_NAME] Health Systems"
click at [125, 94] on input "text" at bounding box center [146, 101] width 135 height 20
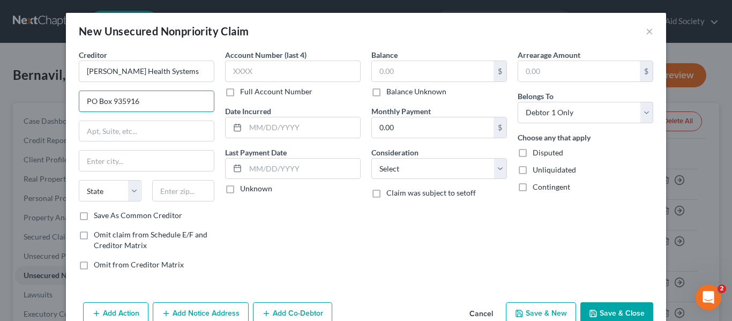
type input "PO Box 935916"
click at [122, 144] on div "Creditor * [PERSON_NAME] Health Systems PO Box [GEOGRAPHIC_DATA][US_STATE] AZ C…" at bounding box center [147, 129] width 136 height 161
click at [115, 159] on input "text" at bounding box center [146, 161] width 135 height 20
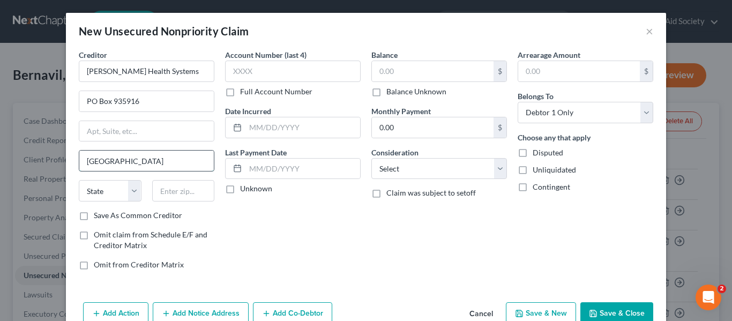
type input "[GEOGRAPHIC_DATA]"
select select "10"
type input "31193-5916"
click at [240, 92] on label "Full Account Number" at bounding box center [276, 91] width 72 height 11
click at [244, 92] on input "Full Account Number" at bounding box center [247, 89] width 7 height 7
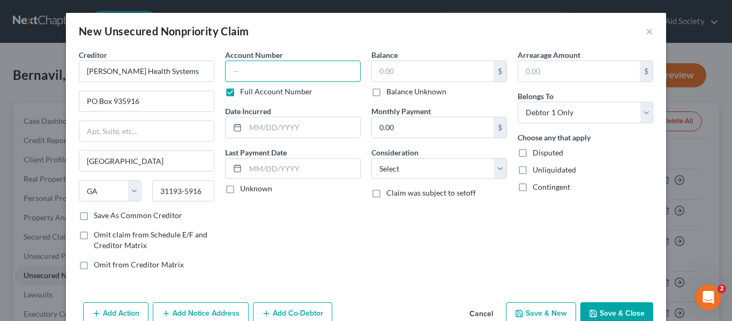
click at [247, 71] on input "text" at bounding box center [293, 71] width 136 height 21
type input "5022530724"
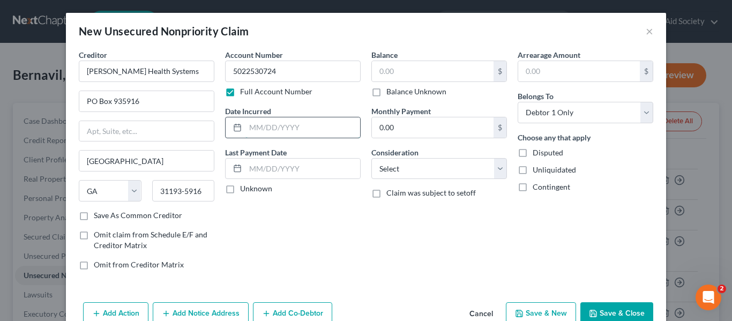
click at [245, 123] on input "text" at bounding box center [302, 127] width 115 height 20
type input "[DATE]"
click at [391, 70] on input "text" at bounding box center [433, 71] width 122 height 20
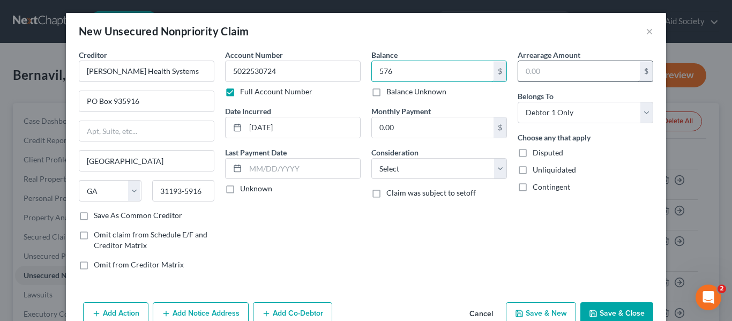
type input "576"
click at [564, 72] on input "text" at bounding box center [579, 71] width 122 height 20
type input "20"
click at [391, 182] on div "Balance 576.00 $ Balance Unknown Balance Undetermined 576 $ Balance Unknown Mon…" at bounding box center [439, 163] width 146 height 229
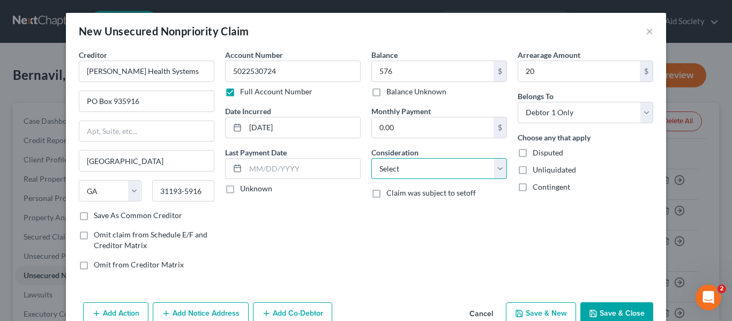
click at [384, 170] on select "Select Cable / Satellite Services Collection Agency Credit Card Debt Debt Couns…" at bounding box center [439, 168] width 136 height 21
select select "9"
click at [371, 158] on select "Select Cable / Satellite Services Collection Agency Credit Card Debt Debt Couns…" at bounding box center [439, 168] width 136 height 21
click at [607, 313] on button "Save & Close" at bounding box center [616, 313] width 73 height 23
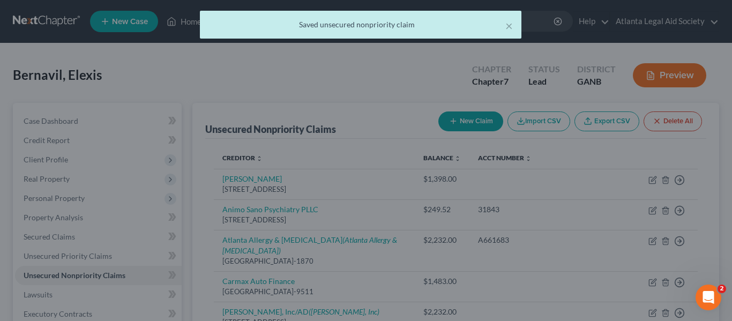
type input "576.00"
type input "20.00"
